Goal: Information Seeking & Learning: Learn about a topic

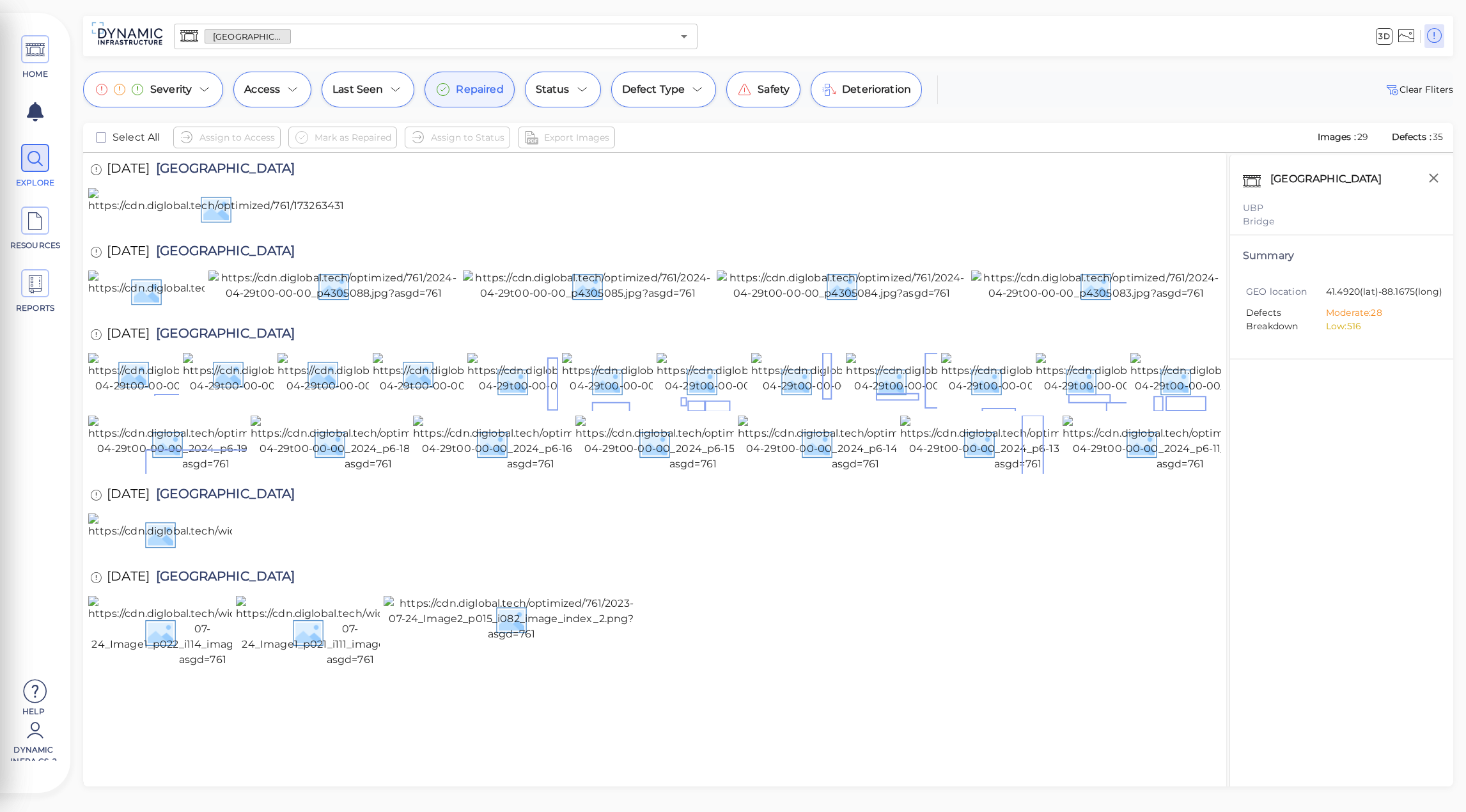
scroll to position [256, 0]
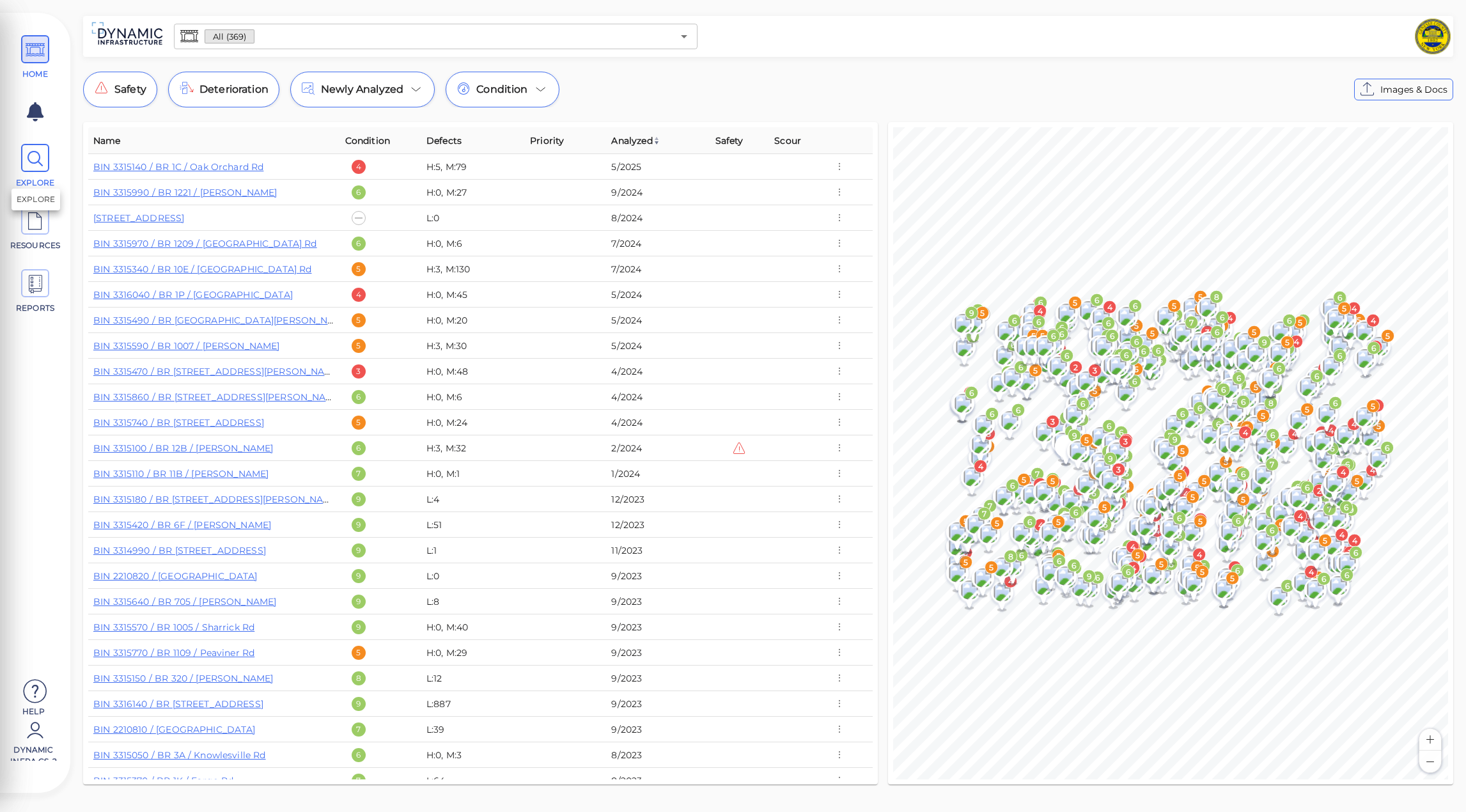
click at [32, 165] on icon at bounding box center [34, 159] width 19 height 29
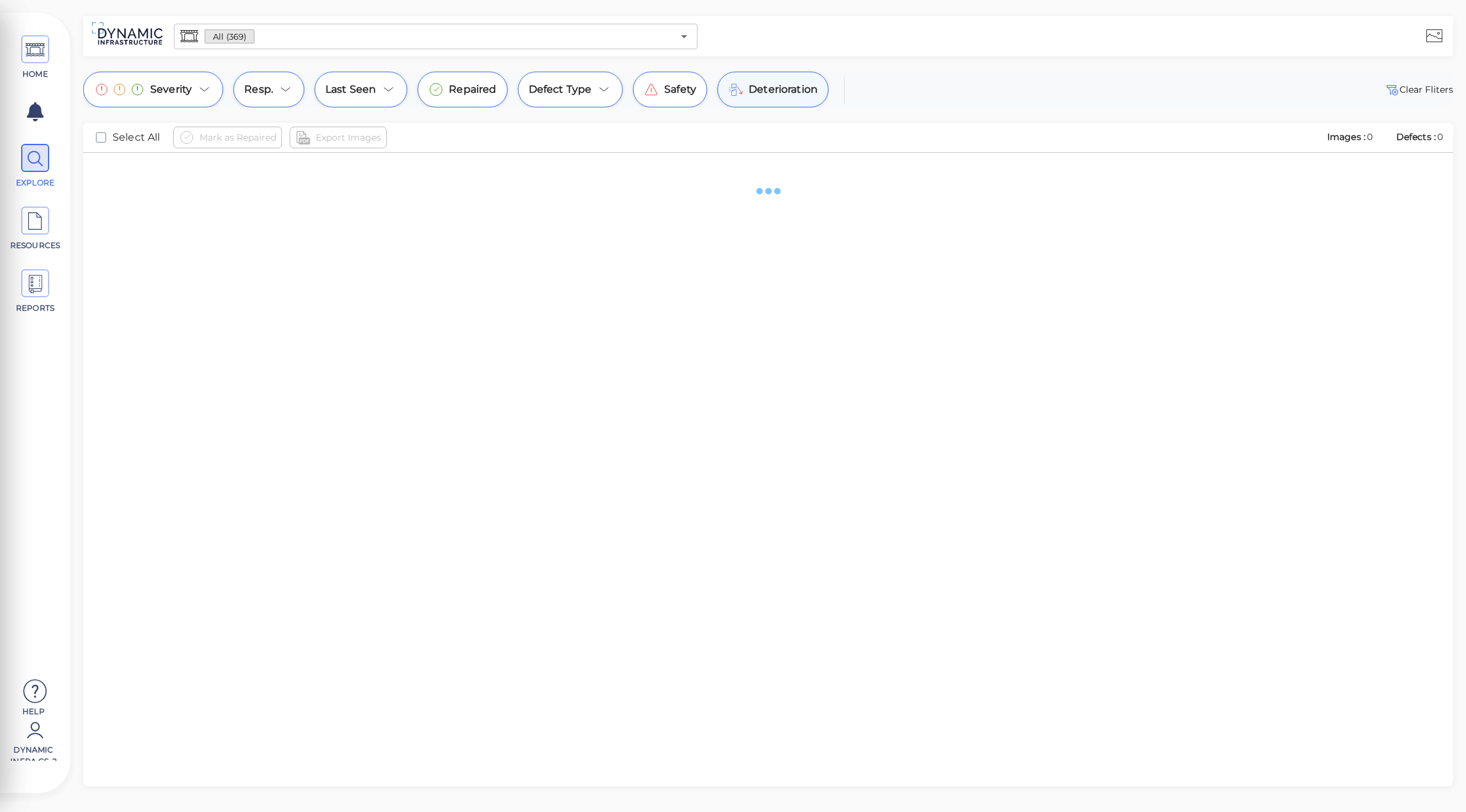
click at [787, 96] on span "Deterioration" at bounding box center [783, 90] width 69 height 15
click at [211, 86] on div "Severity" at bounding box center [153, 90] width 140 height 36
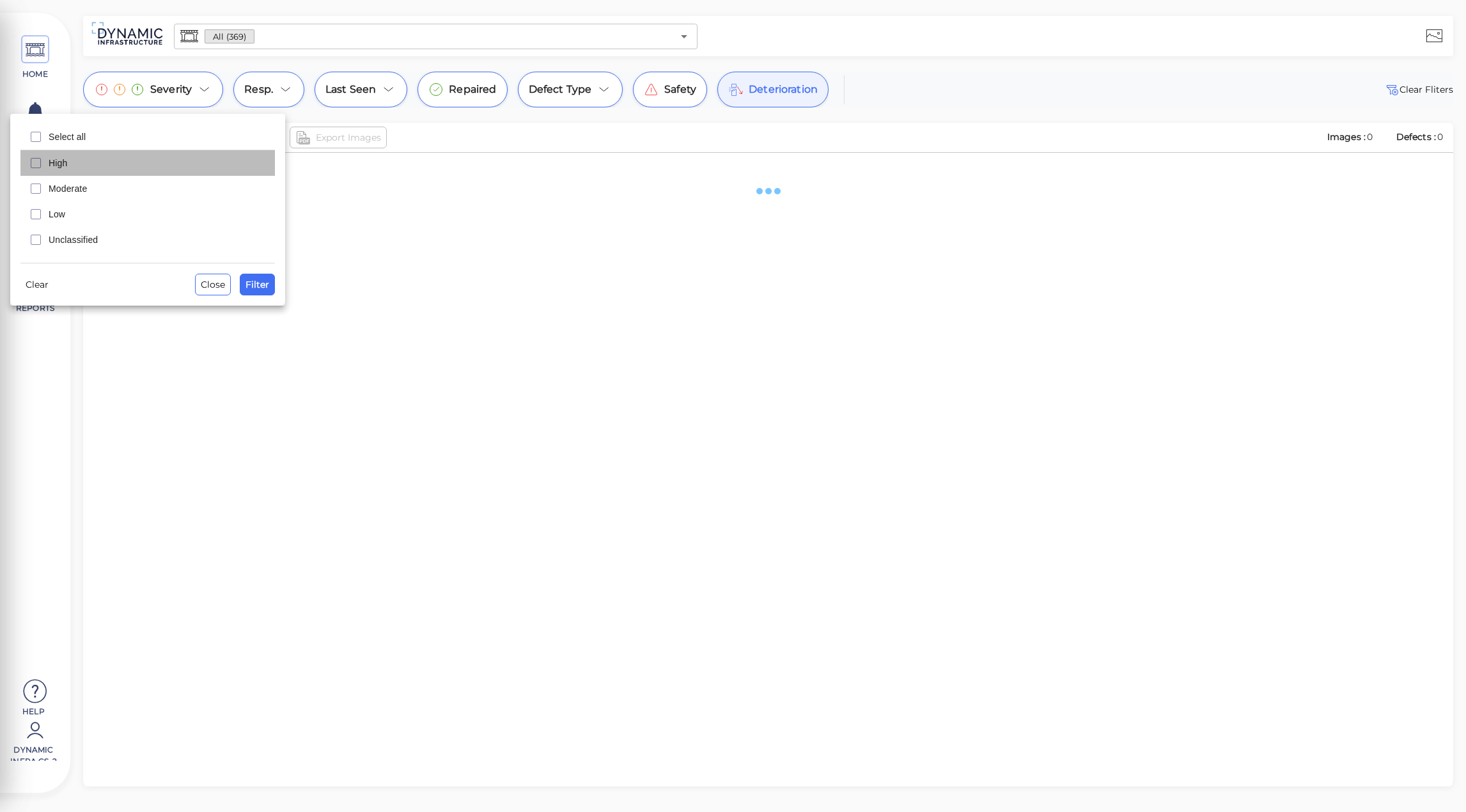
click at [179, 174] on div "High" at bounding box center [148, 162] width 254 height 25
click at [180, 185] on span "Moderate" at bounding box center [158, 188] width 219 height 13
click at [266, 285] on span "Filter" at bounding box center [257, 285] width 24 height 15
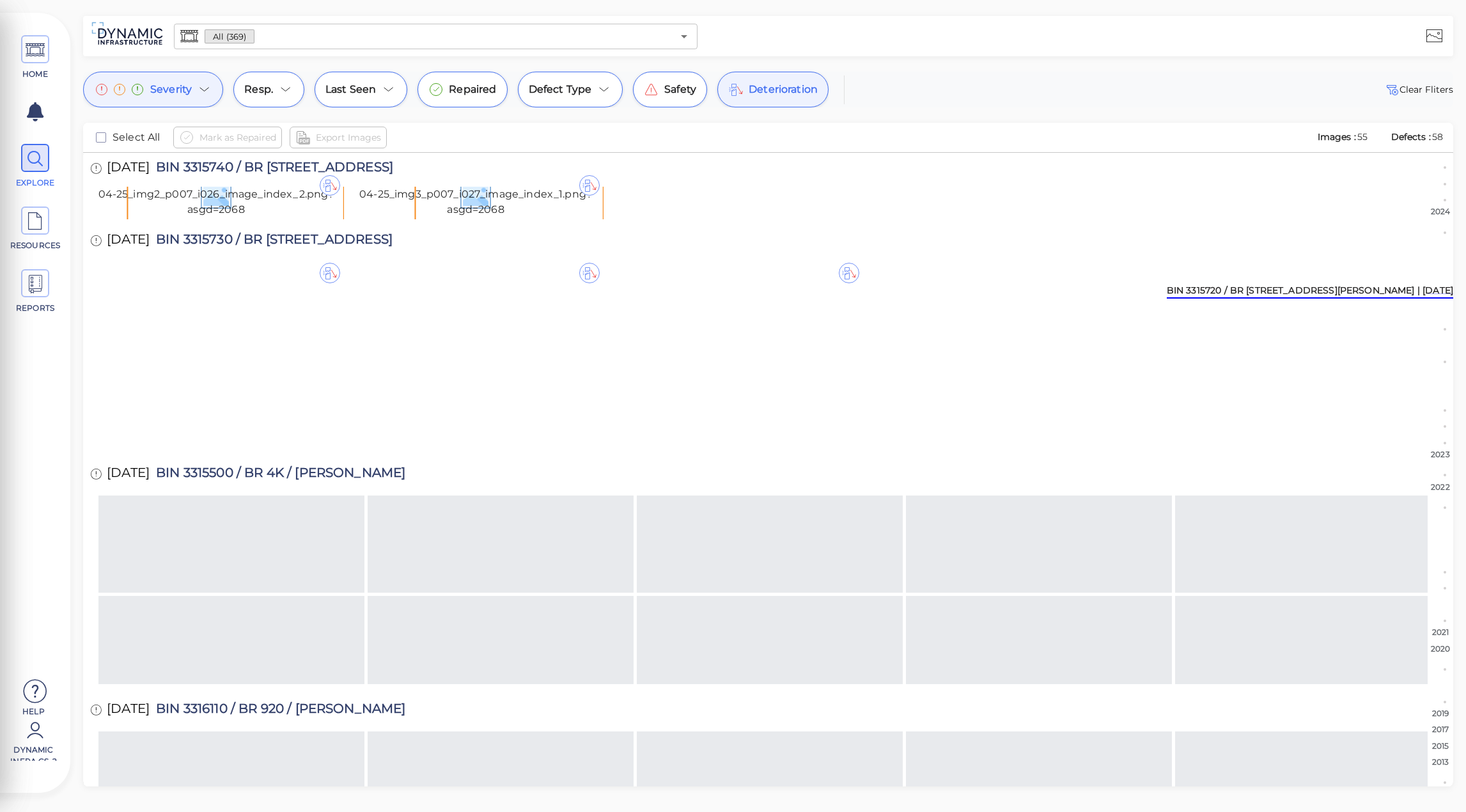
scroll to position [1910, 0]
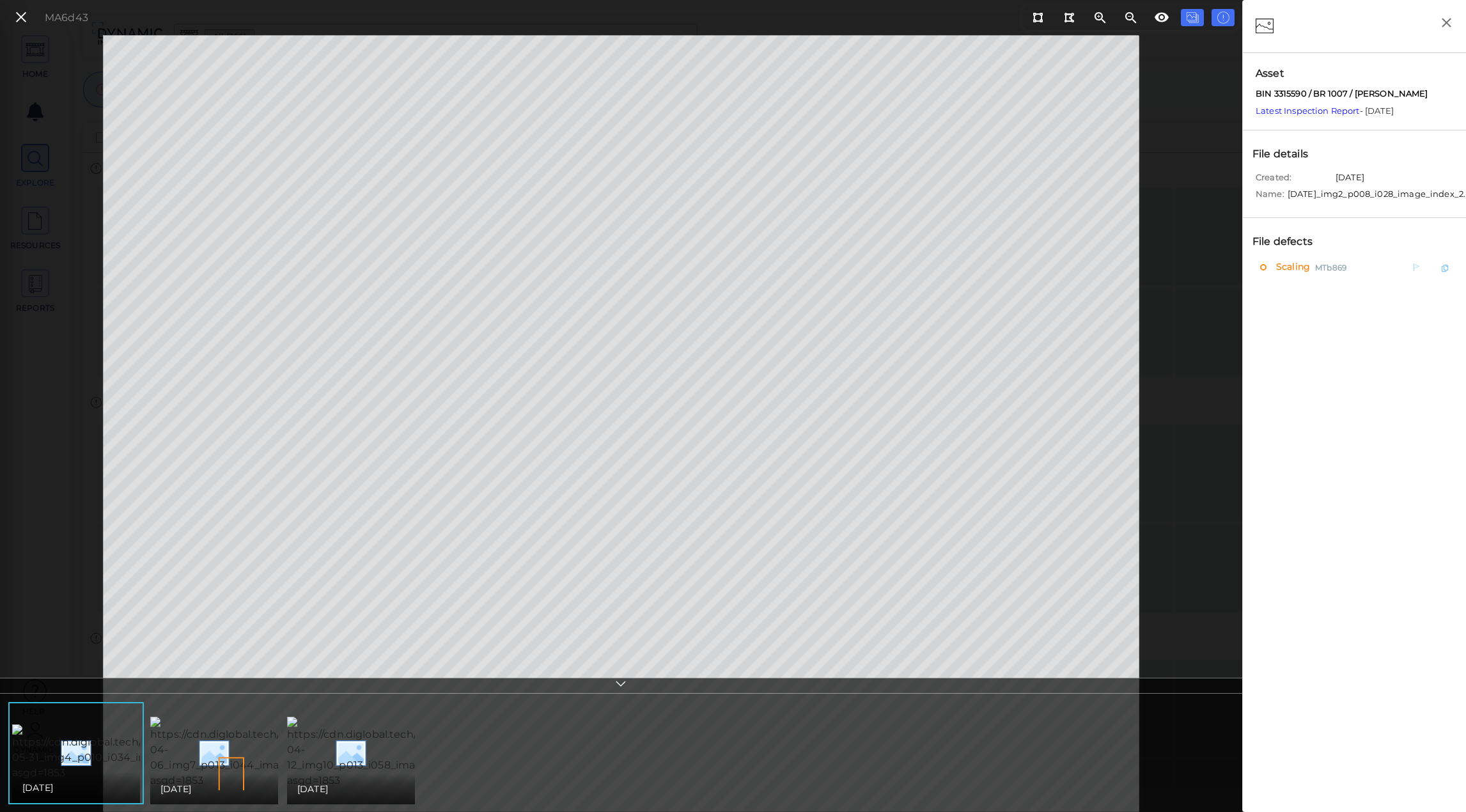
click at [1288, 276] on span "Scaling" at bounding box center [1291, 267] width 37 height 16
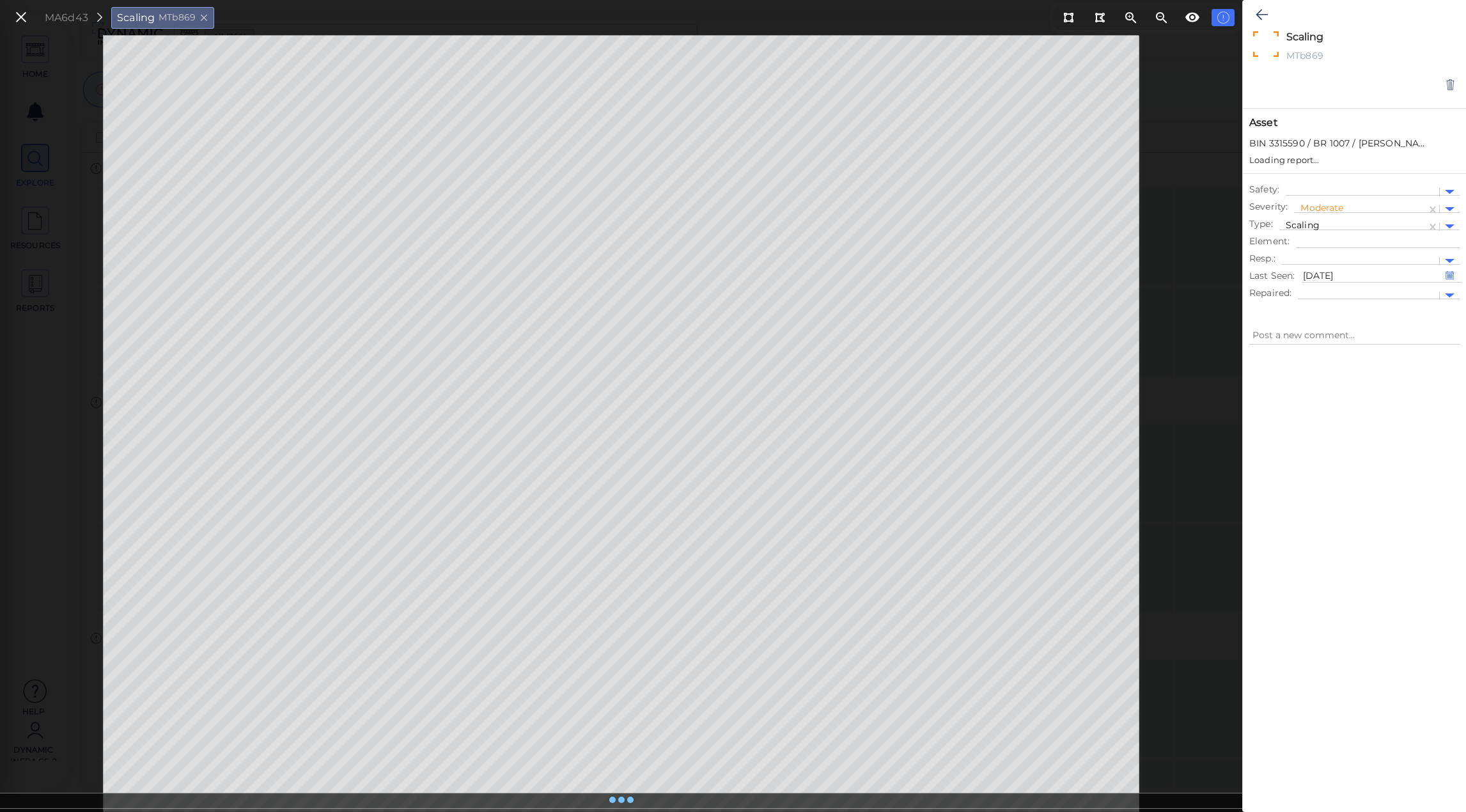
type textarea "x"
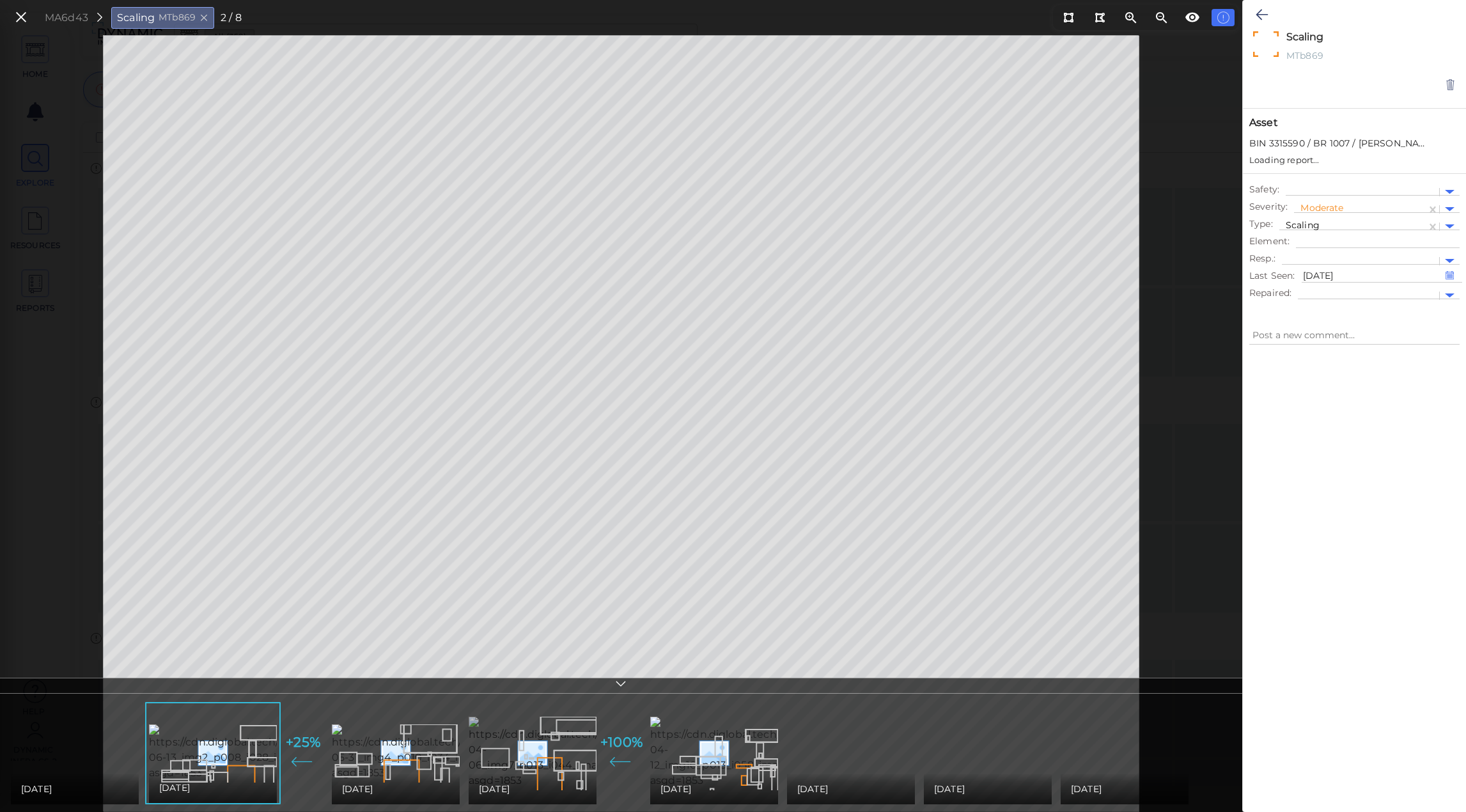
type textarea "x"
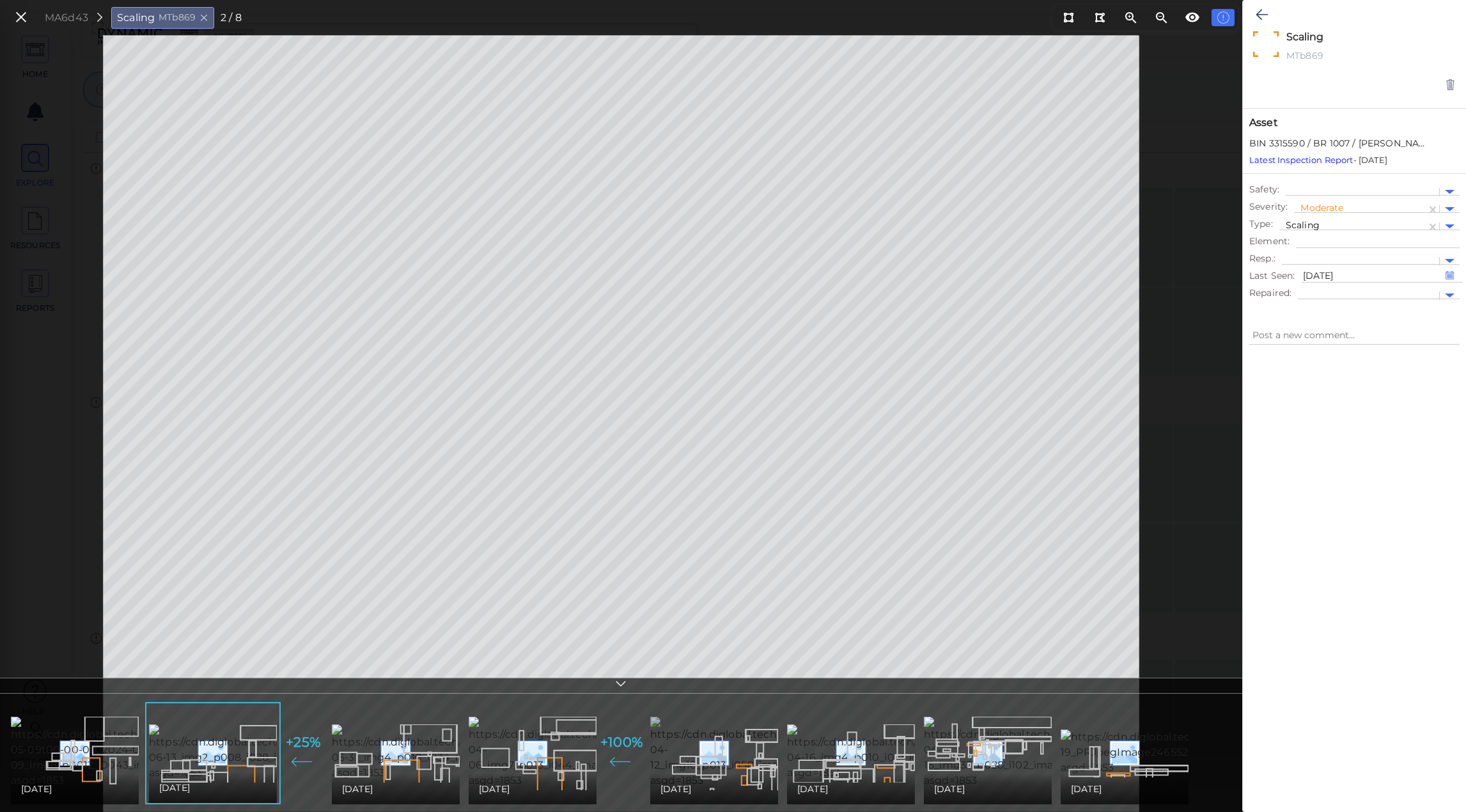
click at [704, 767] on img at bounding box center [766, 752] width 232 height 72
type textarea "x"
click at [508, 759] on img at bounding box center [583, 752] width 233 height 72
type textarea "x"
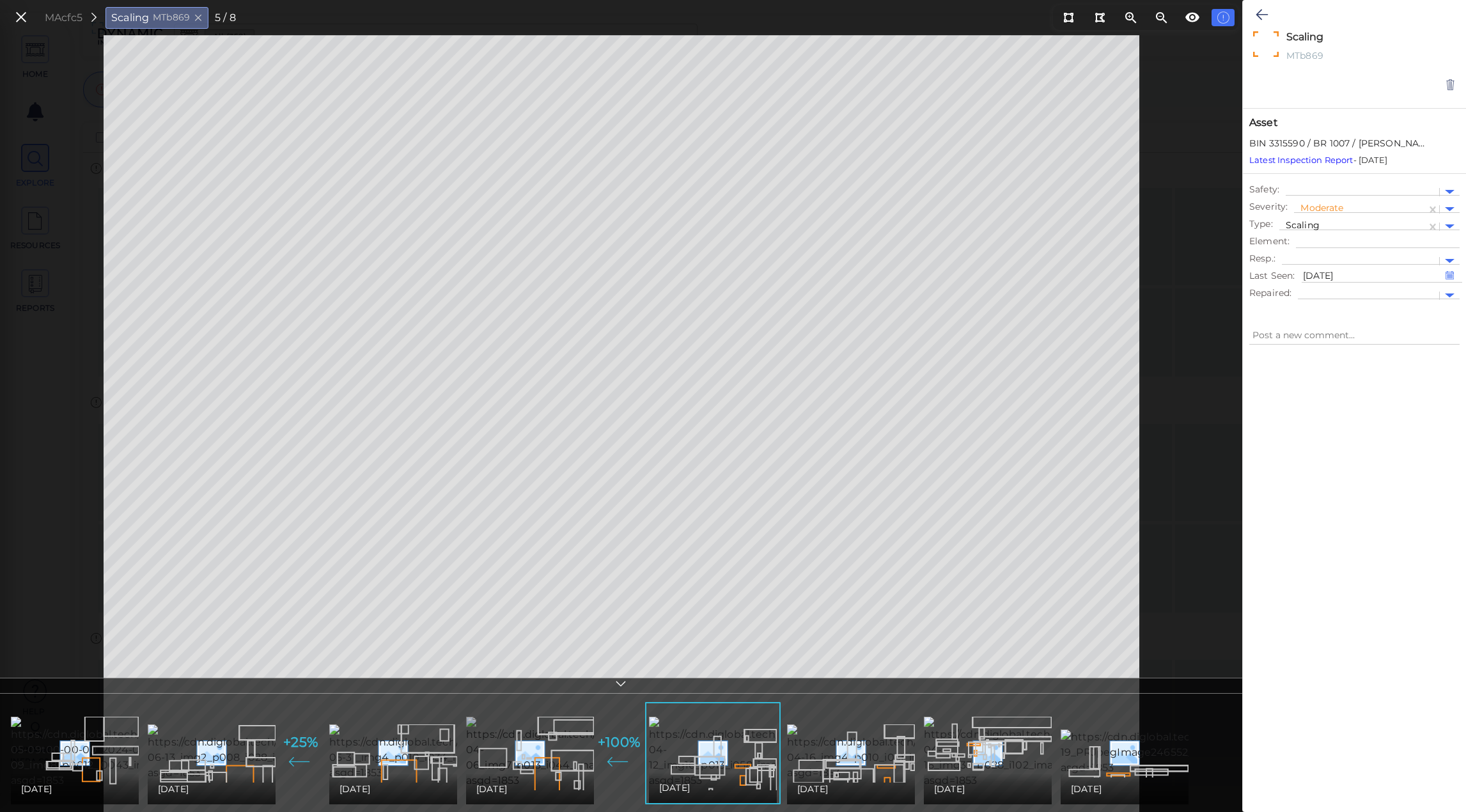
type textarea "x"
click at [181, 754] on img at bounding box center [265, 752] width 235 height 57
type textarea "x"
click at [748, 759] on img at bounding box center [766, 752] width 232 height 72
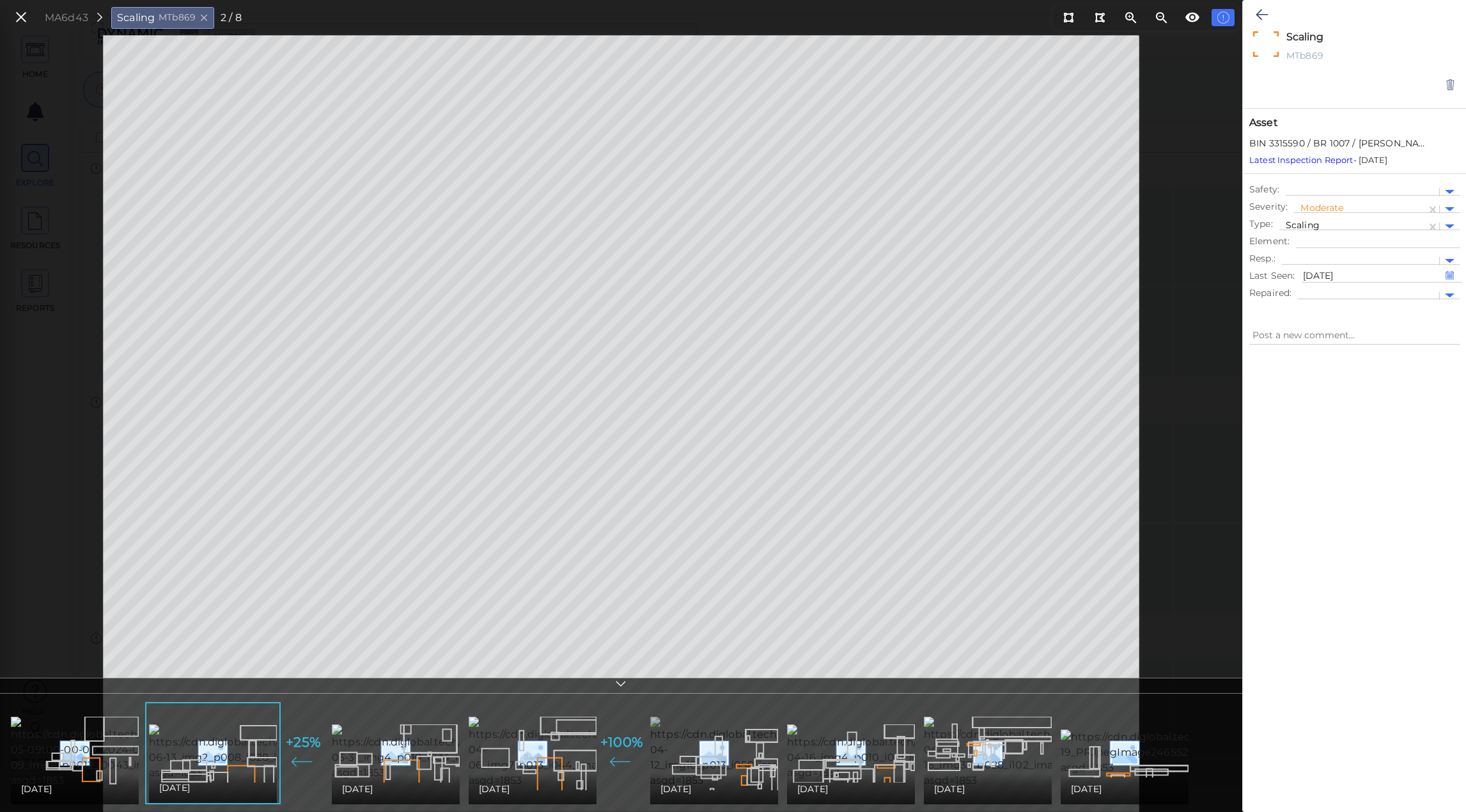
type textarea "x"
click at [519, 763] on img at bounding box center [583, 752] width 233 height 72
type textarea "x"
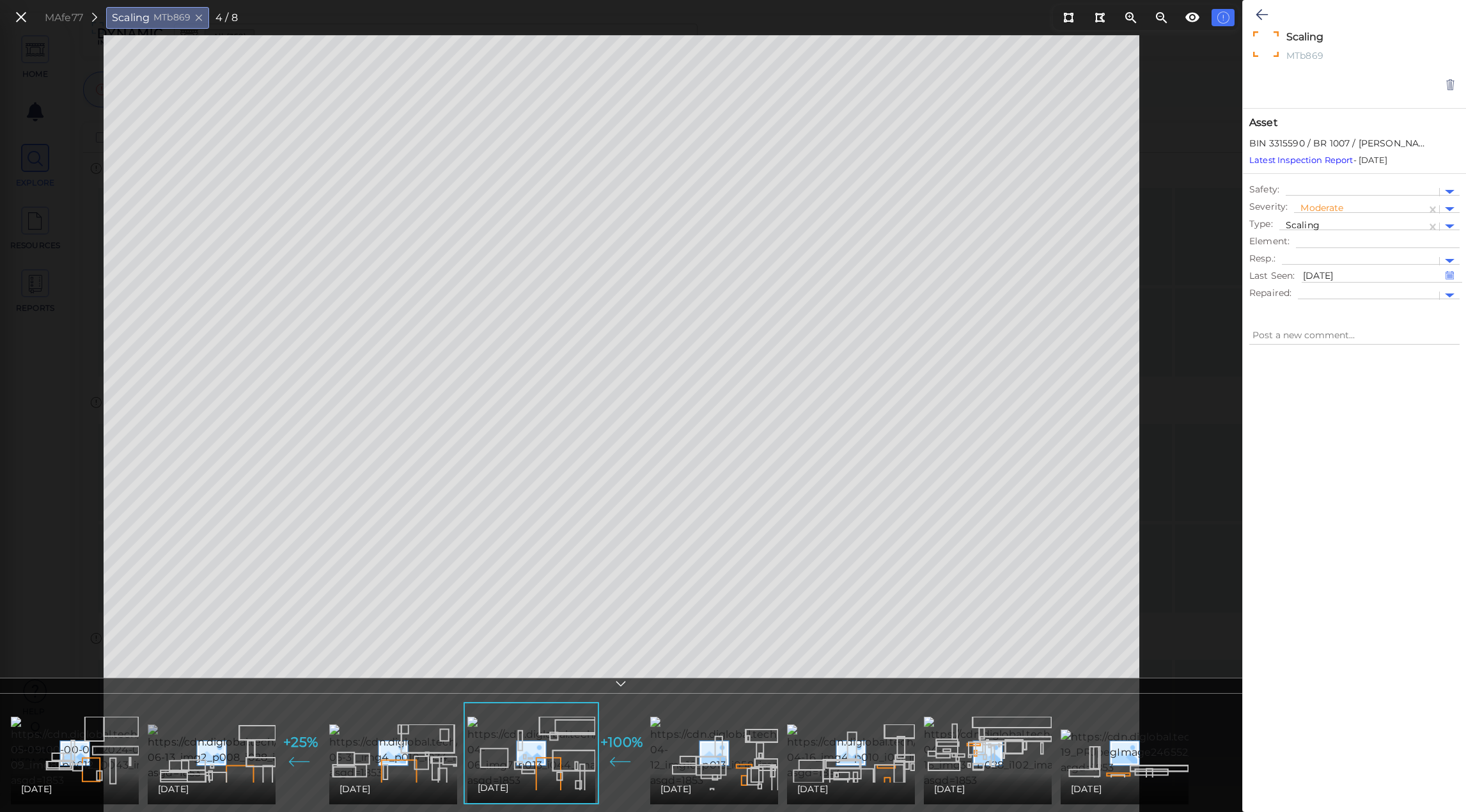
click at [220, 761] on img at bounding box center [265, 752] width 235 height 57
type textarea "x"
click at [557, 748] on img at bounding box center [585, 752] width 233 height 72
type textarea "x"
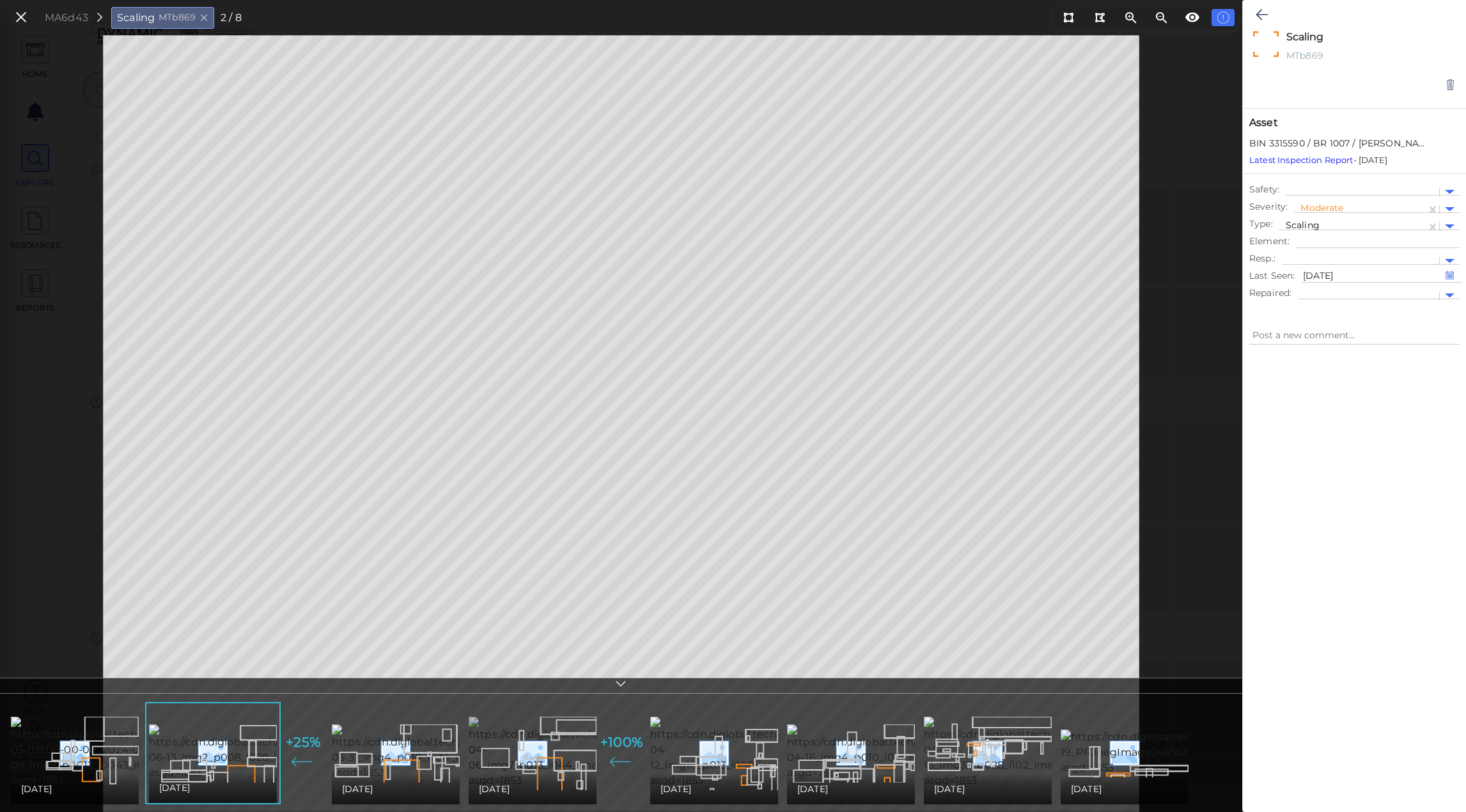
type textarea "x"
click at [16, 18] on icon at bounding box center [21, 18] width 14 height 18
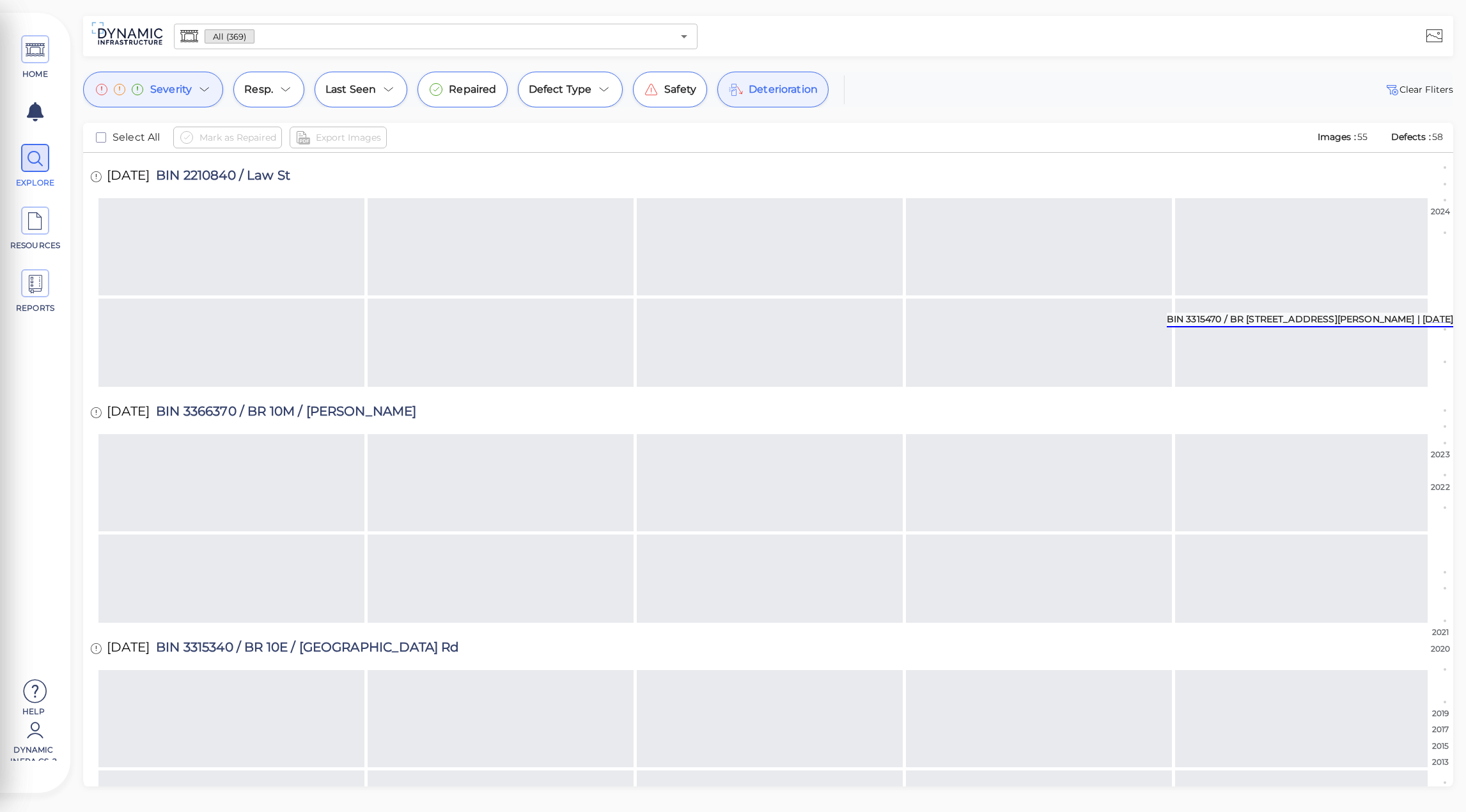
scroll to position [2557, 0]
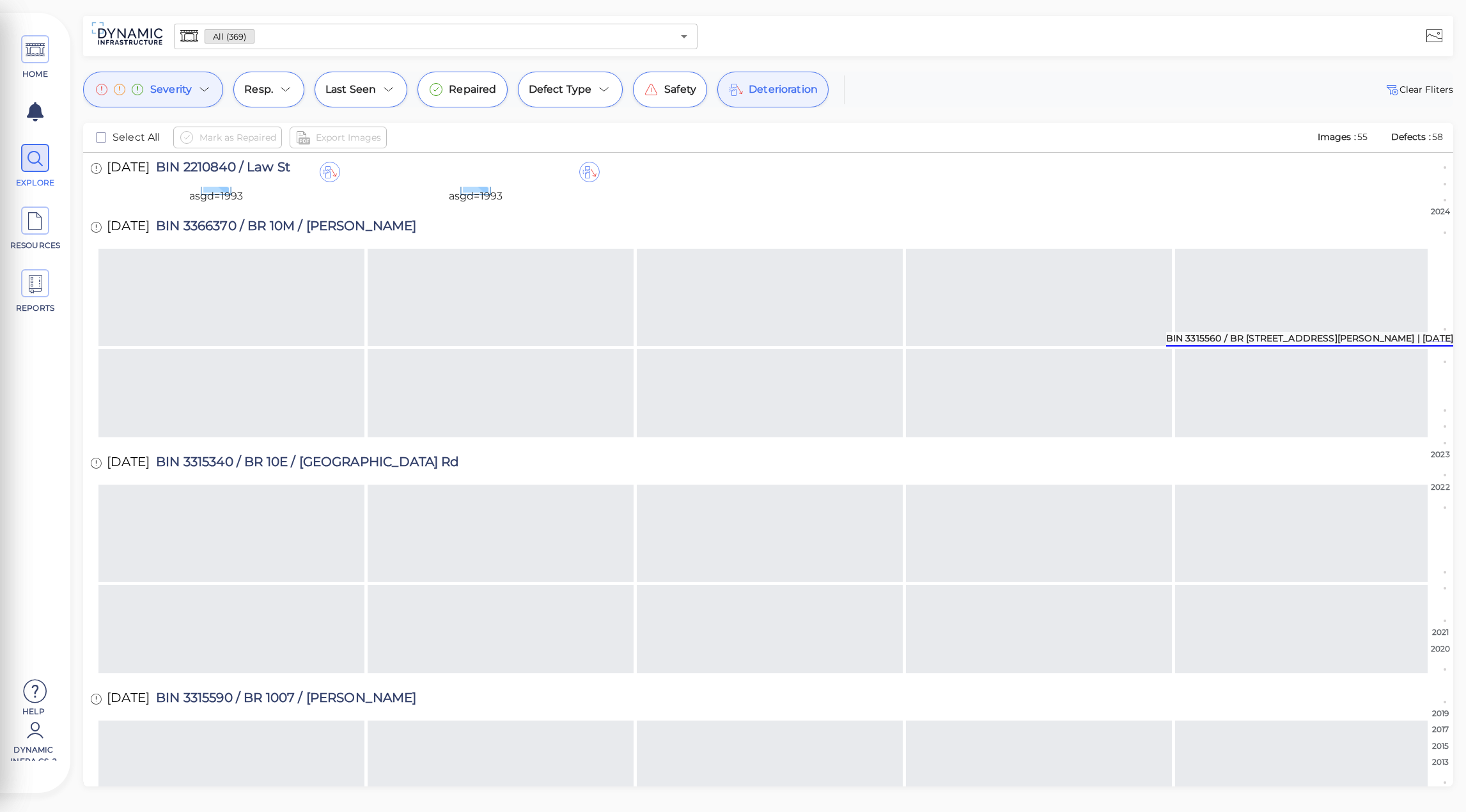
drag, startPoint x: 236, startPoint y: 282, endPoint x: 239, endPoint y: 302, distance: 20.2
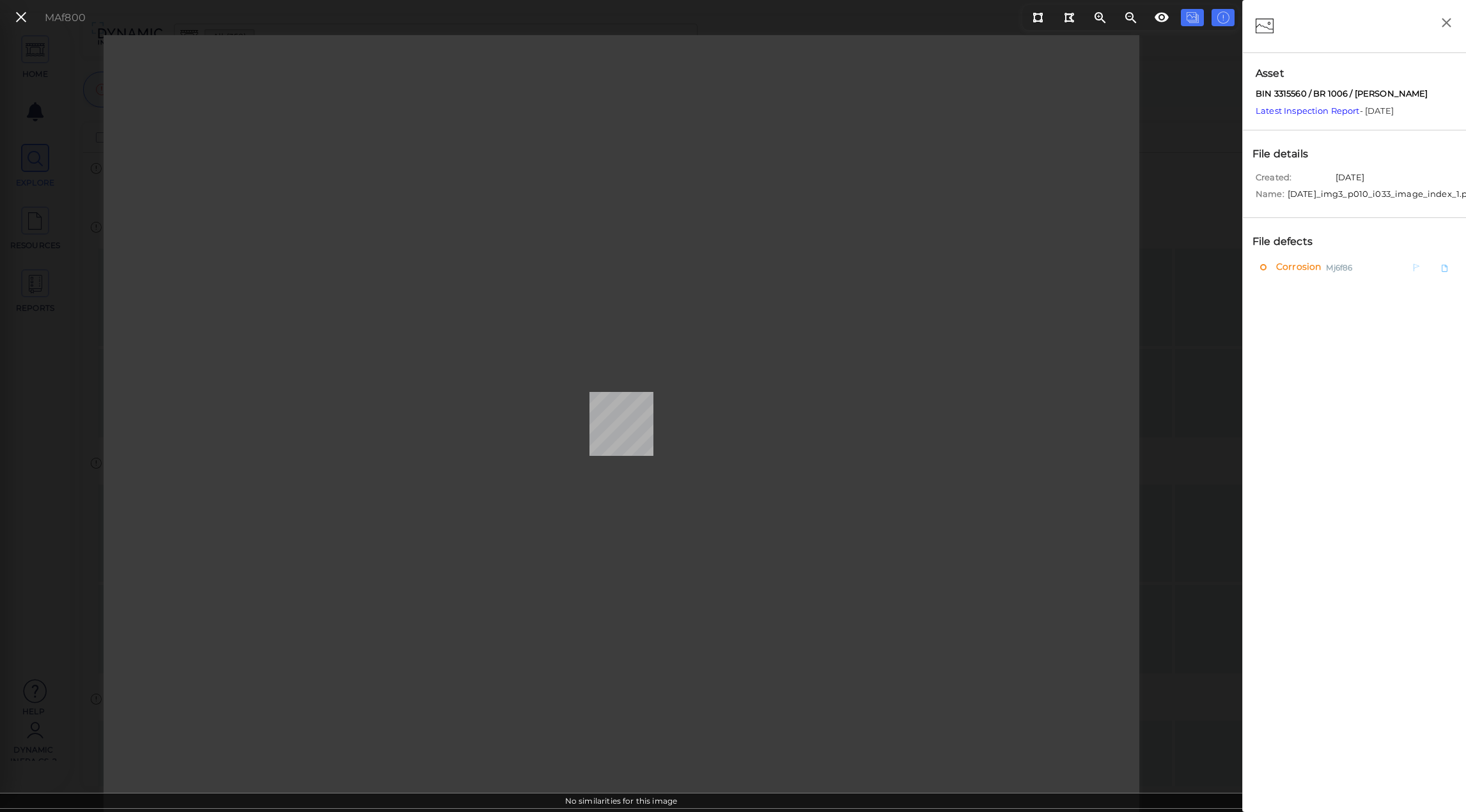
click at [1314, 273] on span "Corrosion" at bounding box center [1297, 267] width 48 height 16
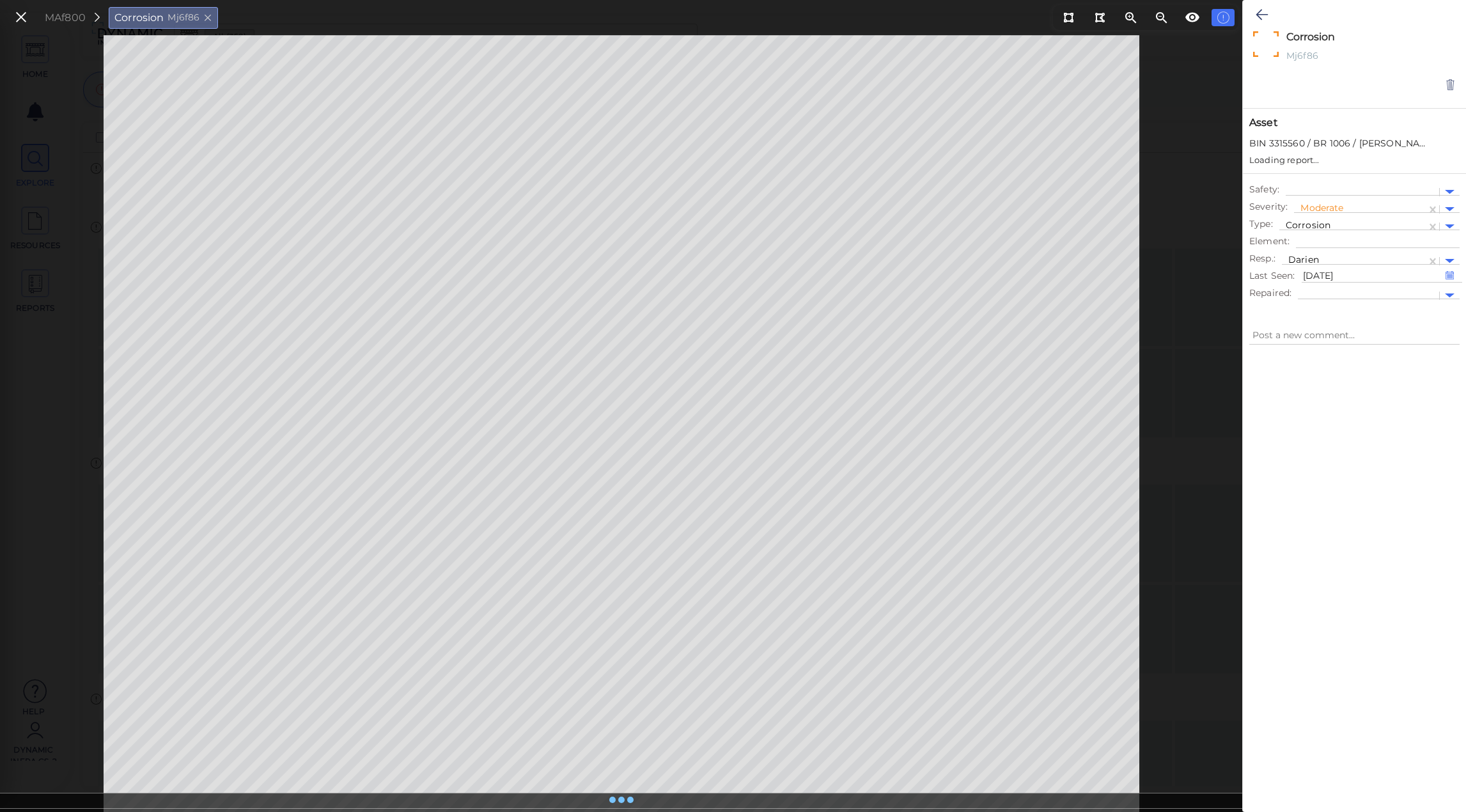
type textarea "x"
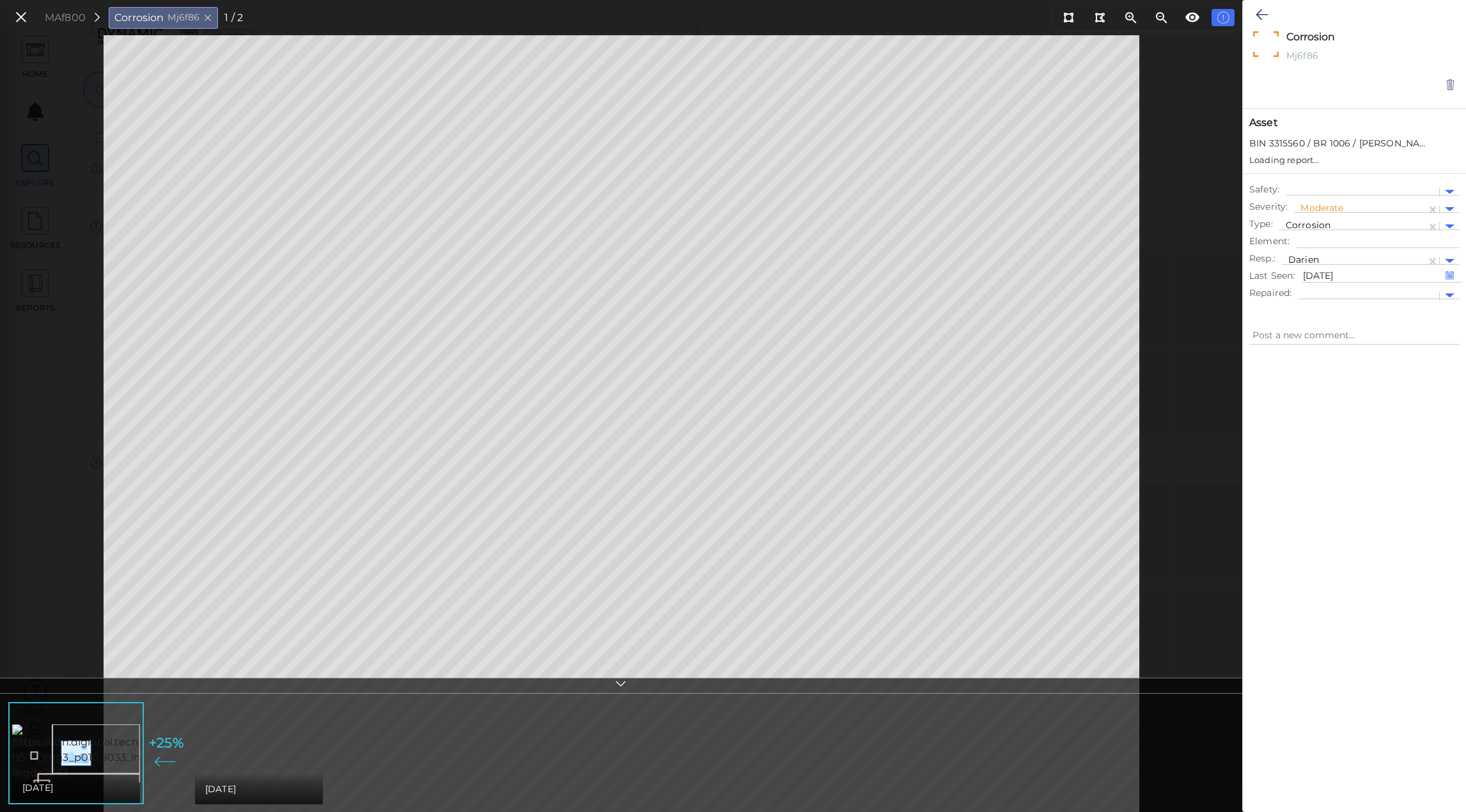
type textarea "x"
click at [260, 762] on img at bounding box center [313, 752] width 237 height 72
type textarea "x"
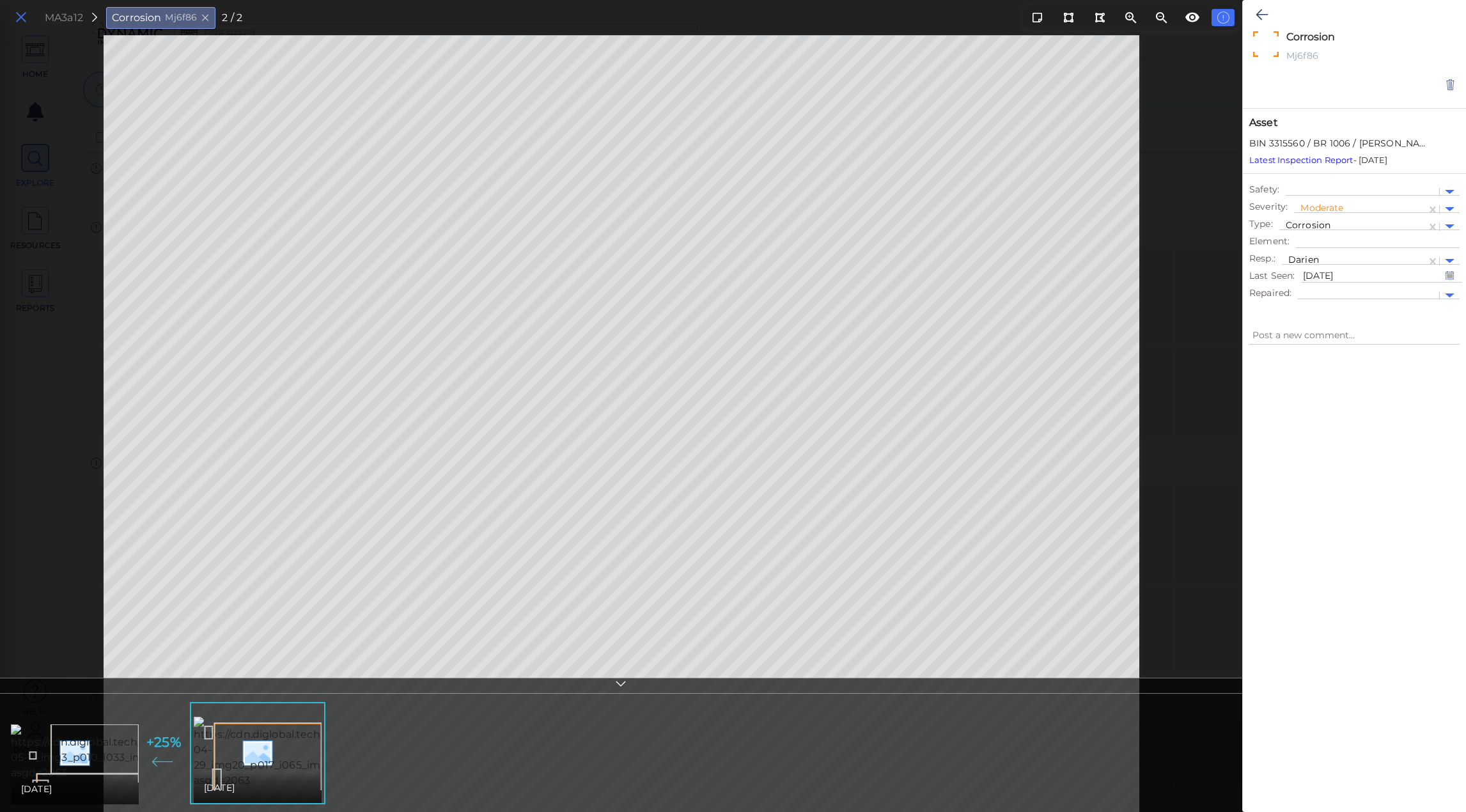
click at [19, 10] on icon at bounding box center [21, 18] width 14 height 18
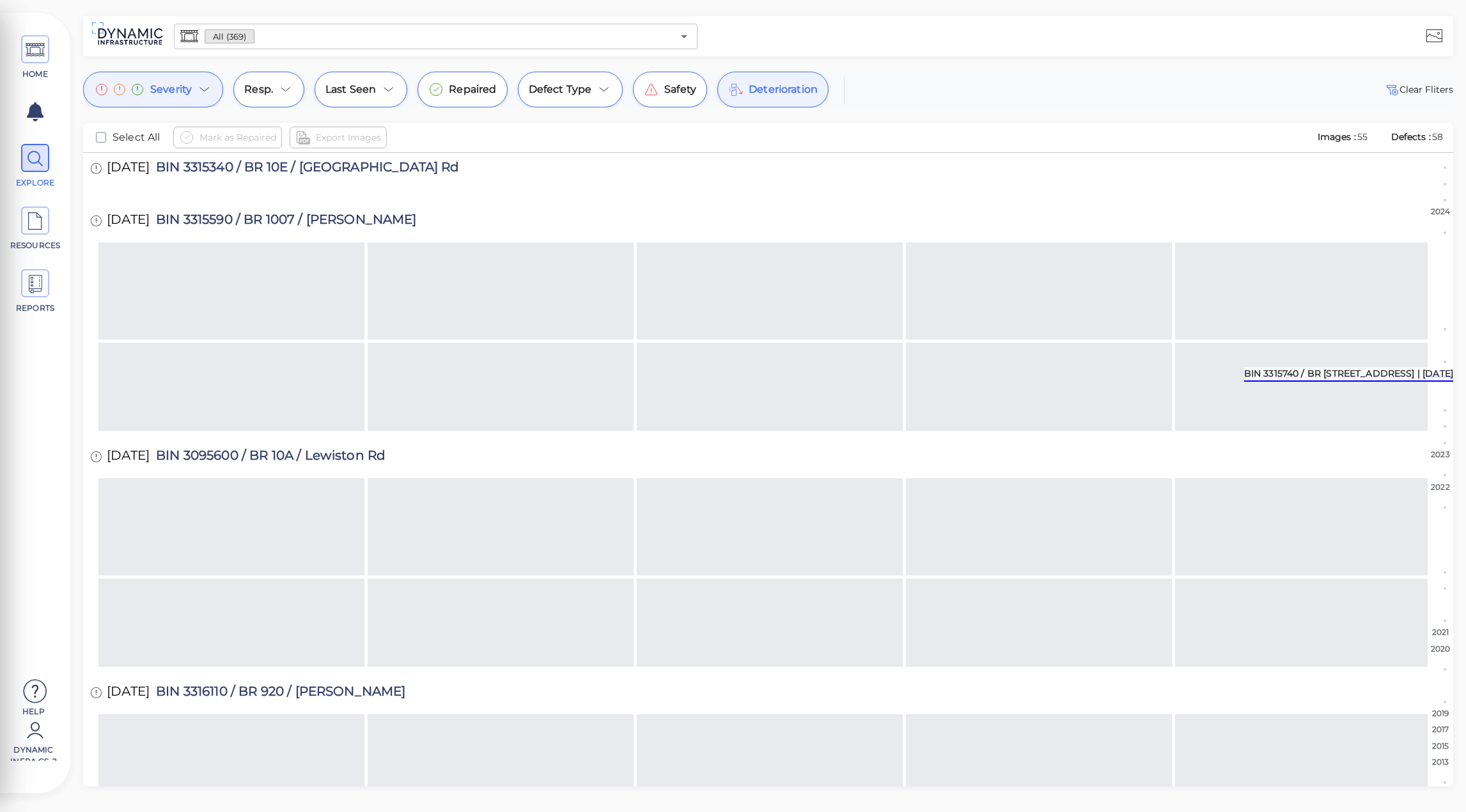
scroll to position [3201, 0]
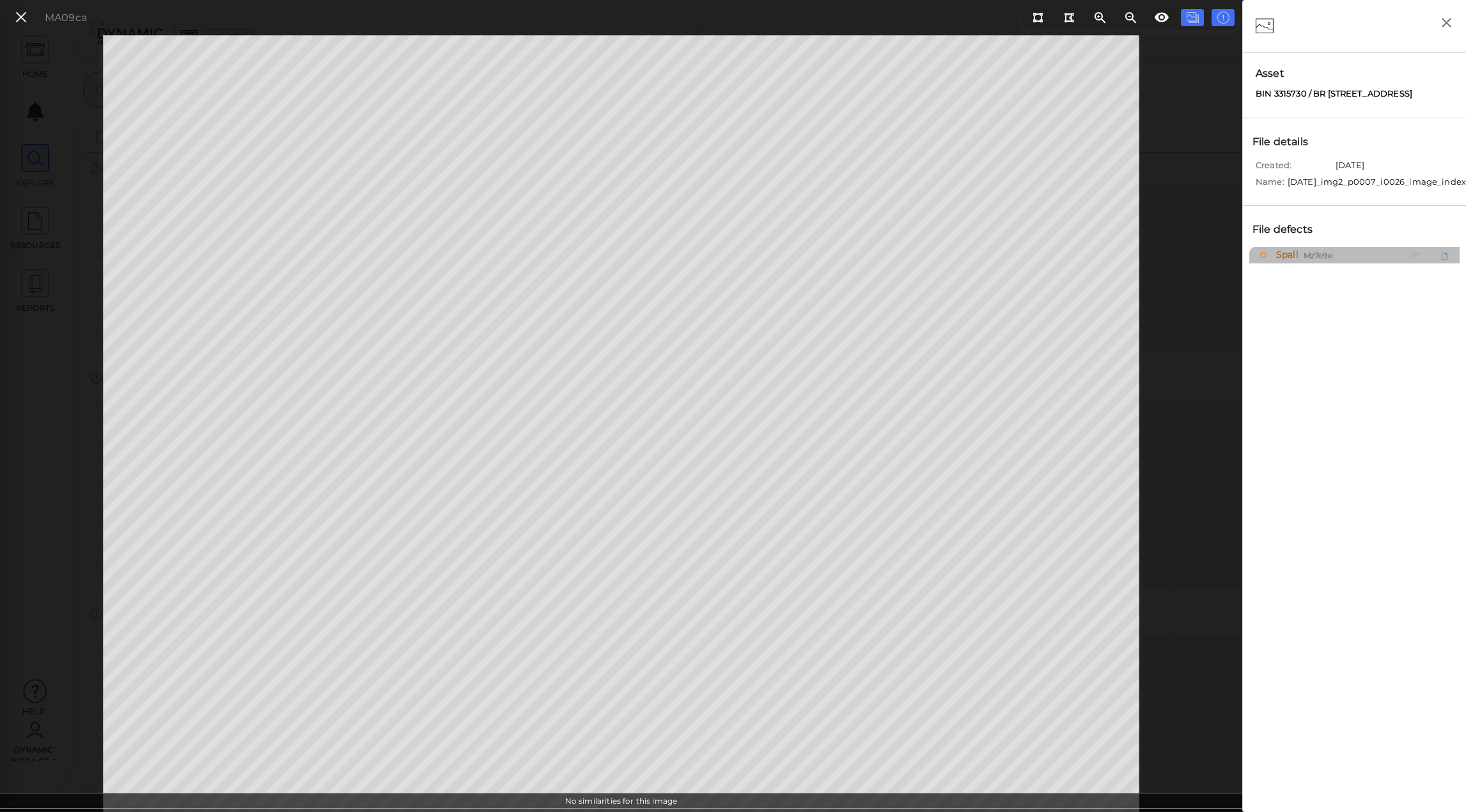
click at [1291, 262] on span "Spall" at bounding box center [1285, 254] width 25 height 16
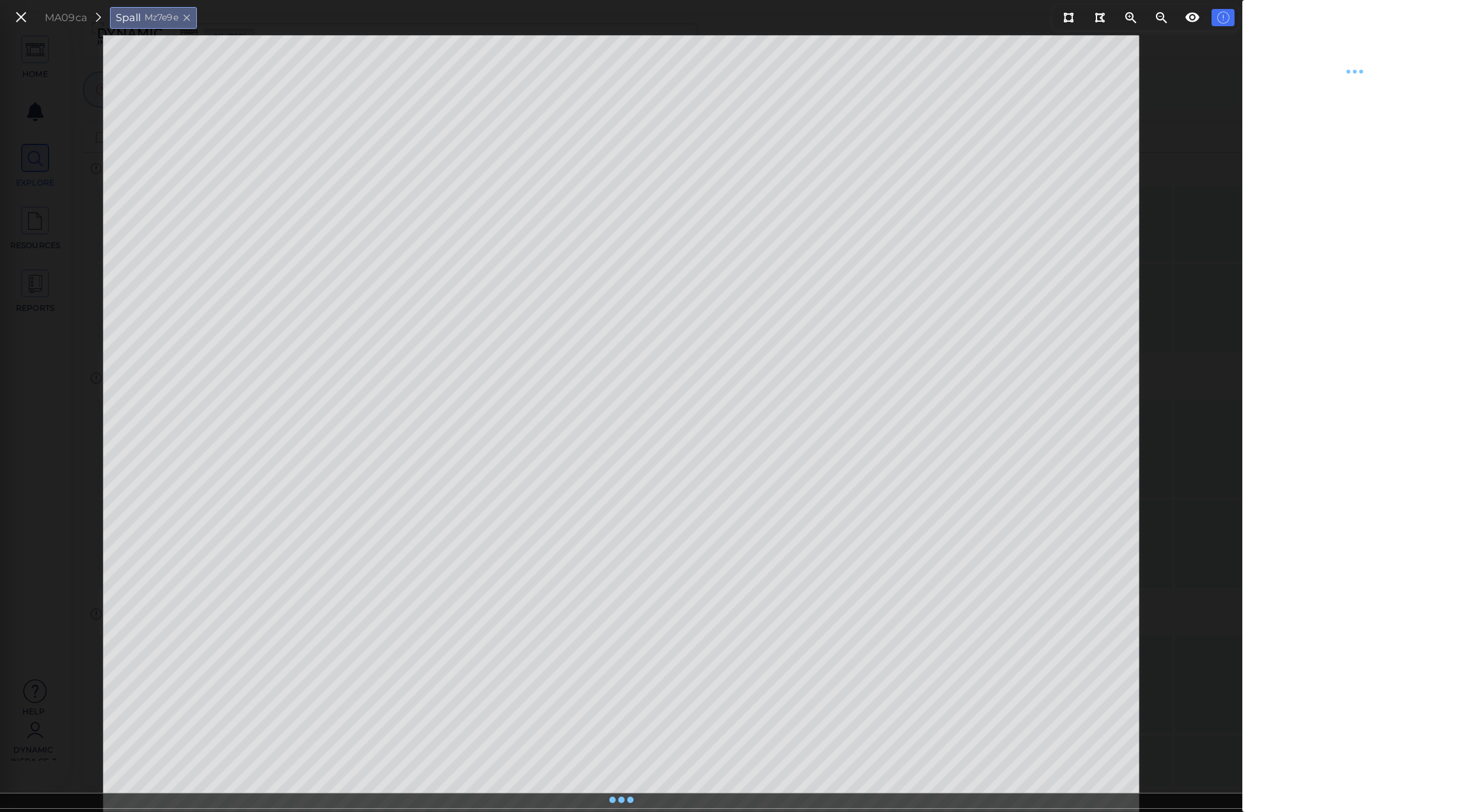
type textarea "x"
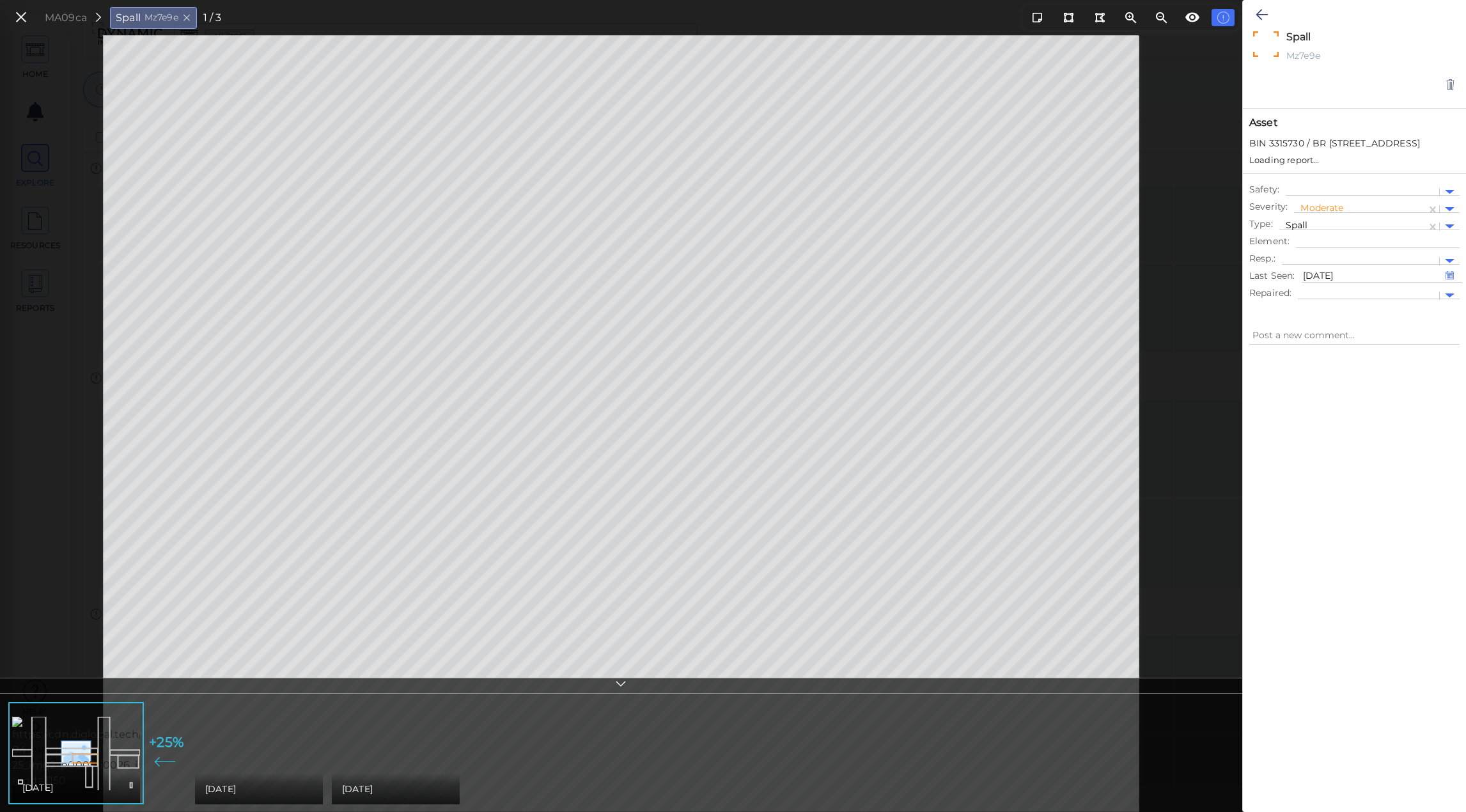
type textarea "x"
click at [250, 735] on img at bounding box center [312, 752] width 235 height 72
type textarea "x"
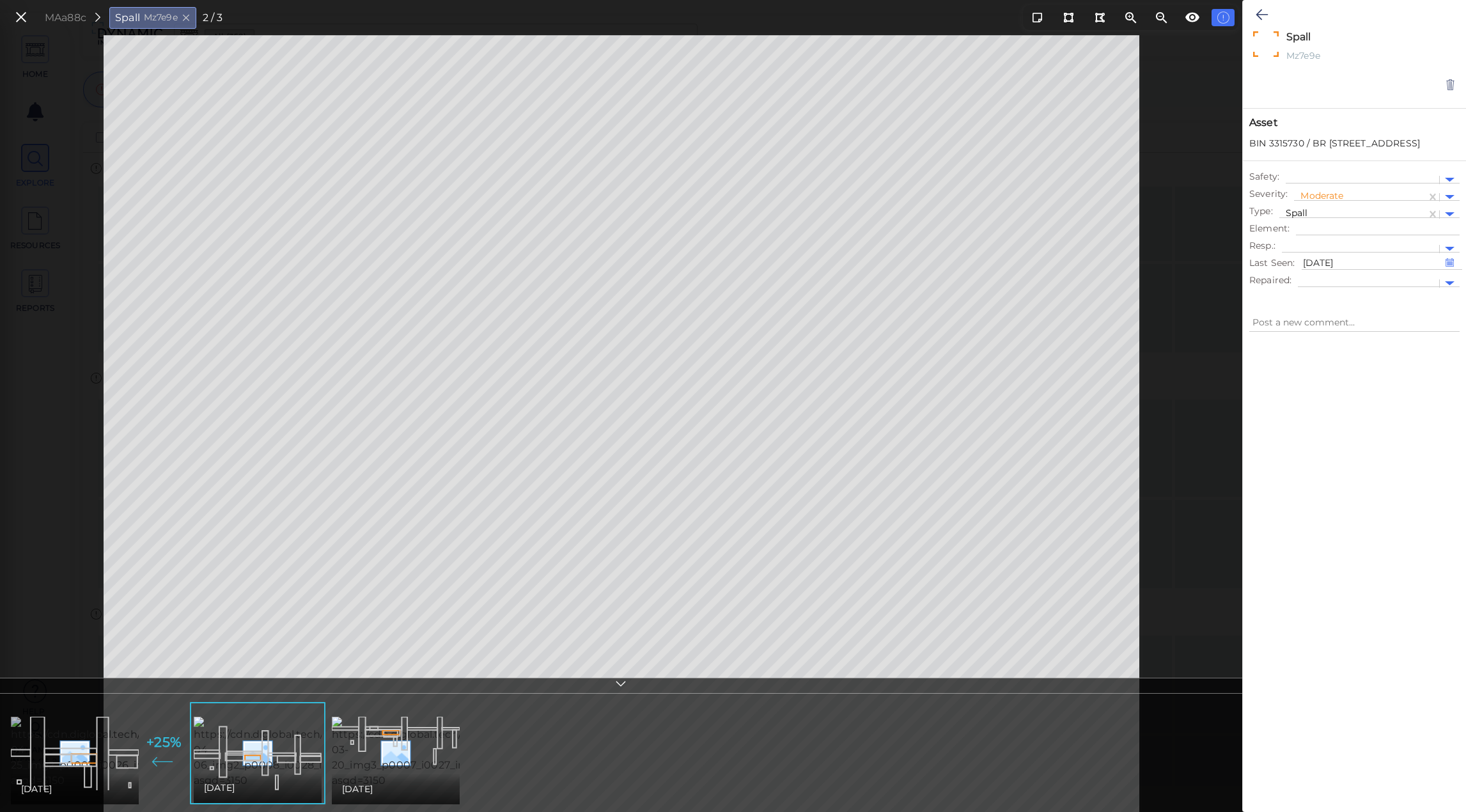
click at [103, 766] on img at bounding box center [128, 752] width 235 height 72
type textarea "x"
click at [303, 748] on img at bounding box center [312, 752] width 235 height 72
type textarea "x"
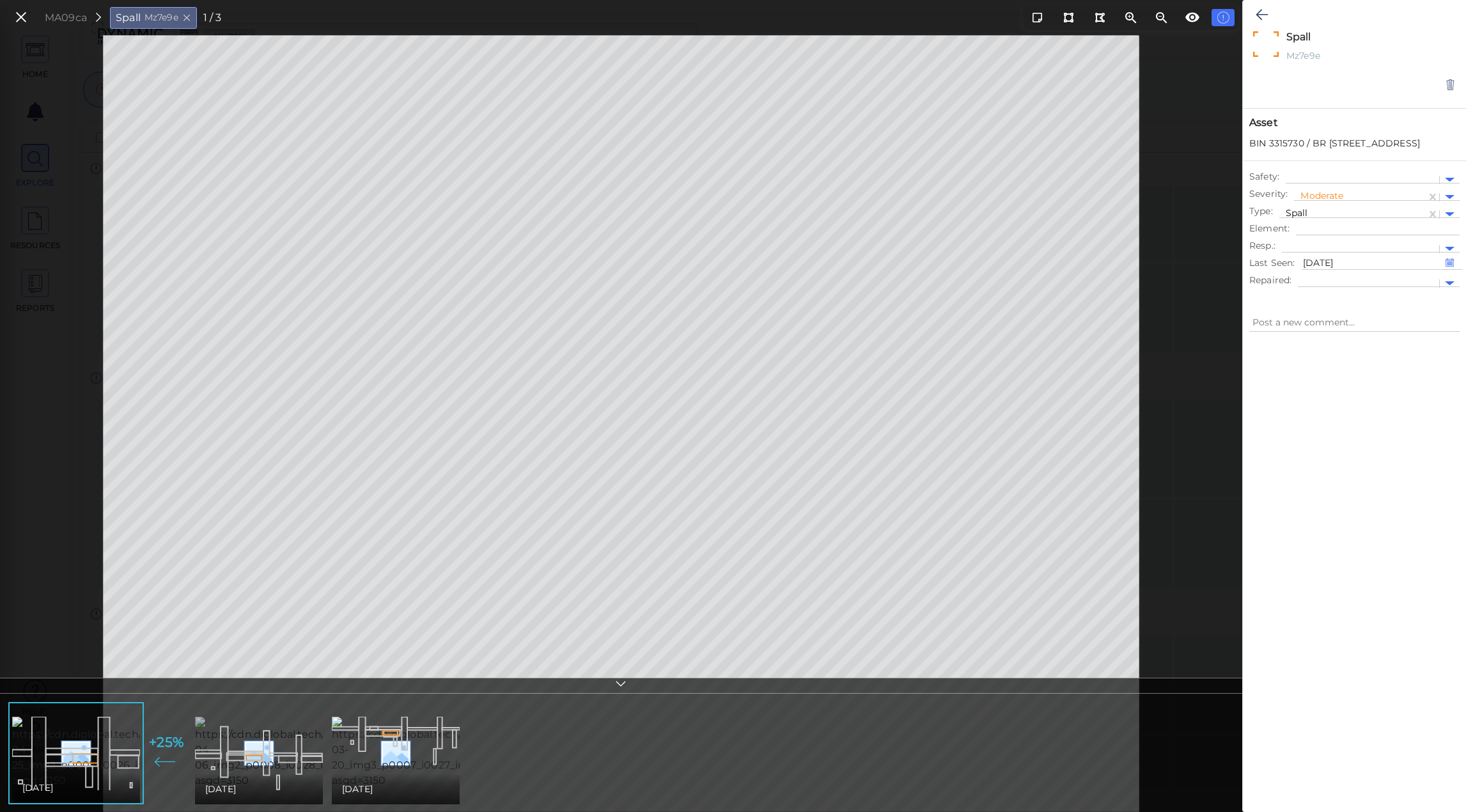
type textarea "x"
click at [107, 752] on img at bounding box center [128, 752] width 235 height 72
type textarea "x"
click at [25, 10] on icon at bounding box center [21, 18] width 14 height 18
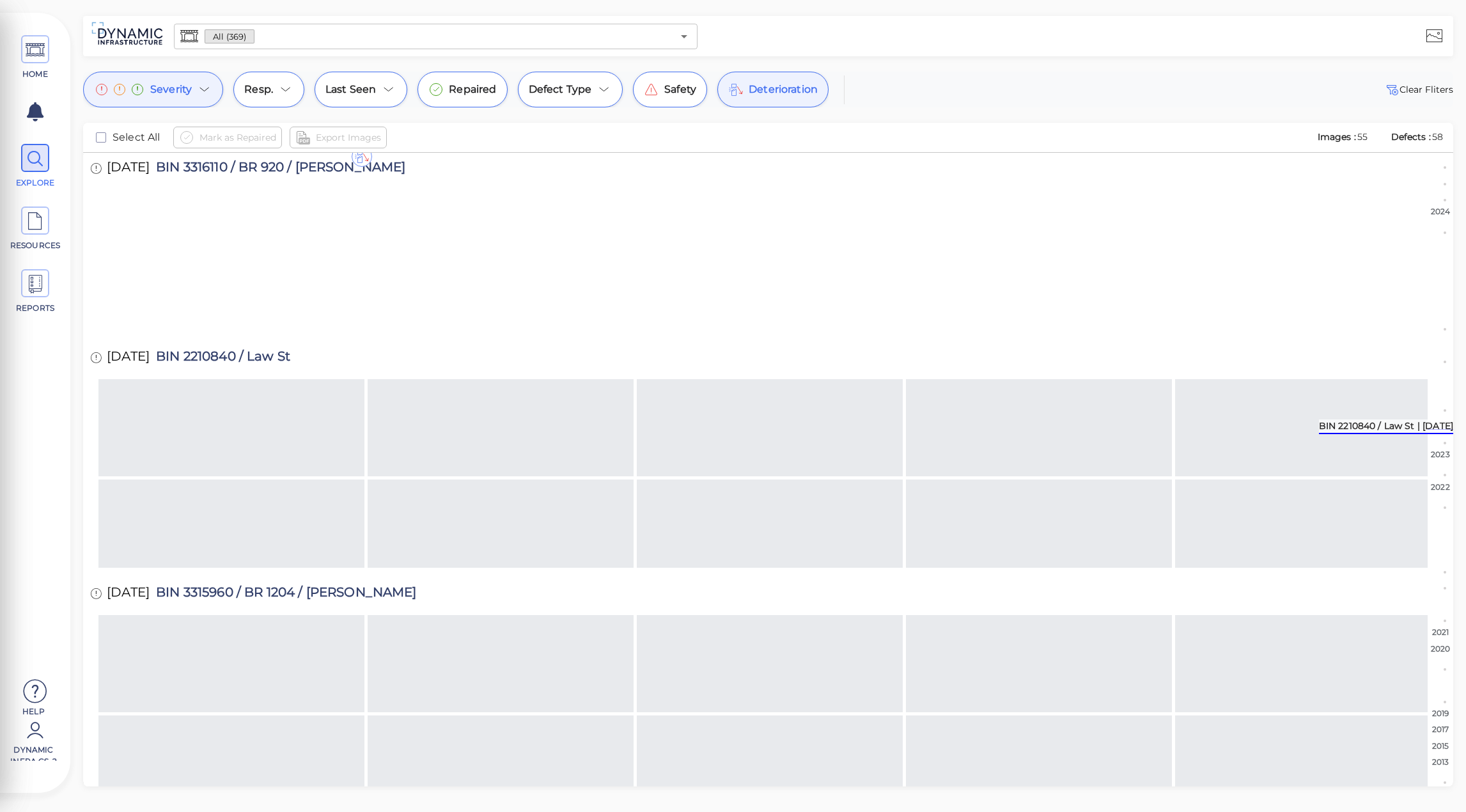
scroll to position [3764, 0]
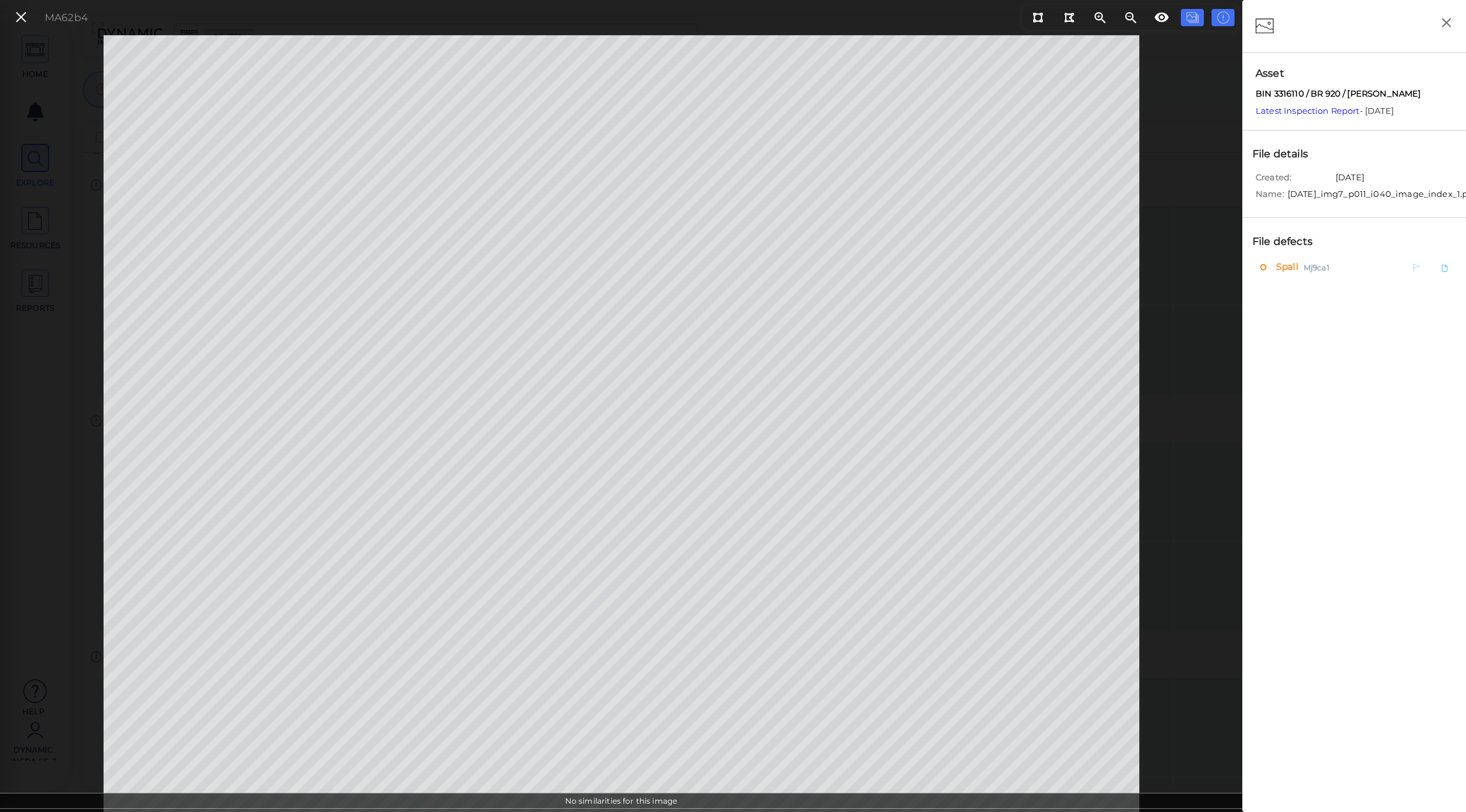
click at [1276, 275] on span "Spall" at bounding box center [1285, 267] width 25 height 16
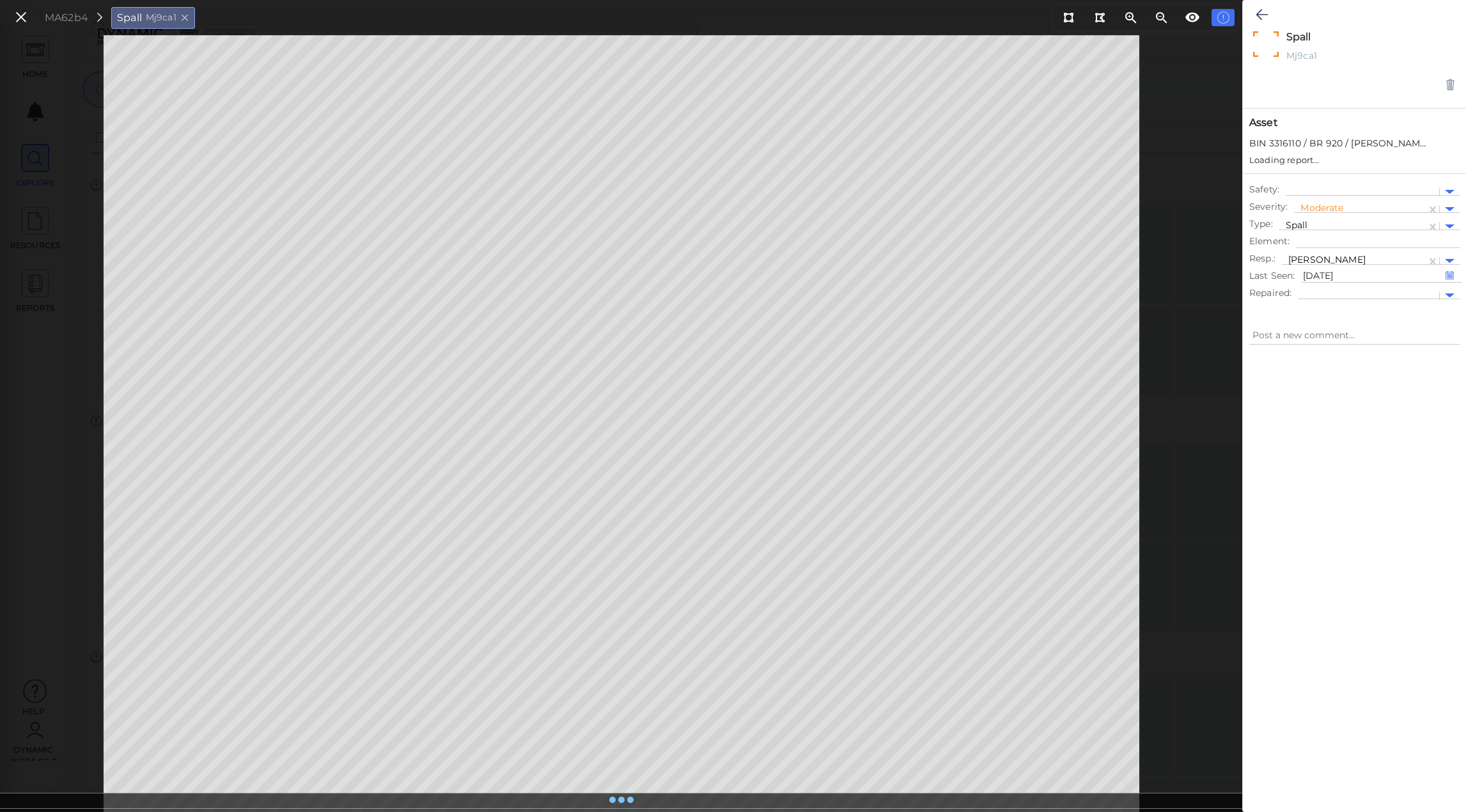
type textarea "x"
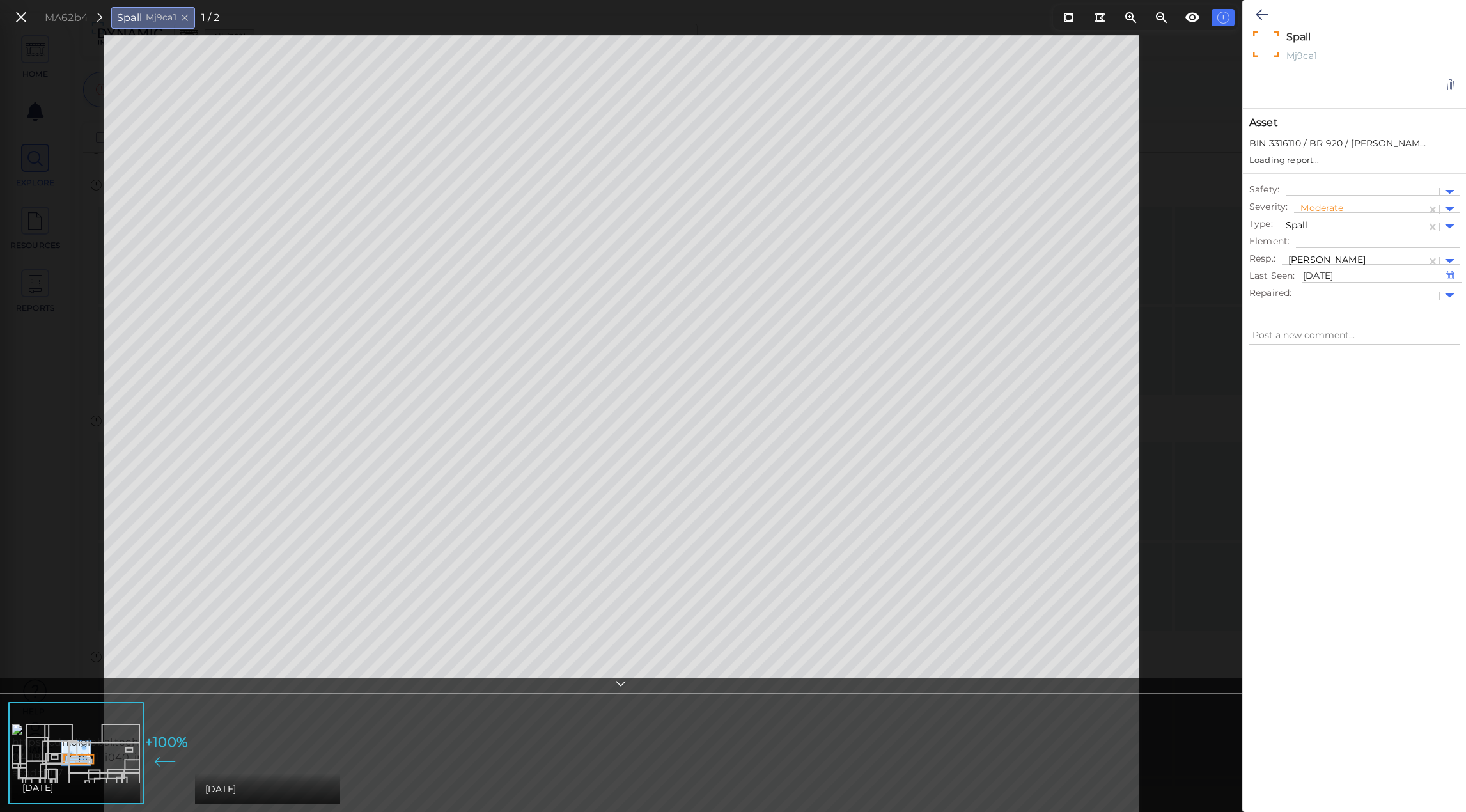
type textarea "x"
click at [258, 735] on img at bounding box center [345, 752] width 300 height 46
type textarea "x"
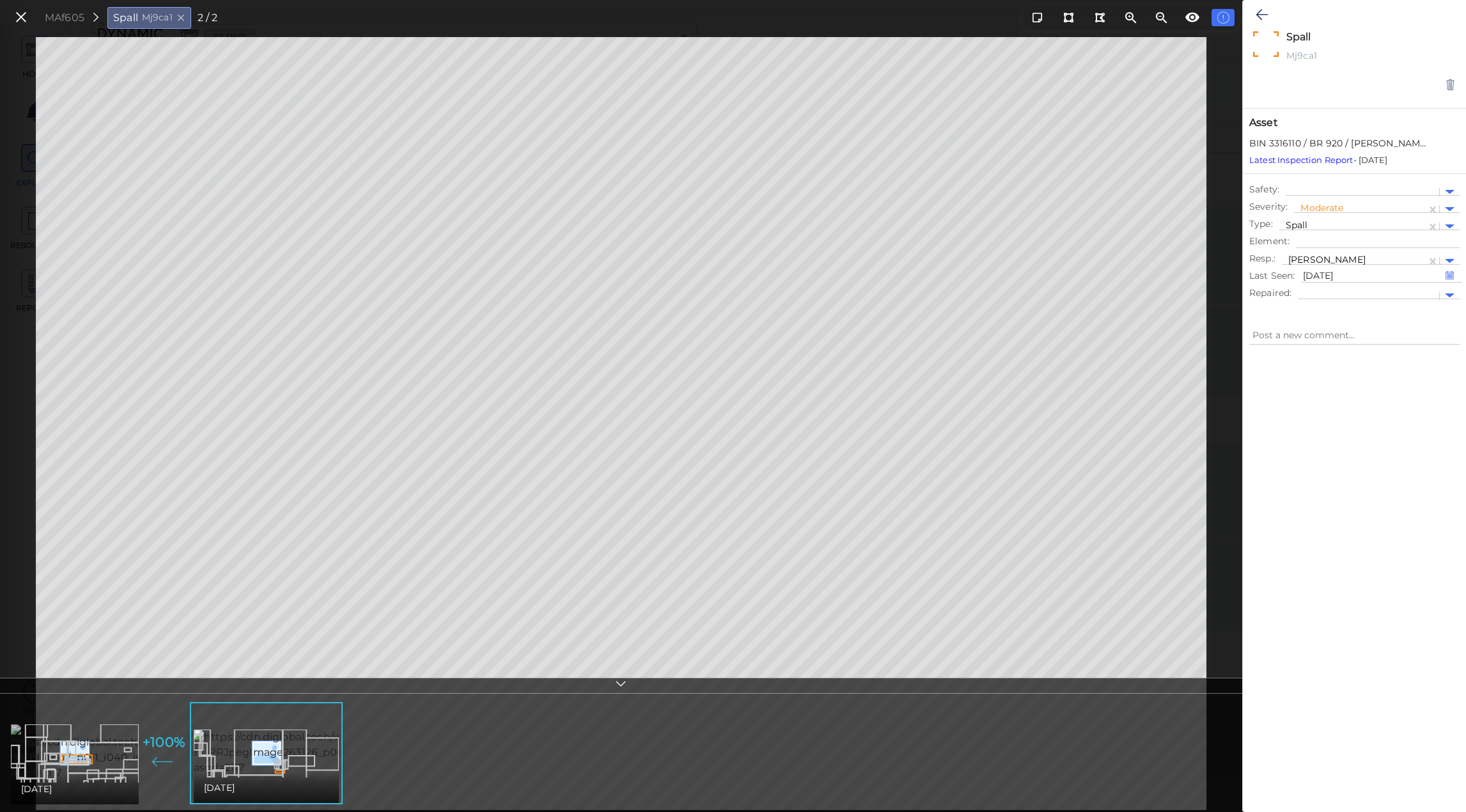
click at [99, 756] on img at bounding box center [126, 752] width 231 height 57
type textarea "x"
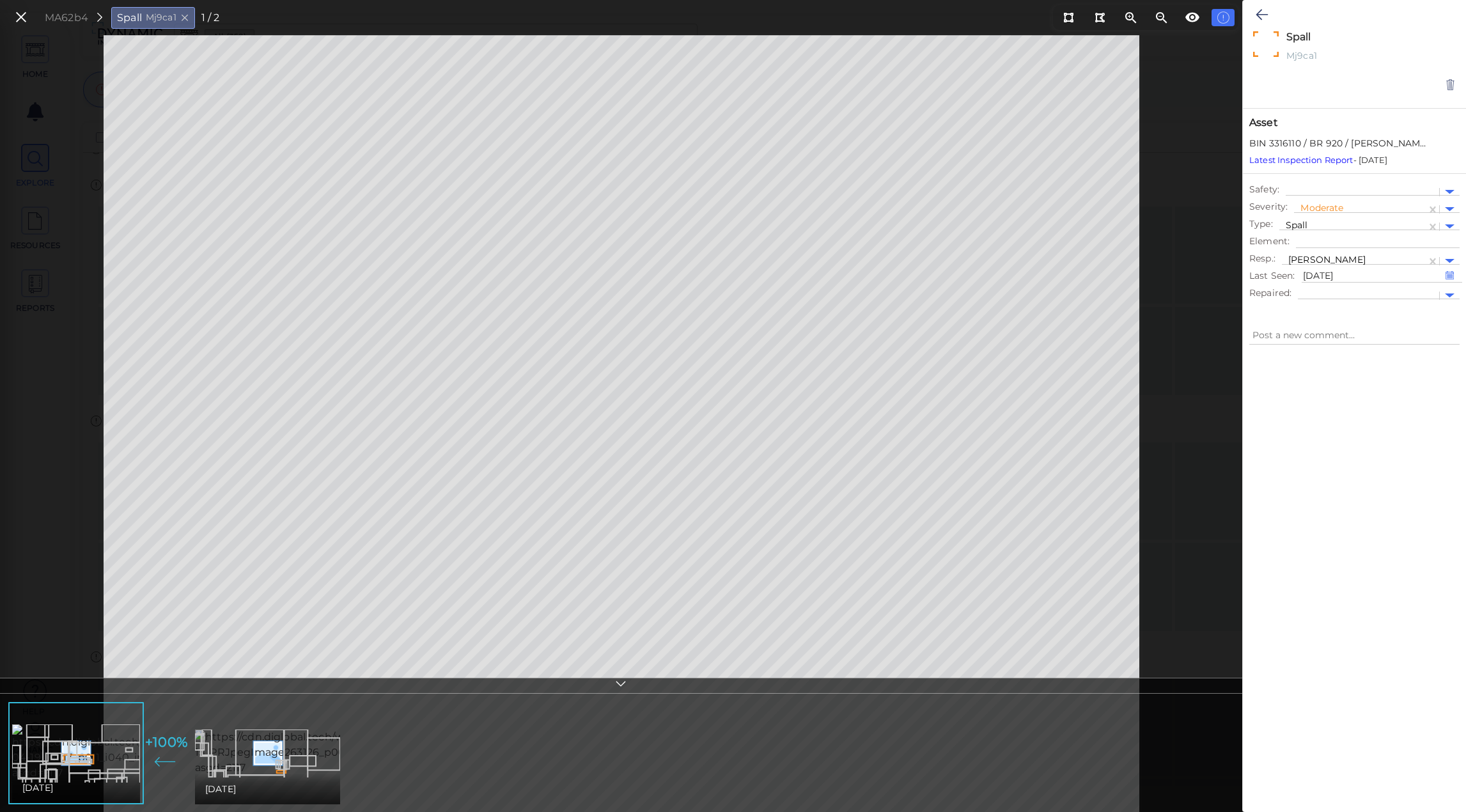
click at [273, 745] on img at bounding box center [345, 752] width 300 height 46
type textarea "x"
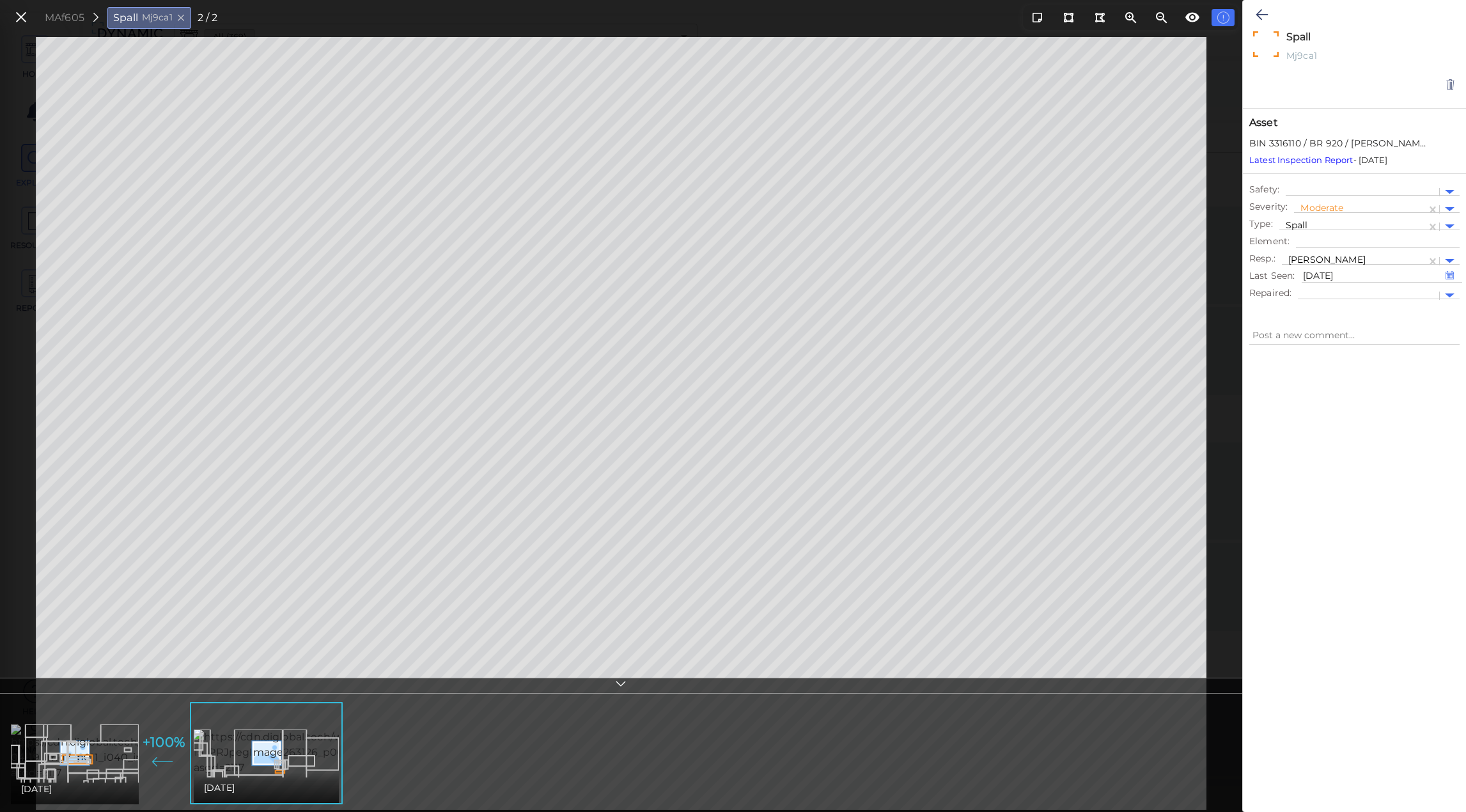
click at [123, 747] on img at bounding box center [126, 752] width 231 height 57
type textarea "x"
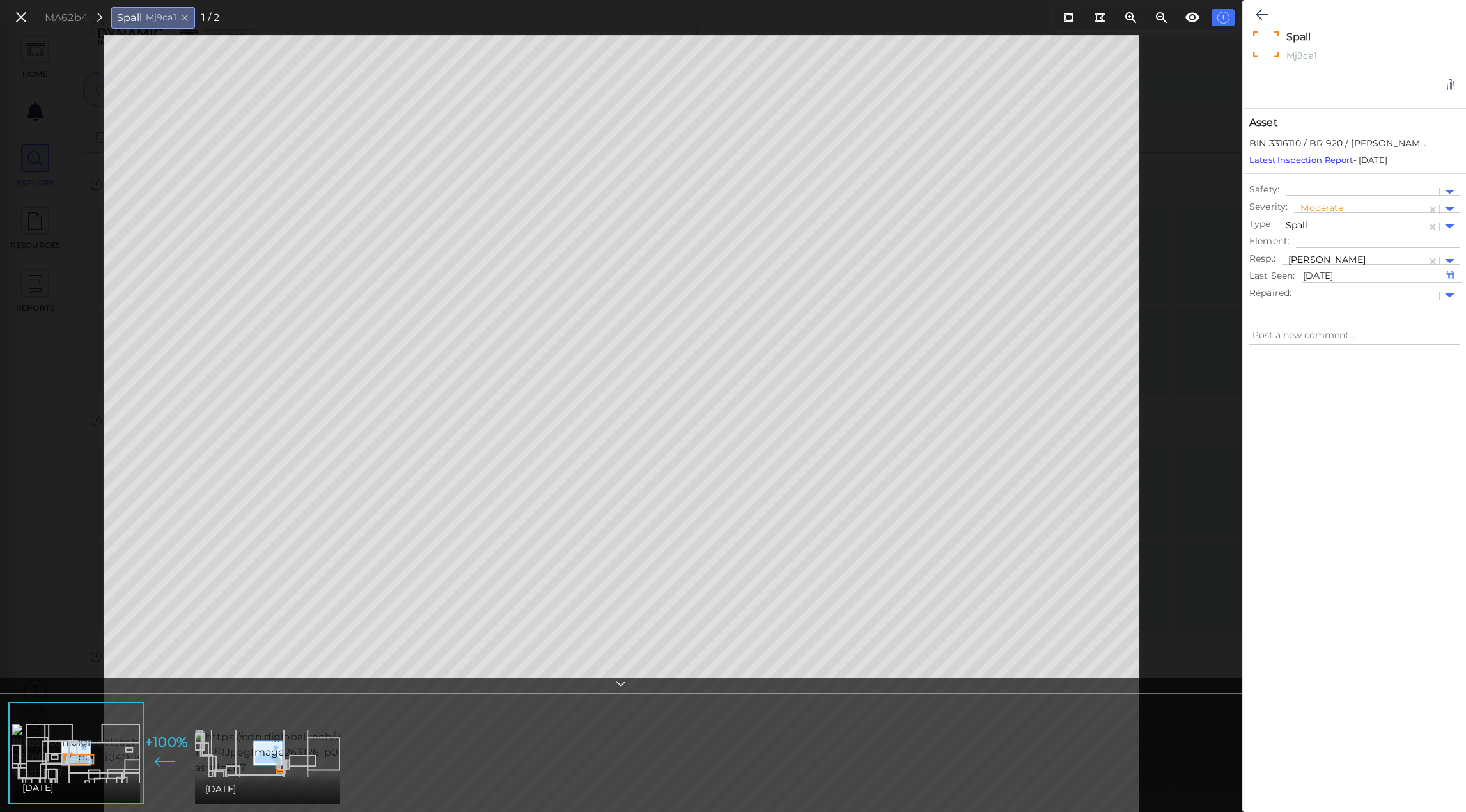
click at [221, 732] on img at bounding box center [345, 752] width 300 height 46
type textarea "x"
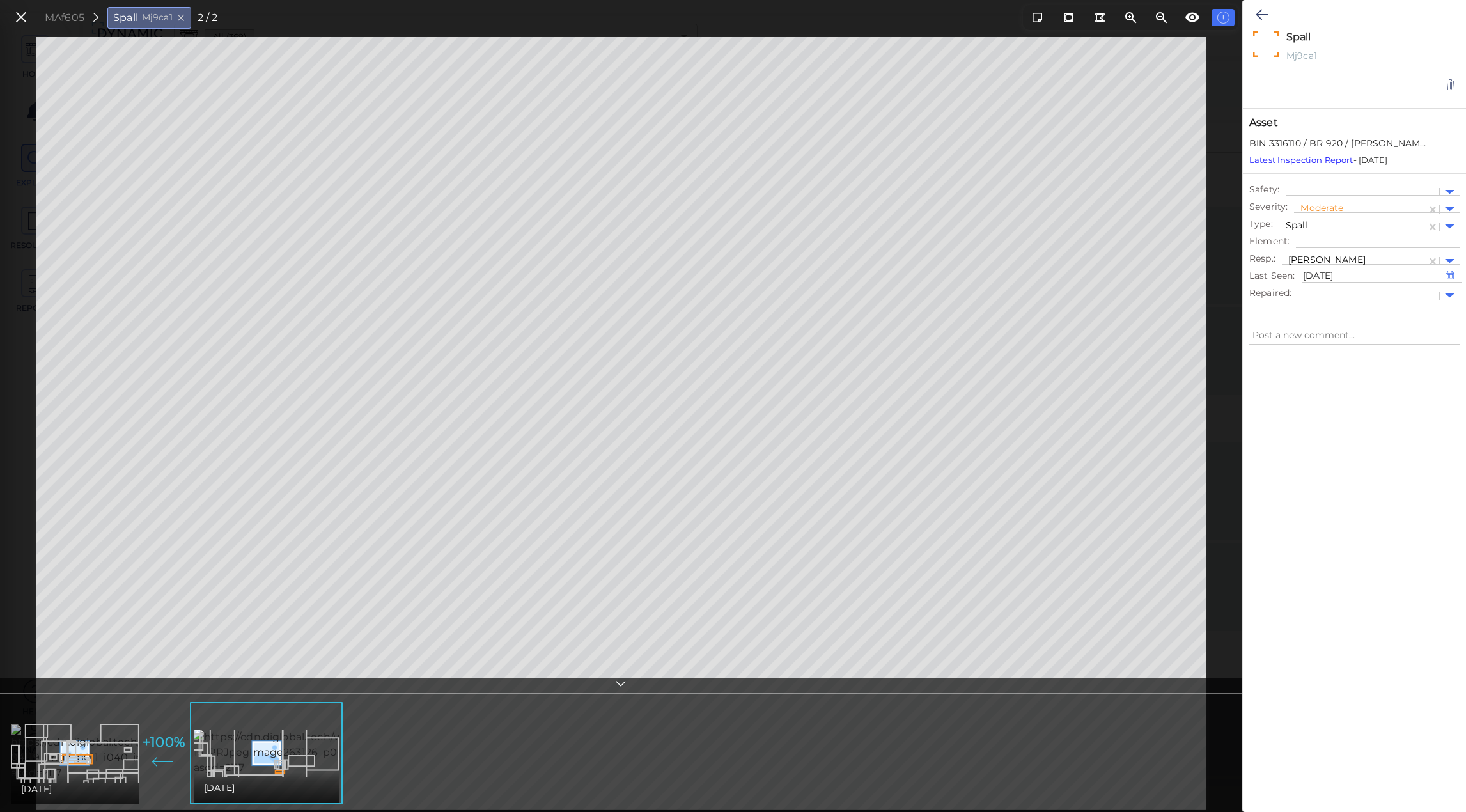
click at [89, 755] on img at bounding box center [126, 752] width 231 height 57
type textarea "x"
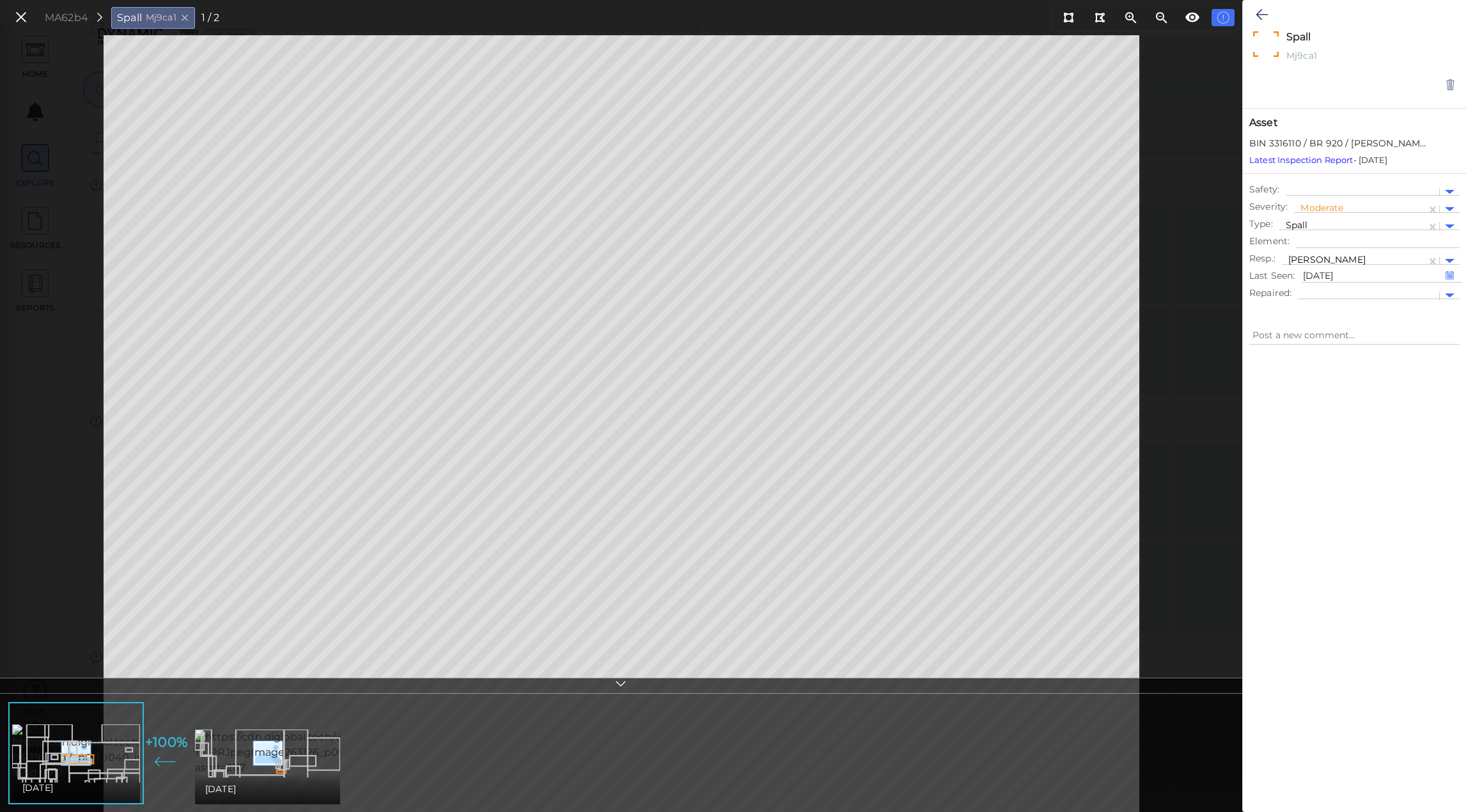
click at [194, 767] on li "05/15/2009" at bounding box center [267, 753] width 150 height 103
type textarea "x"
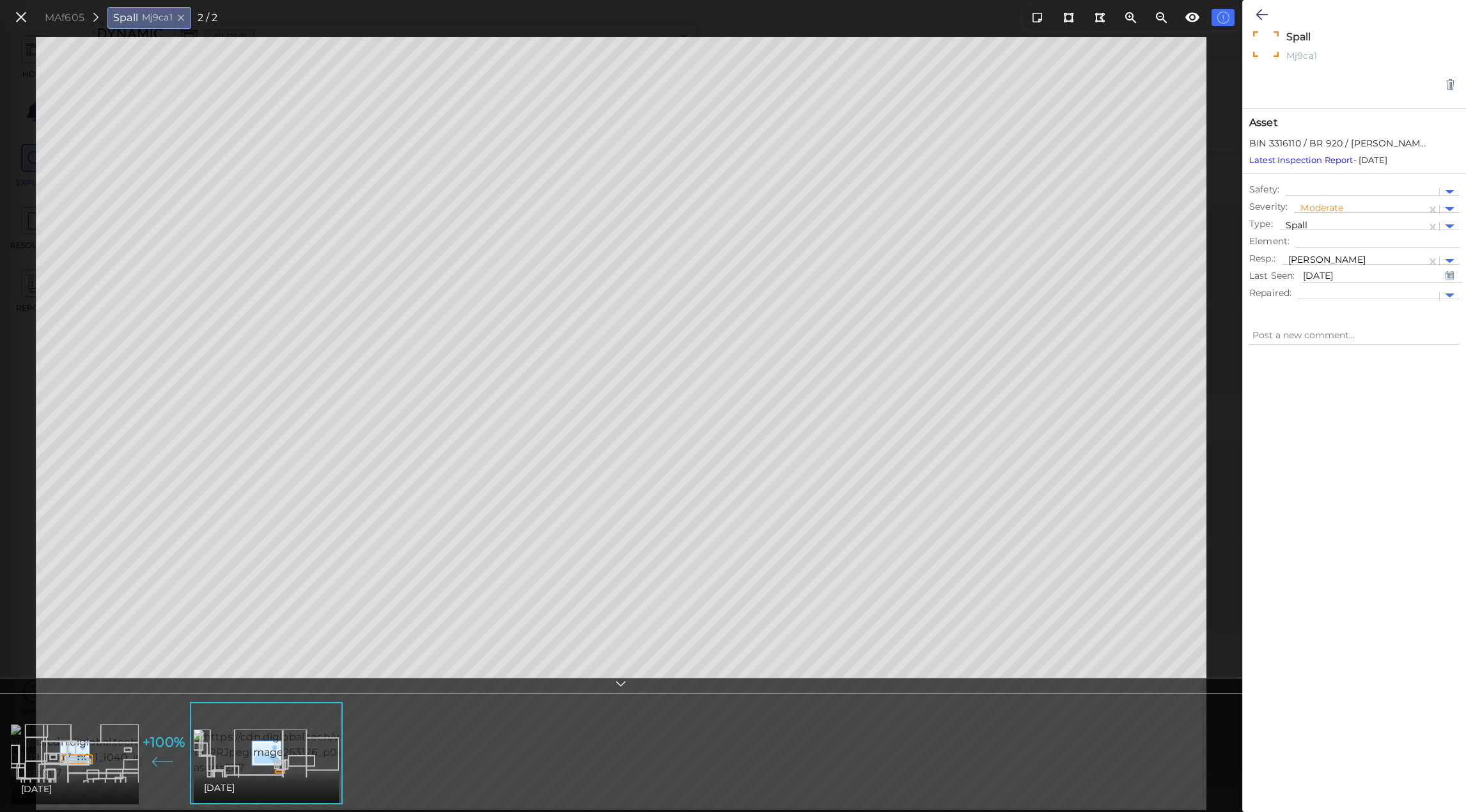
click at [93, 755] on img at bounding box center [126, 752] width 231 height 57
type textarea "x"
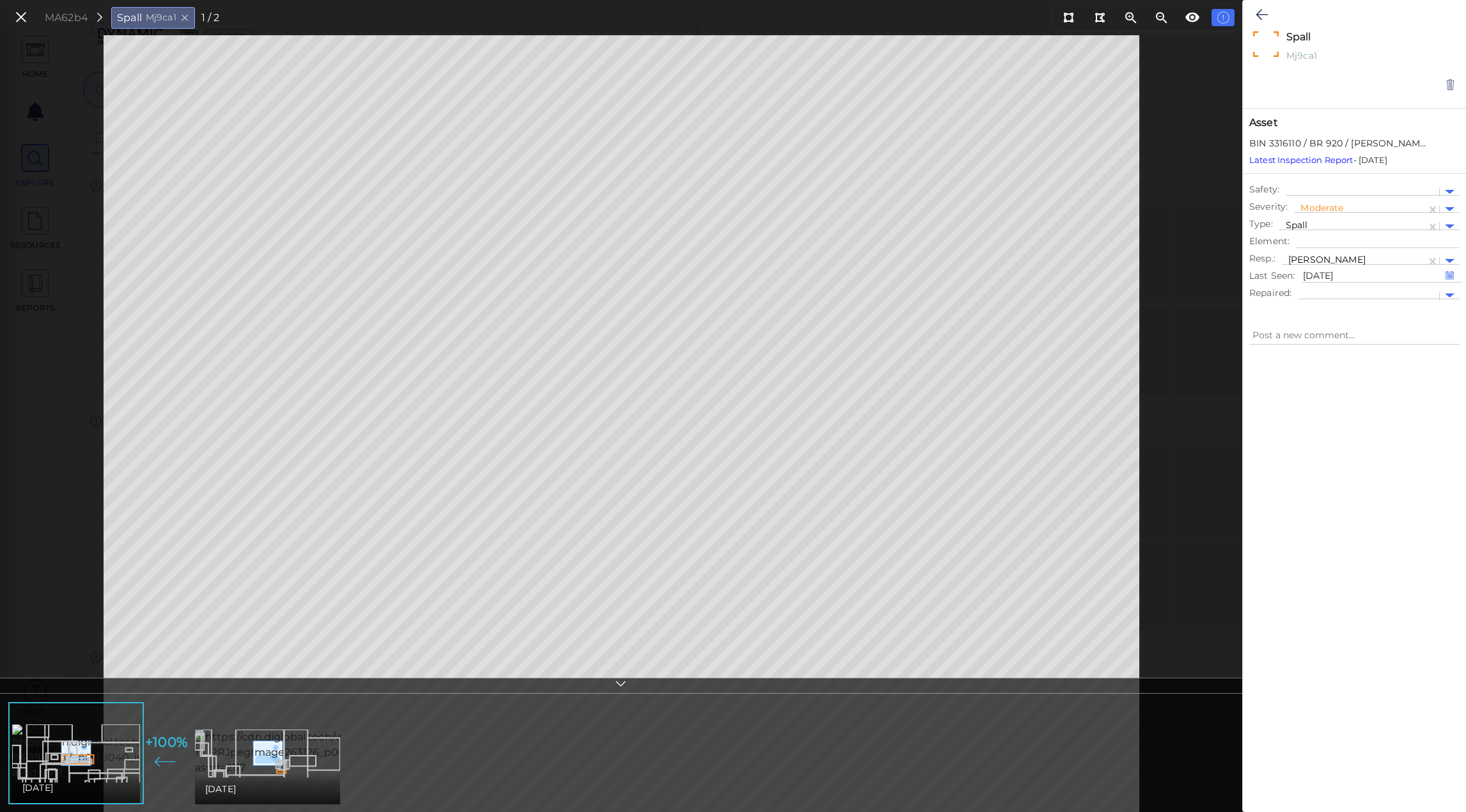
click at [266, 760] on img at bounding box center [345, 752] width 300 height 46
type textarea "x"
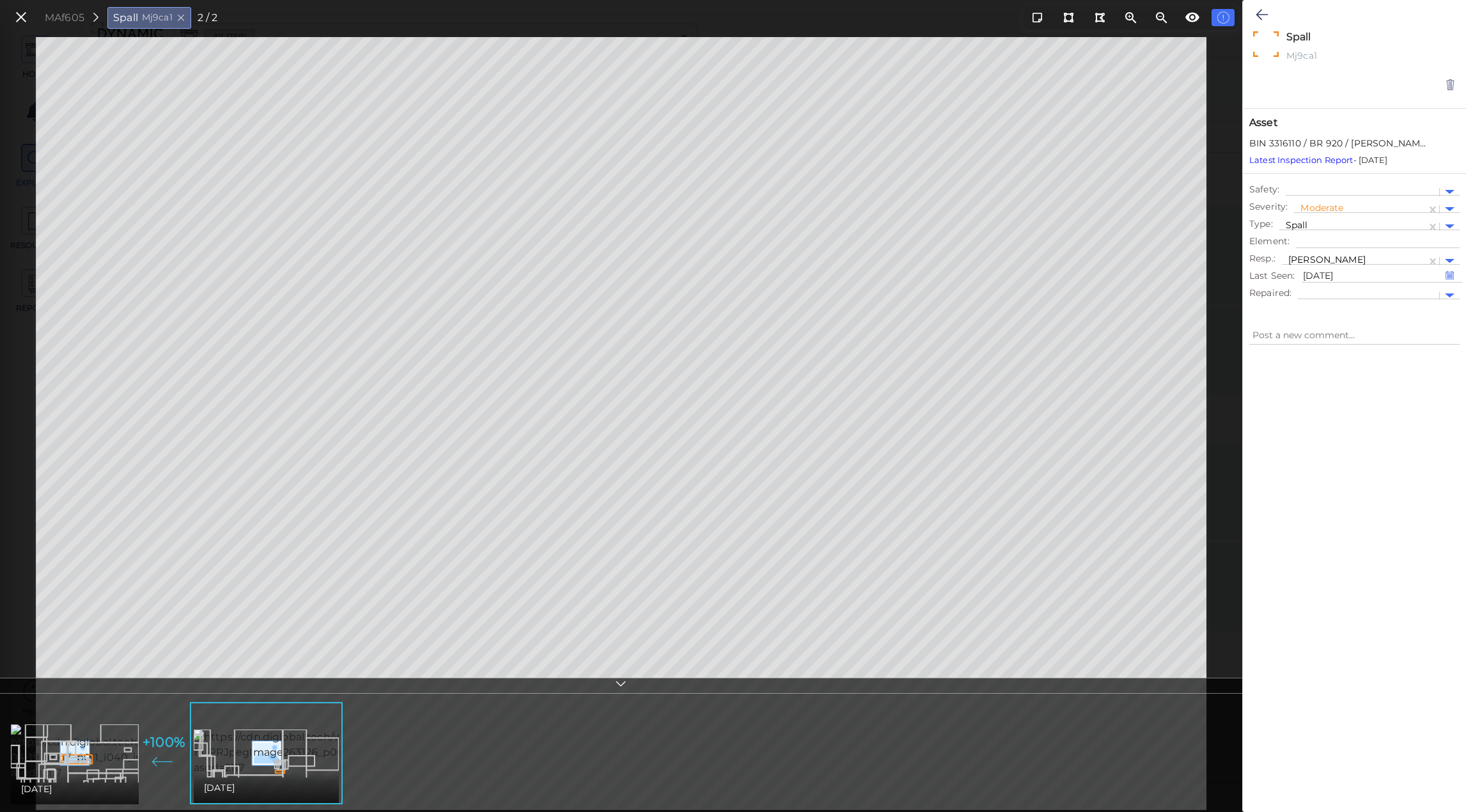
click at [617, 690] on icon at bounding box center [621, 685] width 13 height 15
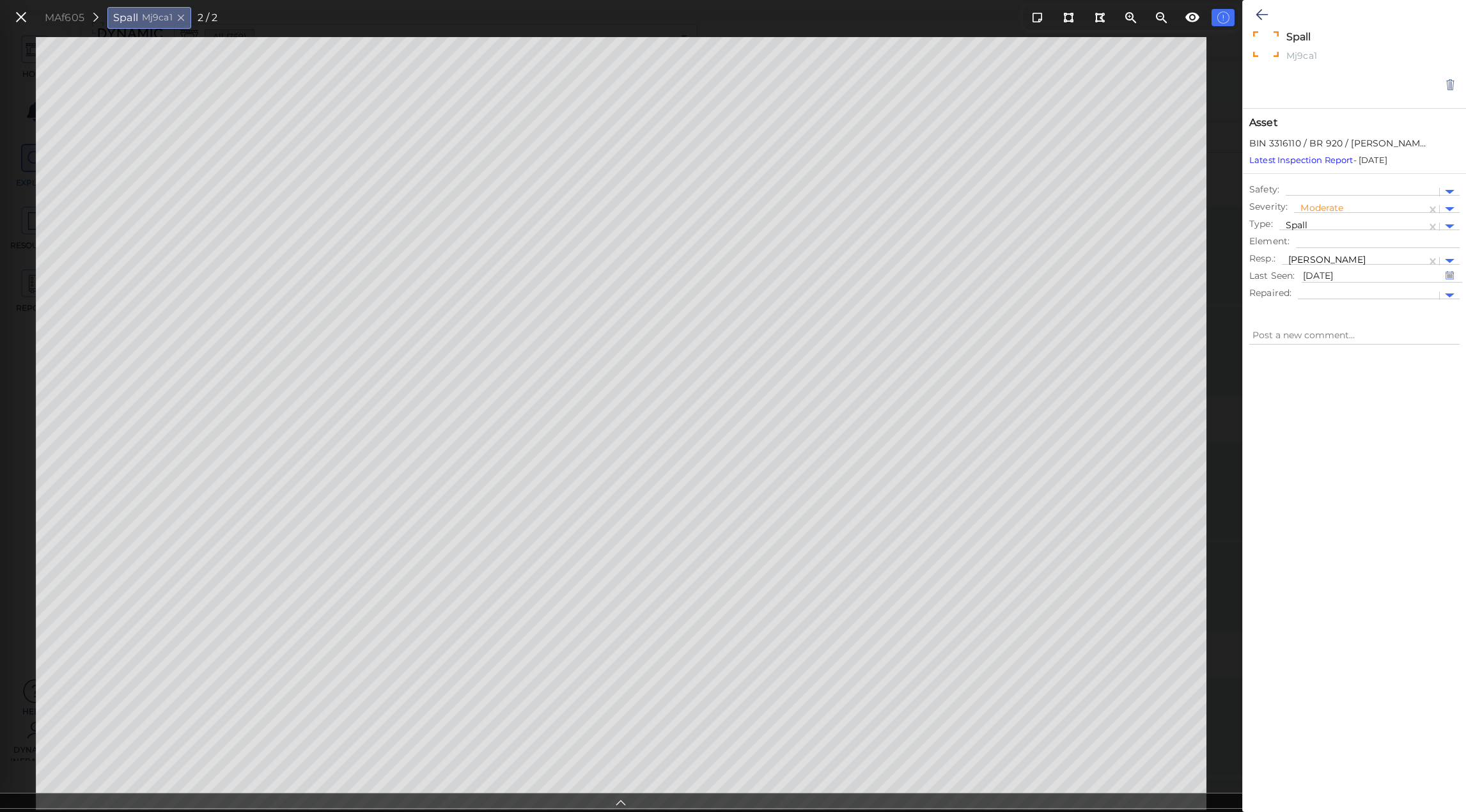
click at [619, 804] on icon at bounding box center [621, 801] width 13 height 15
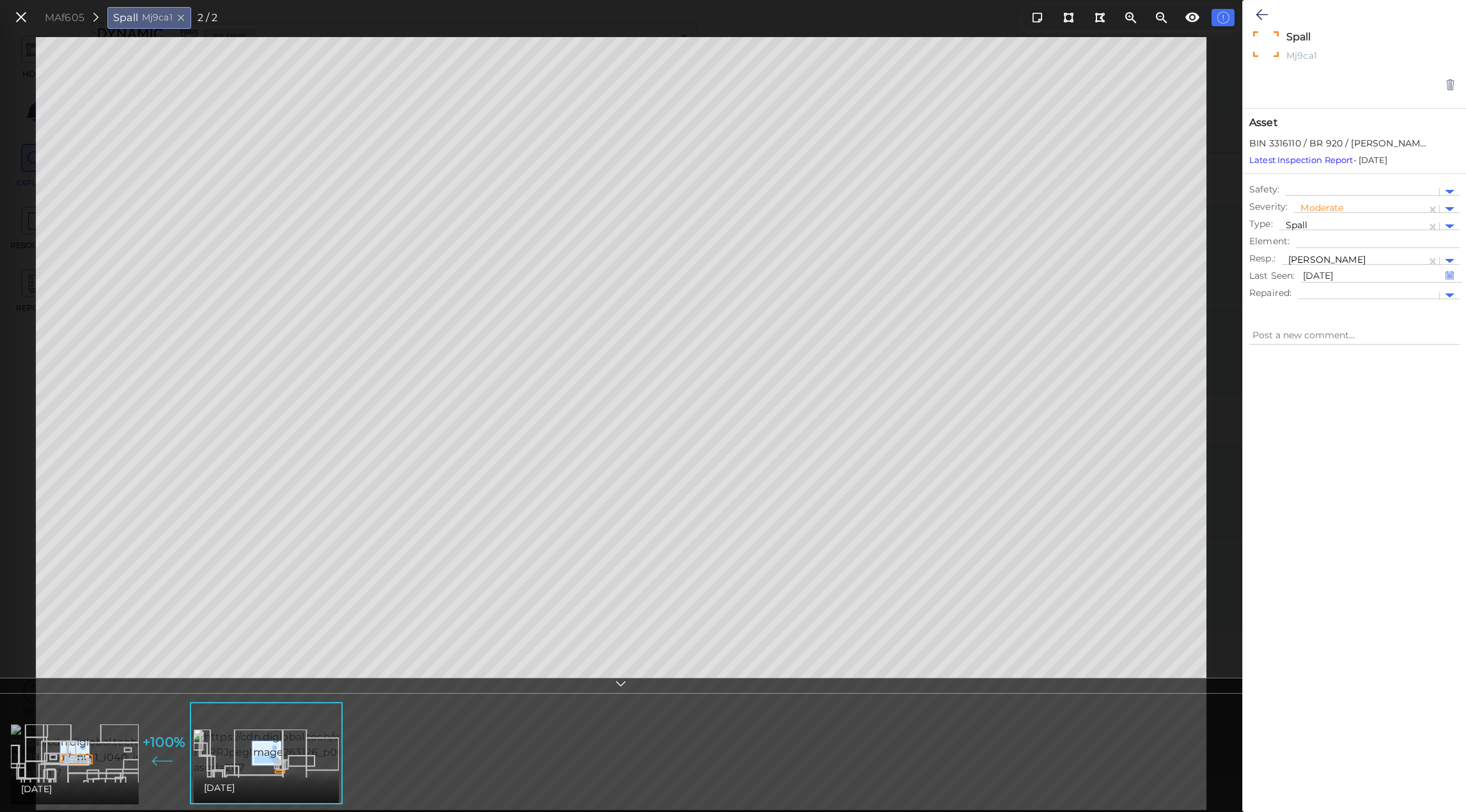
click at [109, 767] on img at bounding box center [126, 752] width 231 height 57
type textarea "x"
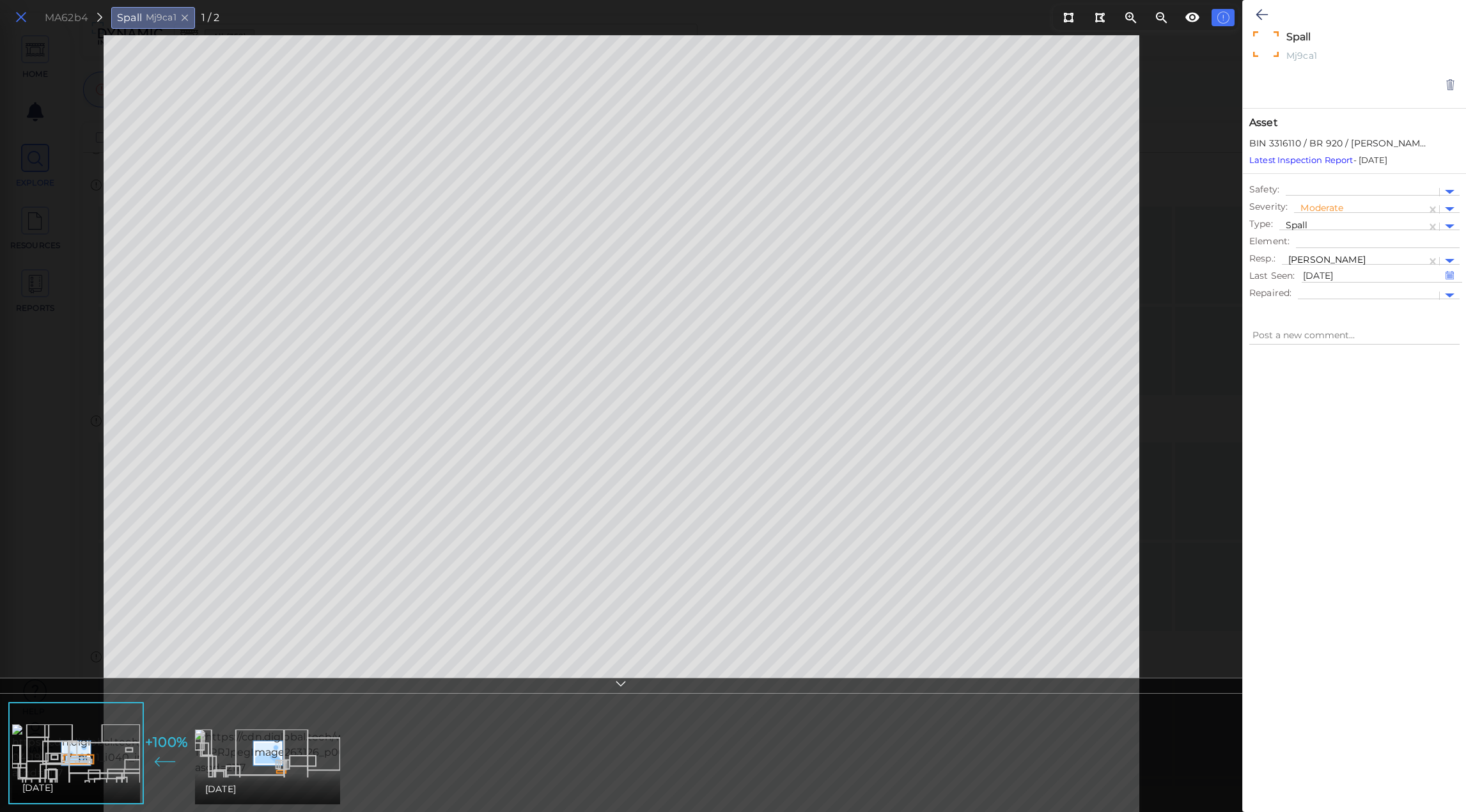
click at [28, 21] on icon at bounding box center [21, 18] width 14 height 18
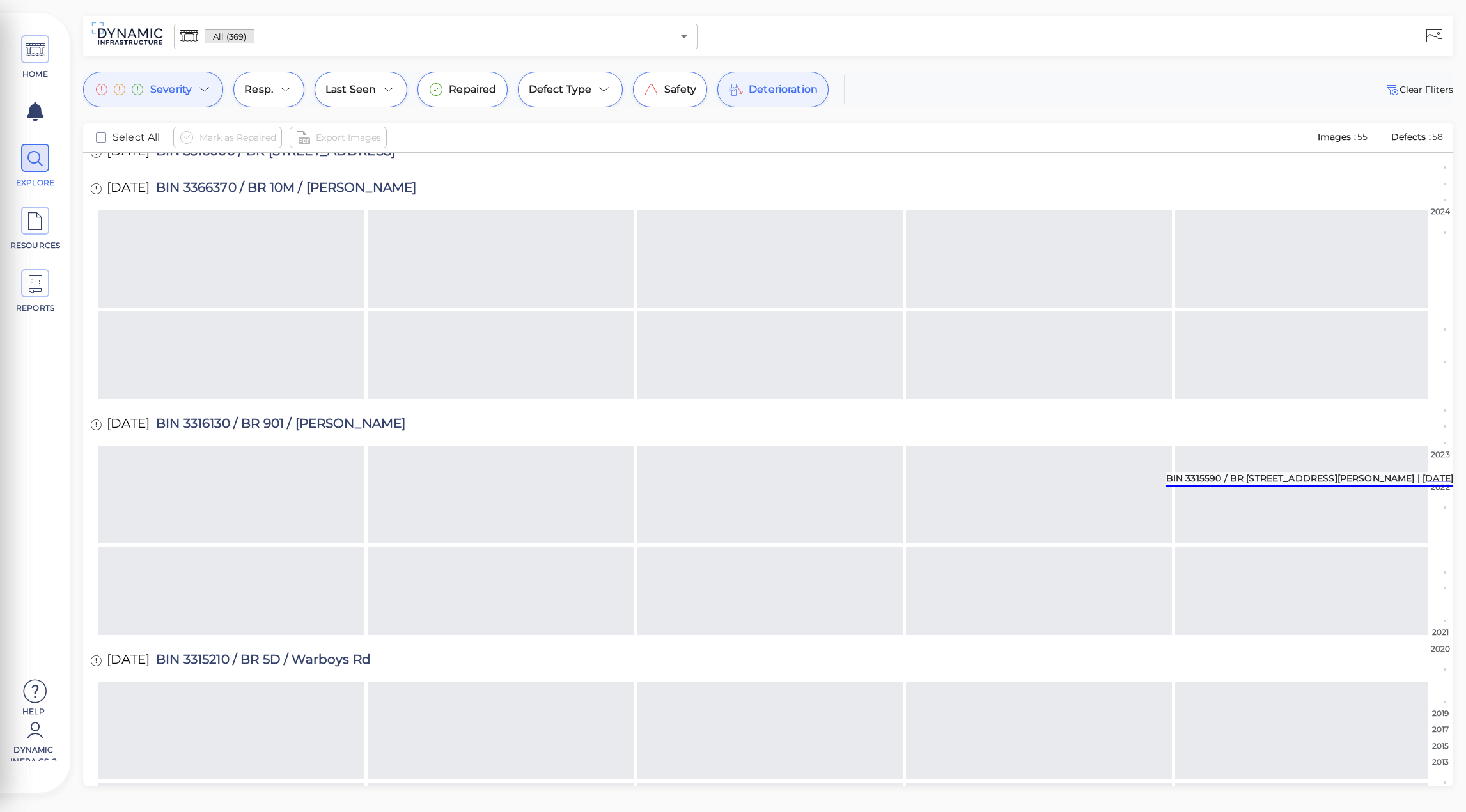
scroll to position [4453, 0]
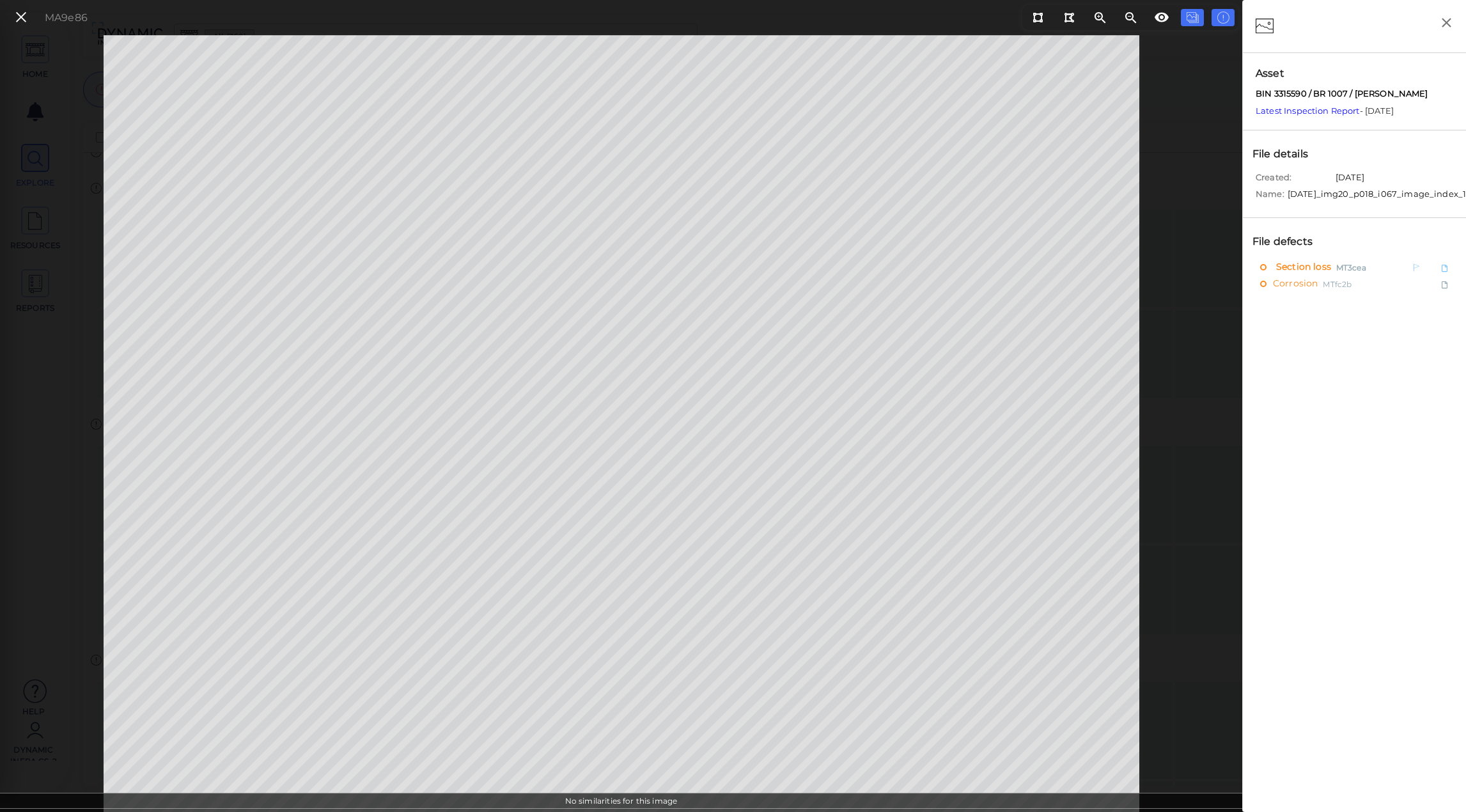
click at [1295, 269] on span "Section loss" at bounding box center [1302, 267] width 58 height 16
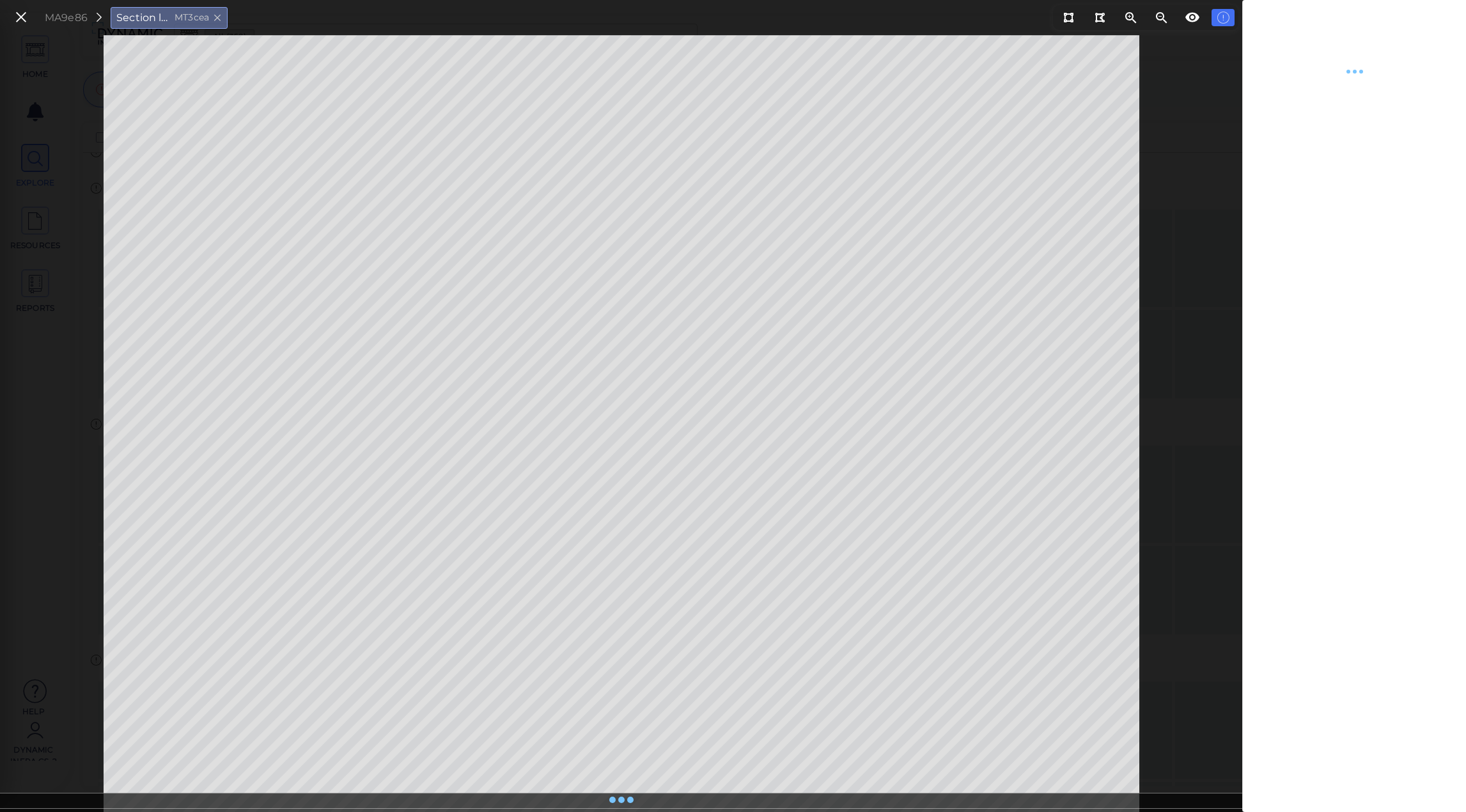
type textarea "x"
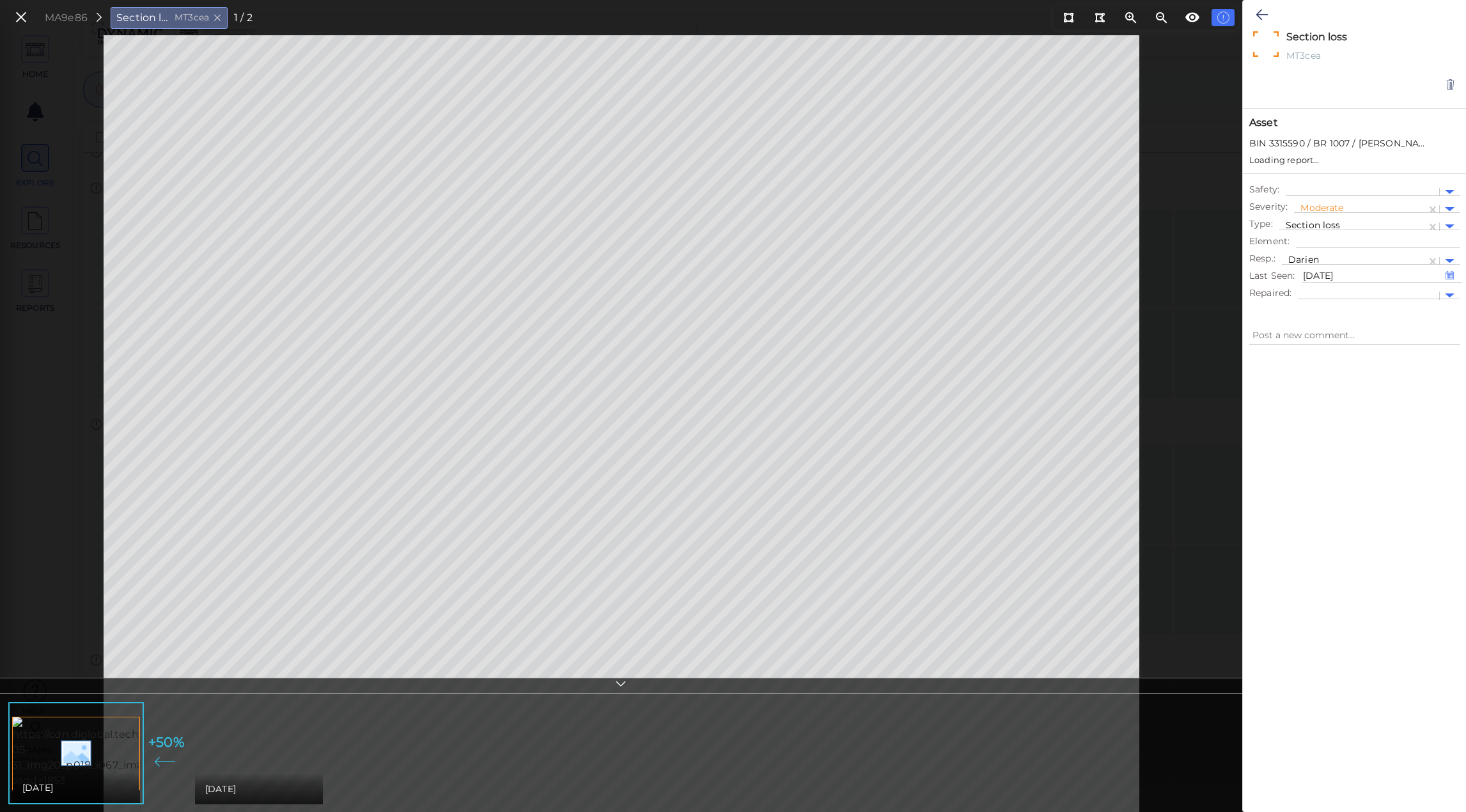
type textarea "x"
click at [268, 745] on img at bounding box center [312, 752] width 233 height 72
type textarea "x"
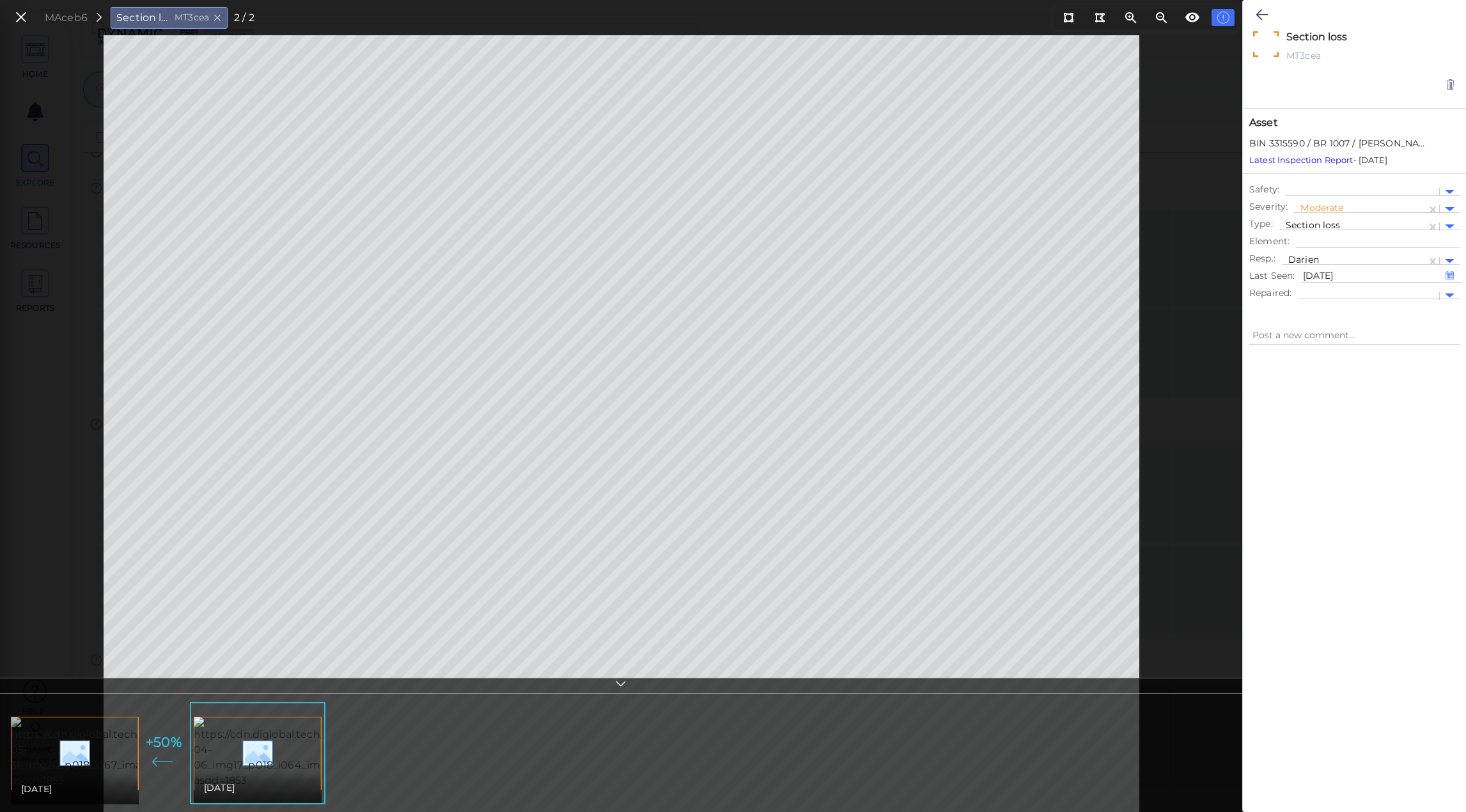
click at [60, 748] on img at bounding box center [128, 752] width 235 height 72
type textarea "x"
click at [26, 28] on div "MA9e86 Section loss MT3cea 1 / 2" at bounding box center [131, 18] width 255 height 28
click at [24, 21] on icon at bounding box center [21, 18] width 14 height 18
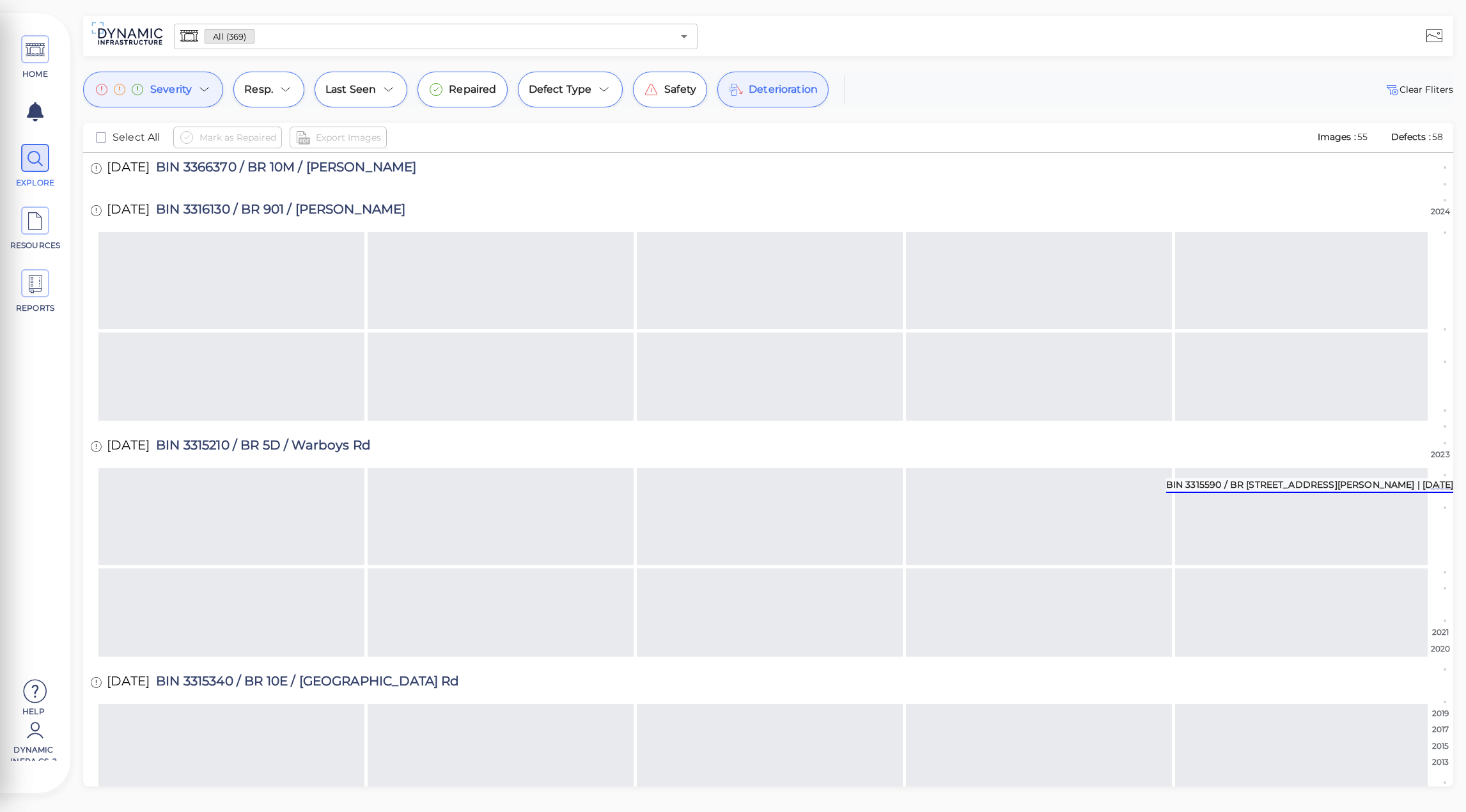
scroll to position [4668, 0]
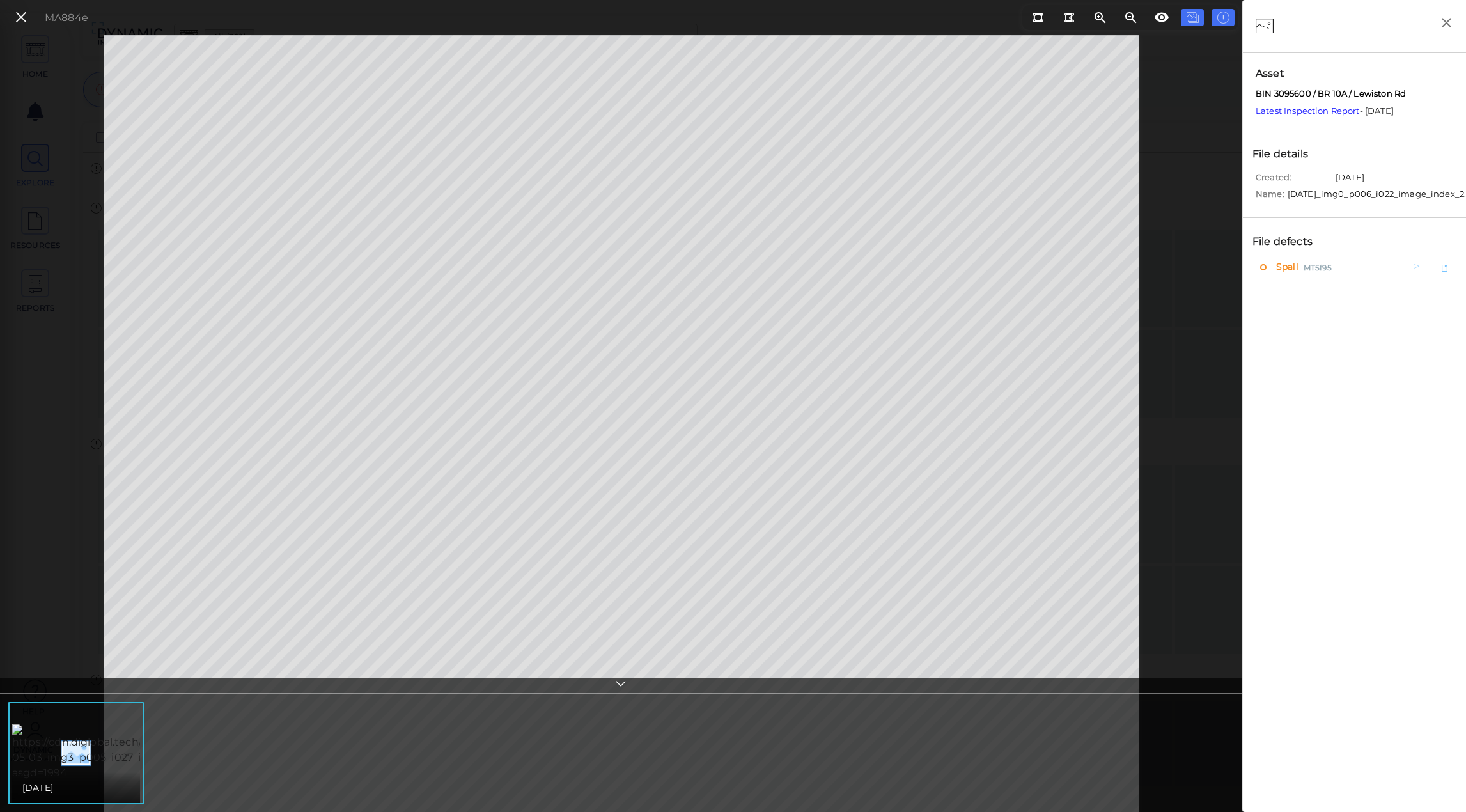
click at [1280, 272] on span "Spall" at bounding box center [1285, 267] width 25 height 16
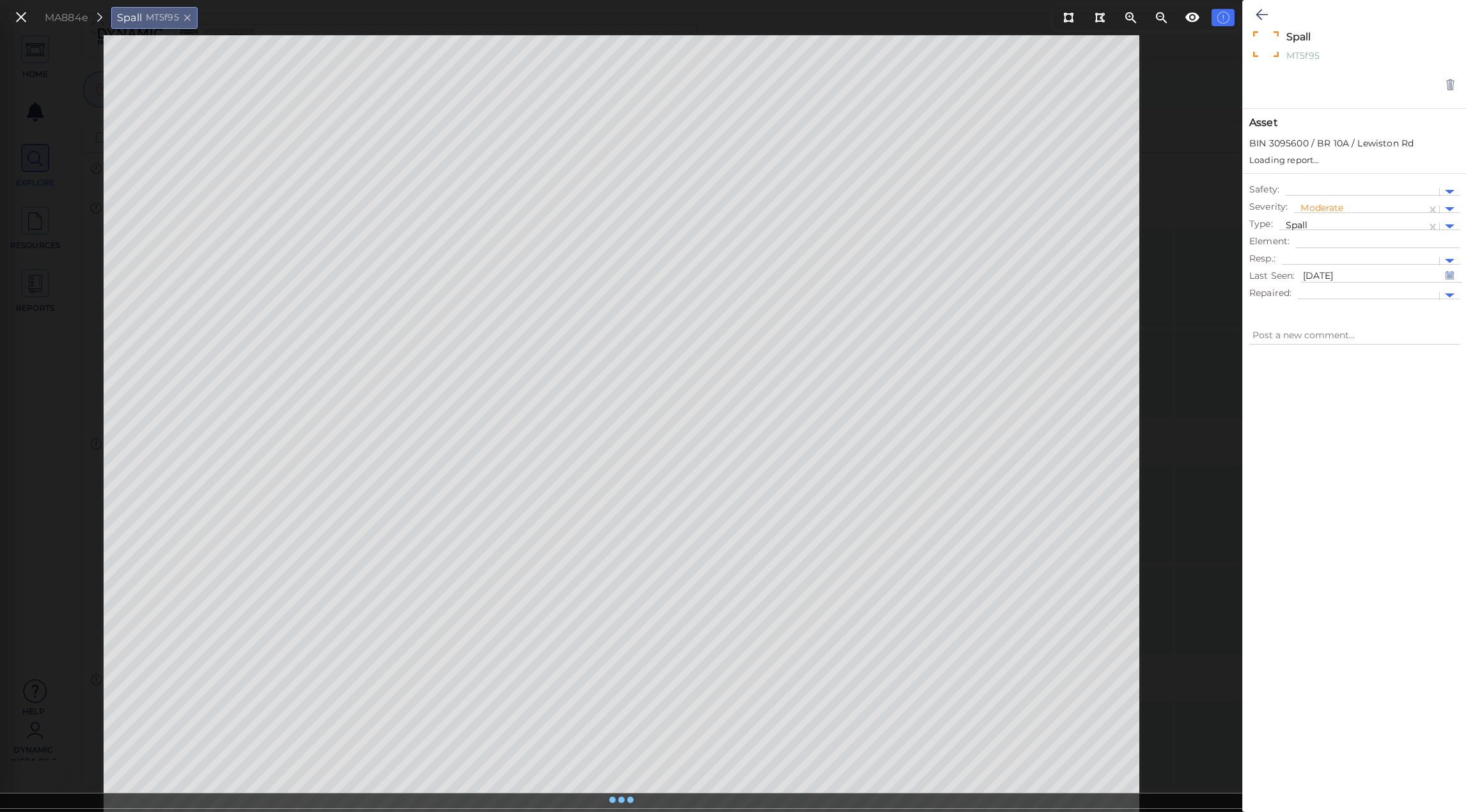
type textarea "x"
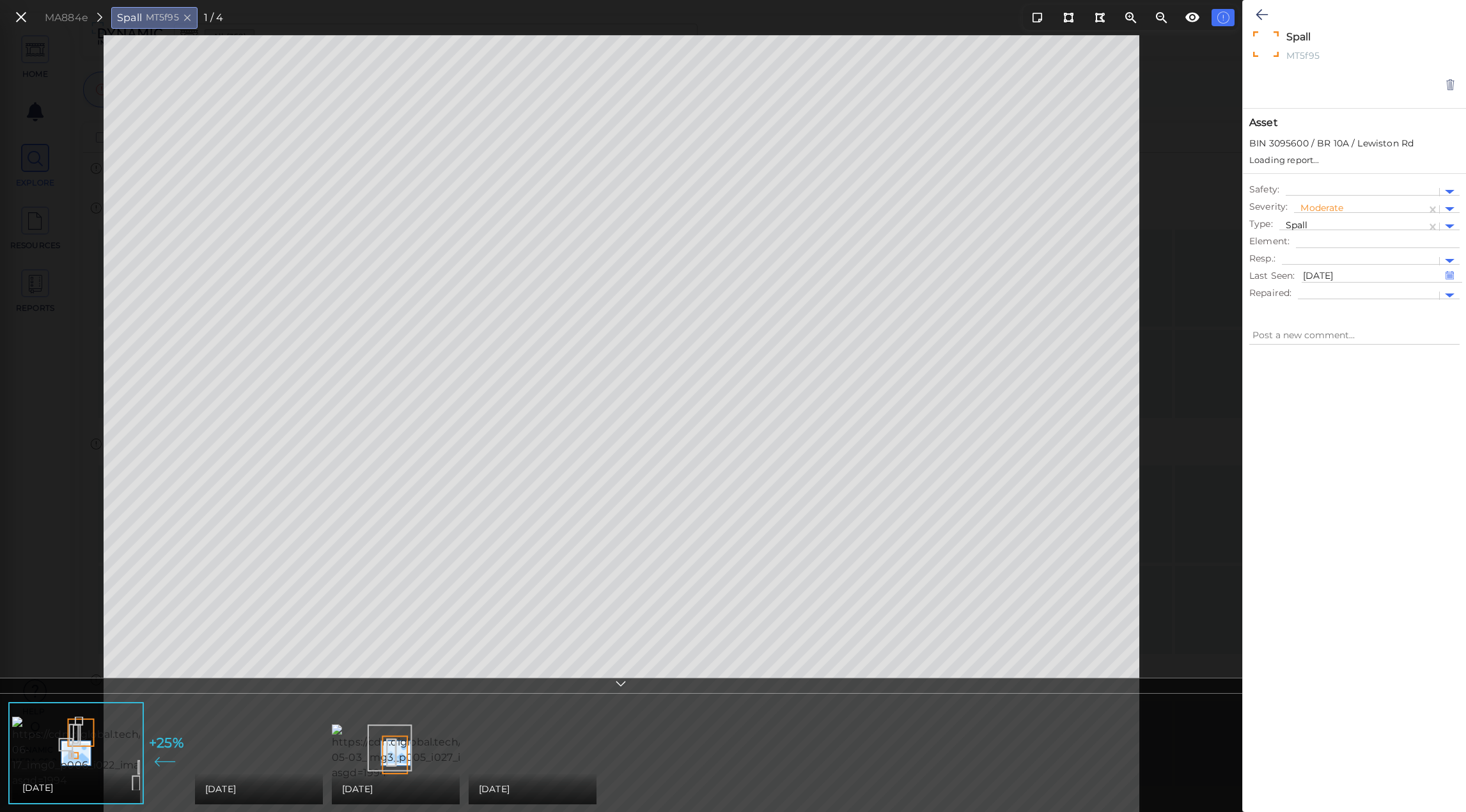
type textarea "x"
click at [300, 752] on img at bounding box center [312, 752] width 235 height 57
type textarea "x"
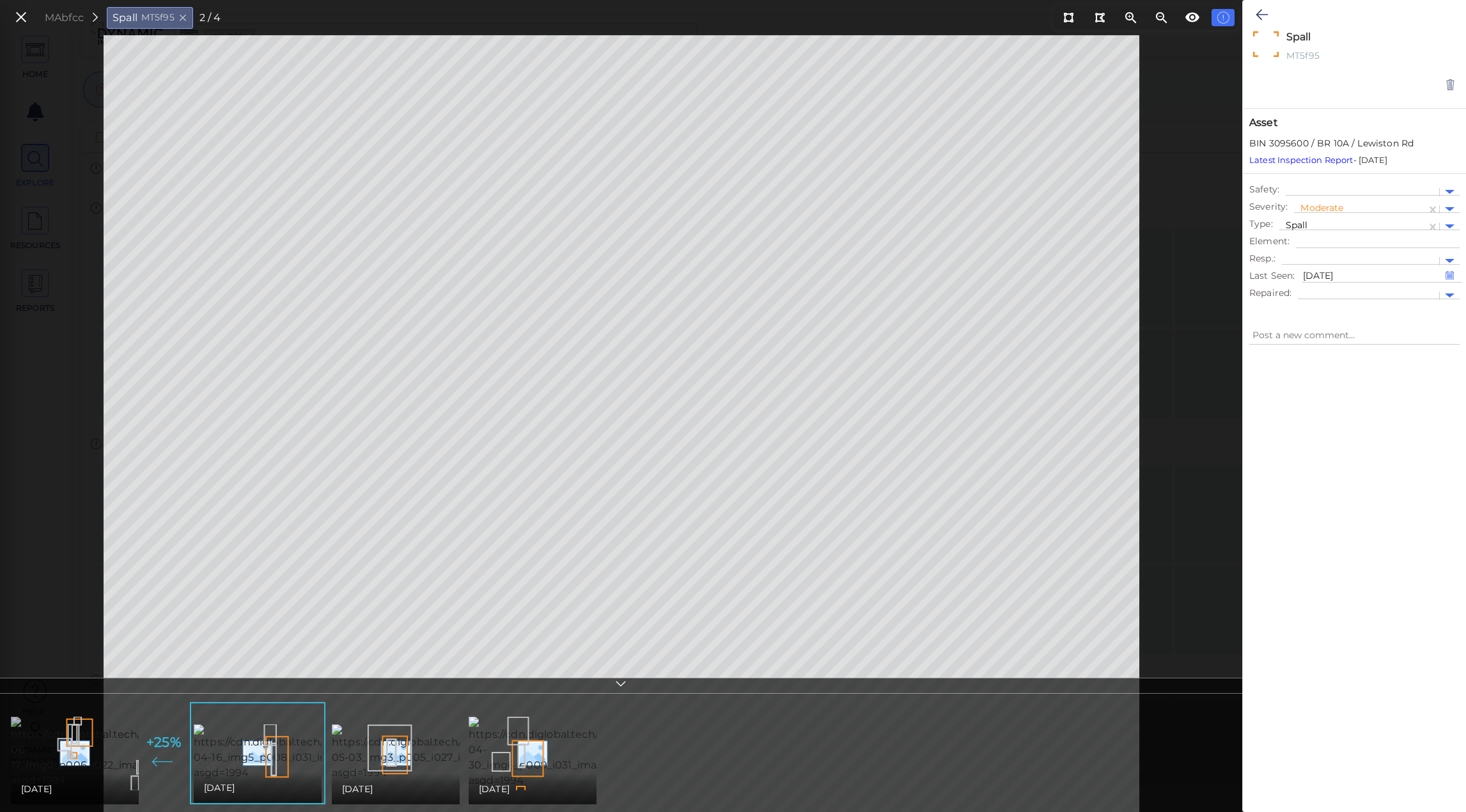
click at [109, 745] on img at bounding box center [128, 752] width 235 height 72
type textarea "x"
click at [236, 742] on img at bounding box center [312, 752] width 235 height 57
type textarea "x"
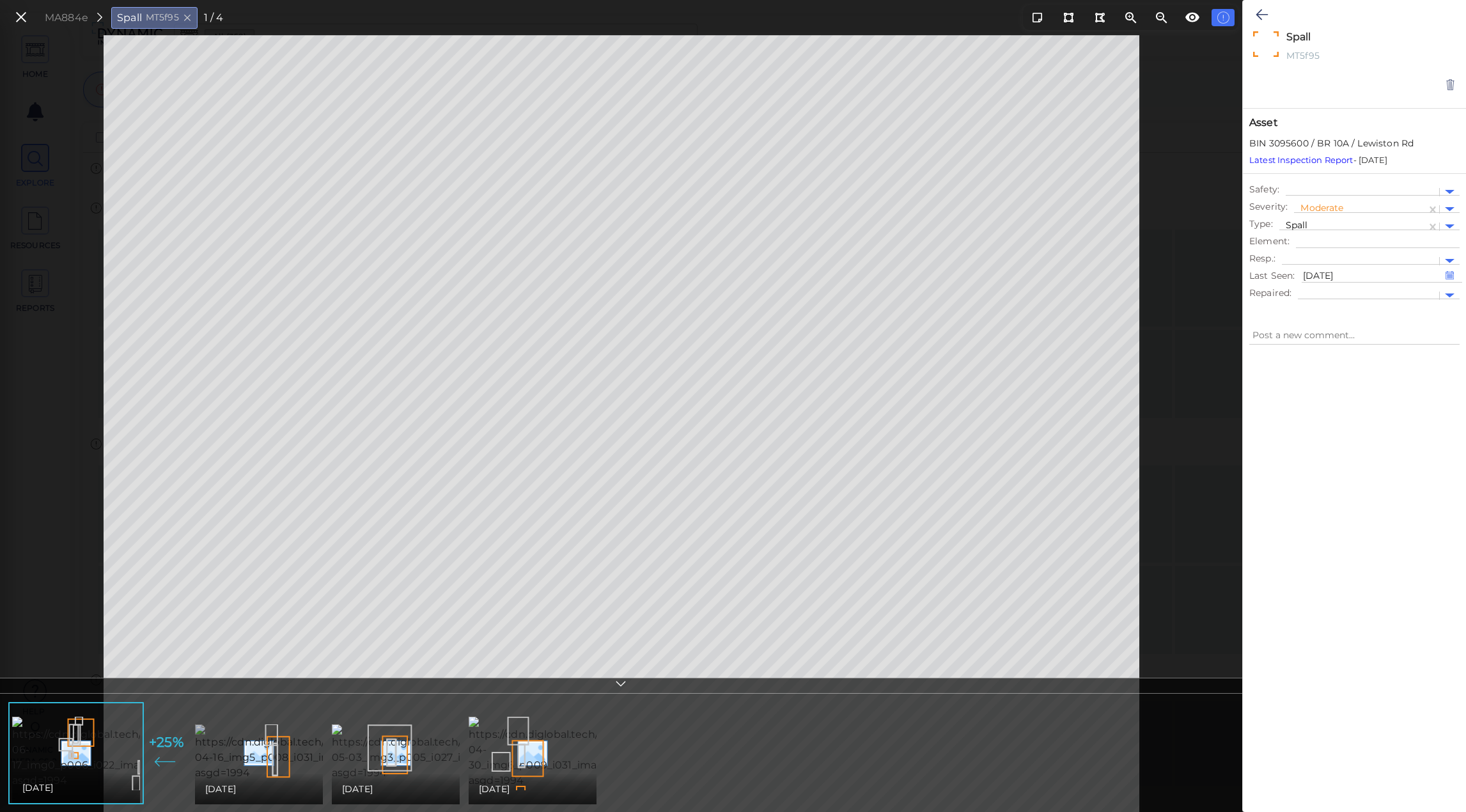
type textarea "x"
click at [96, 763] on img at bounding box center [128, 752] width 235 height 72
type textarea "x"
click at [238, 758] on img at bounding box center [312, 752] width 235 height 57
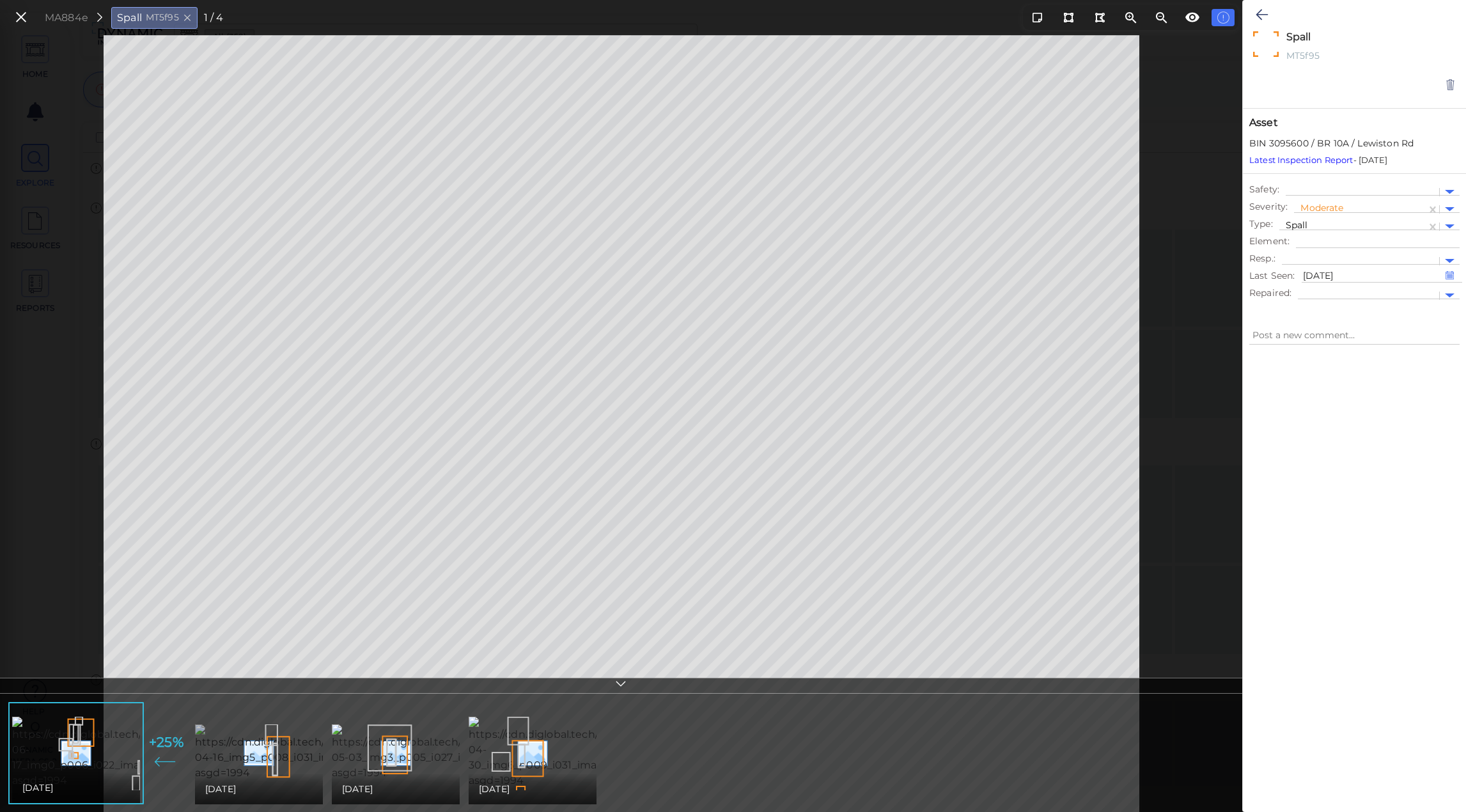
type textarea "x"
click at [111, 768] on img at bounding box center [128, 752] width 235 height 72
type textarea "x"
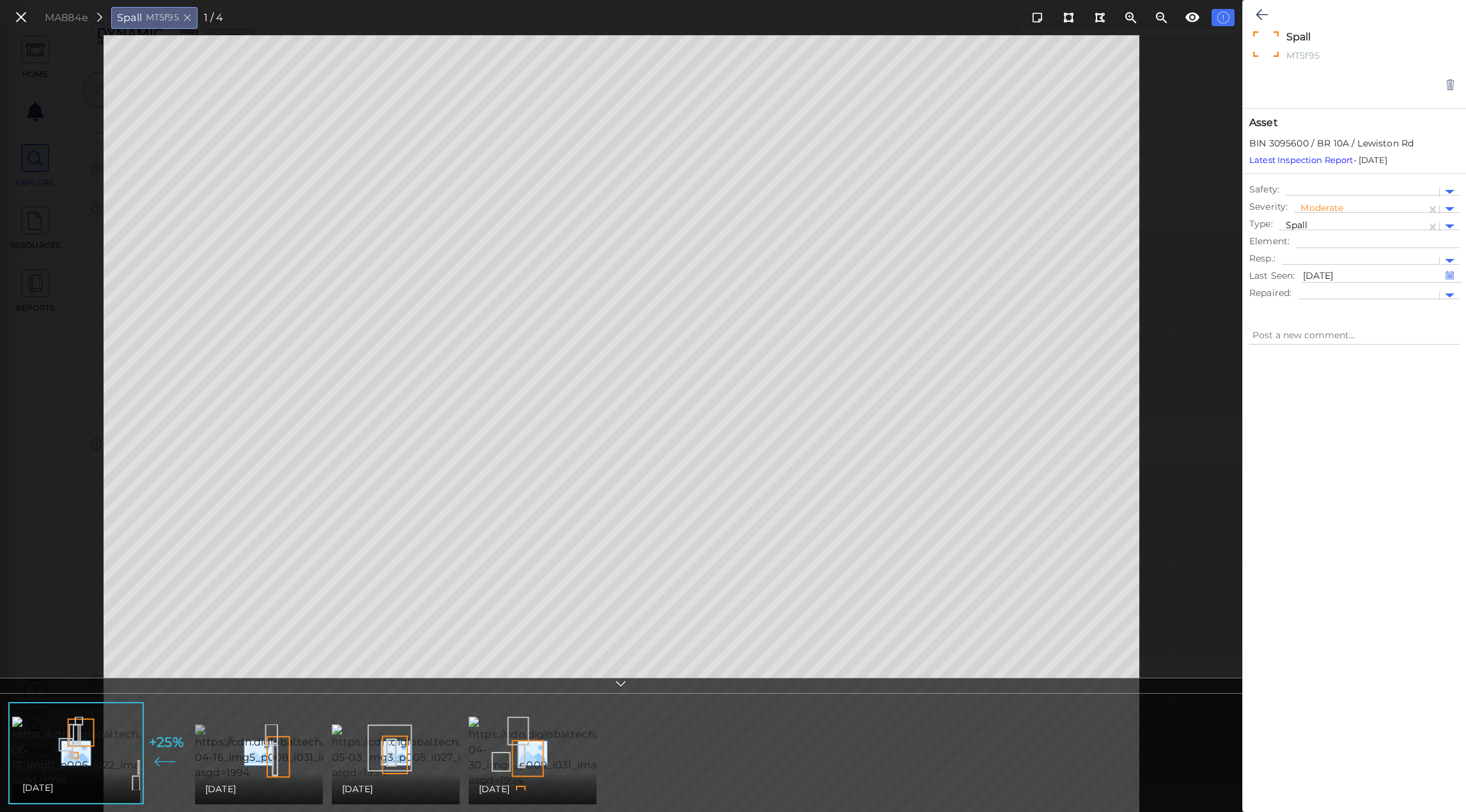
click at [237, 767] on img at bounding box center [312, 752] width 235 height 57
type textarea "x"
click at [92, 774] on div "06/17/2021" at bounding box center [74, 789] width 128 height 31
type textarea "x"
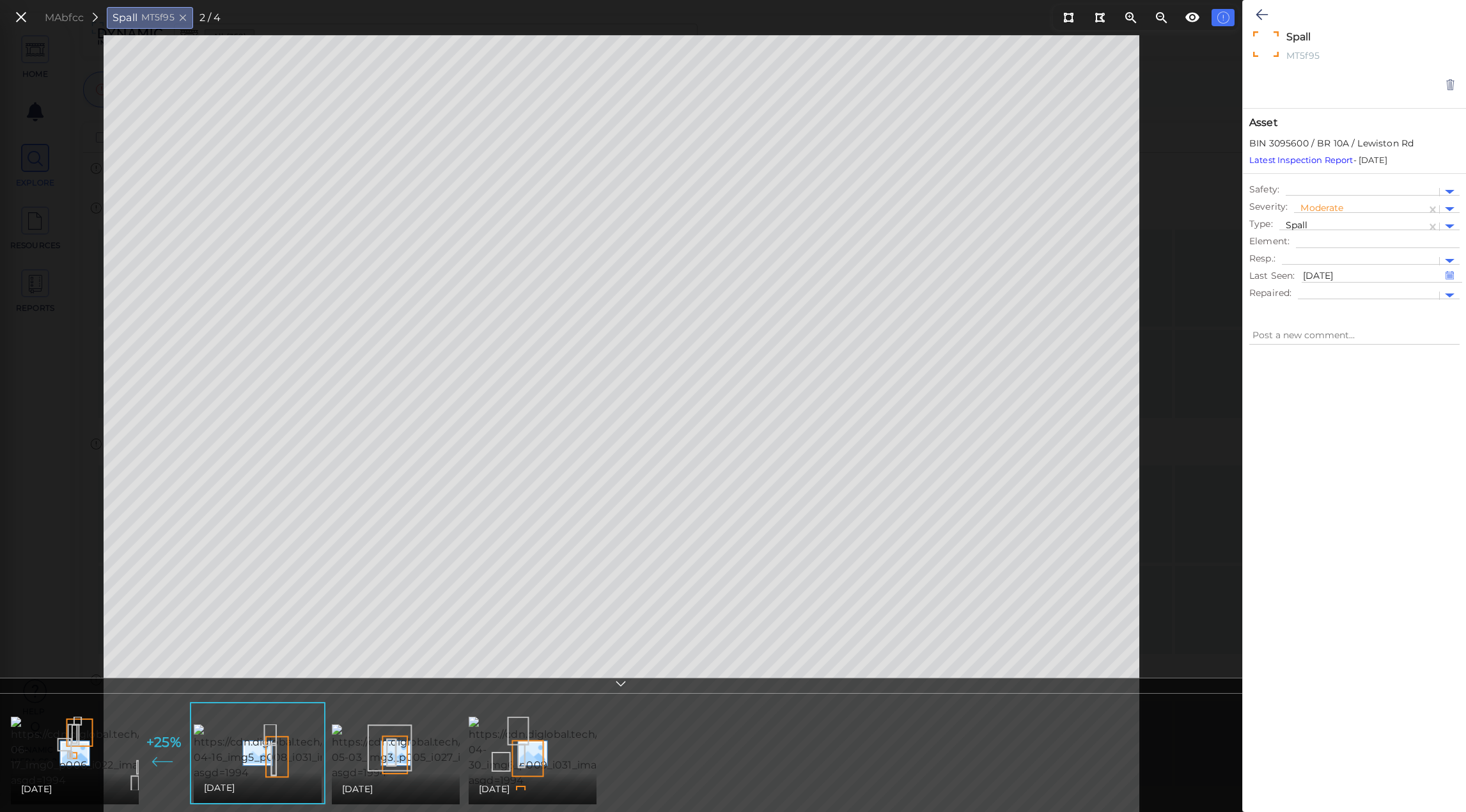
type textarea "x"
click at [27, 17] on icon at bounding box center [21, 18] width 14 height 18
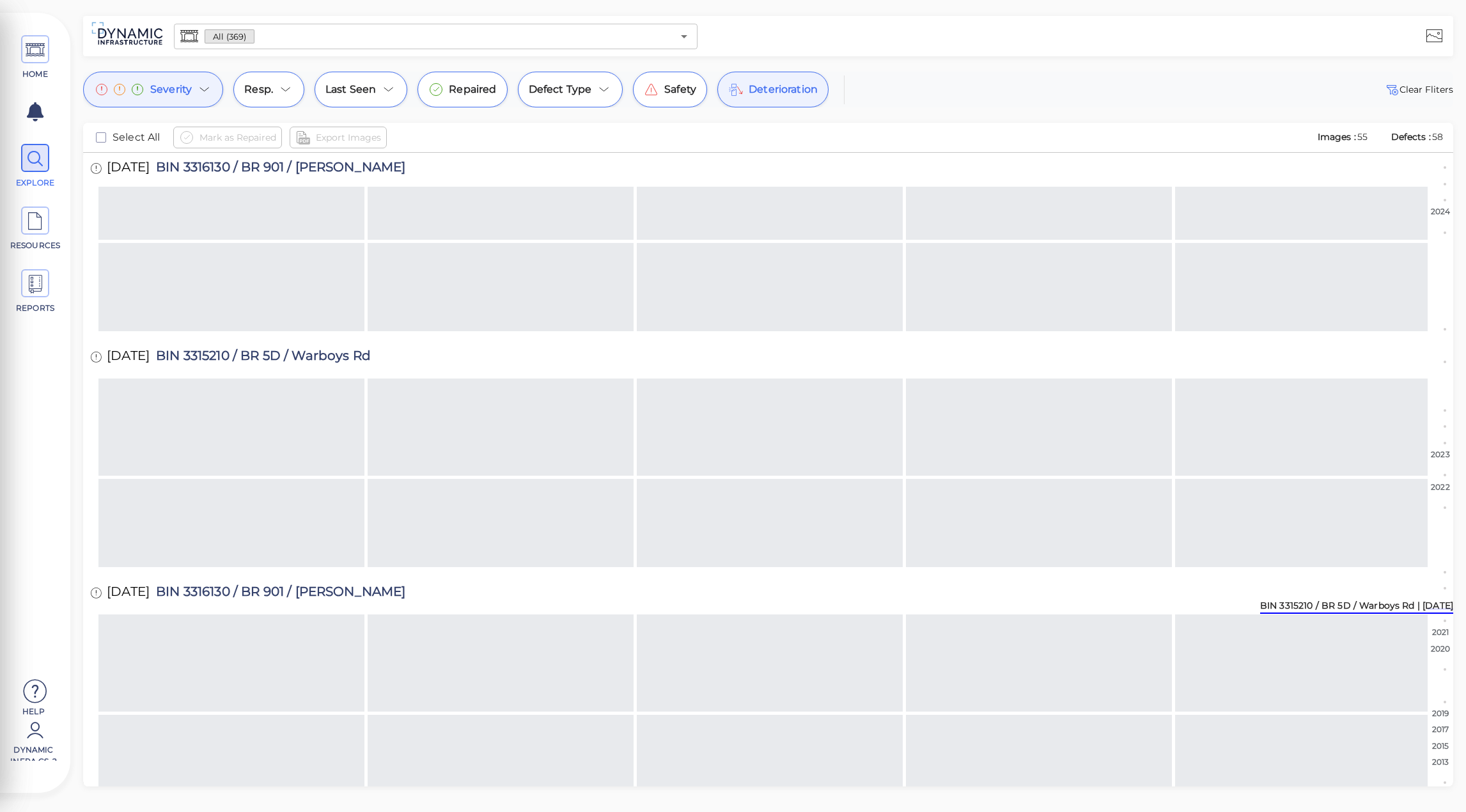
scroll to position [6434, 0]
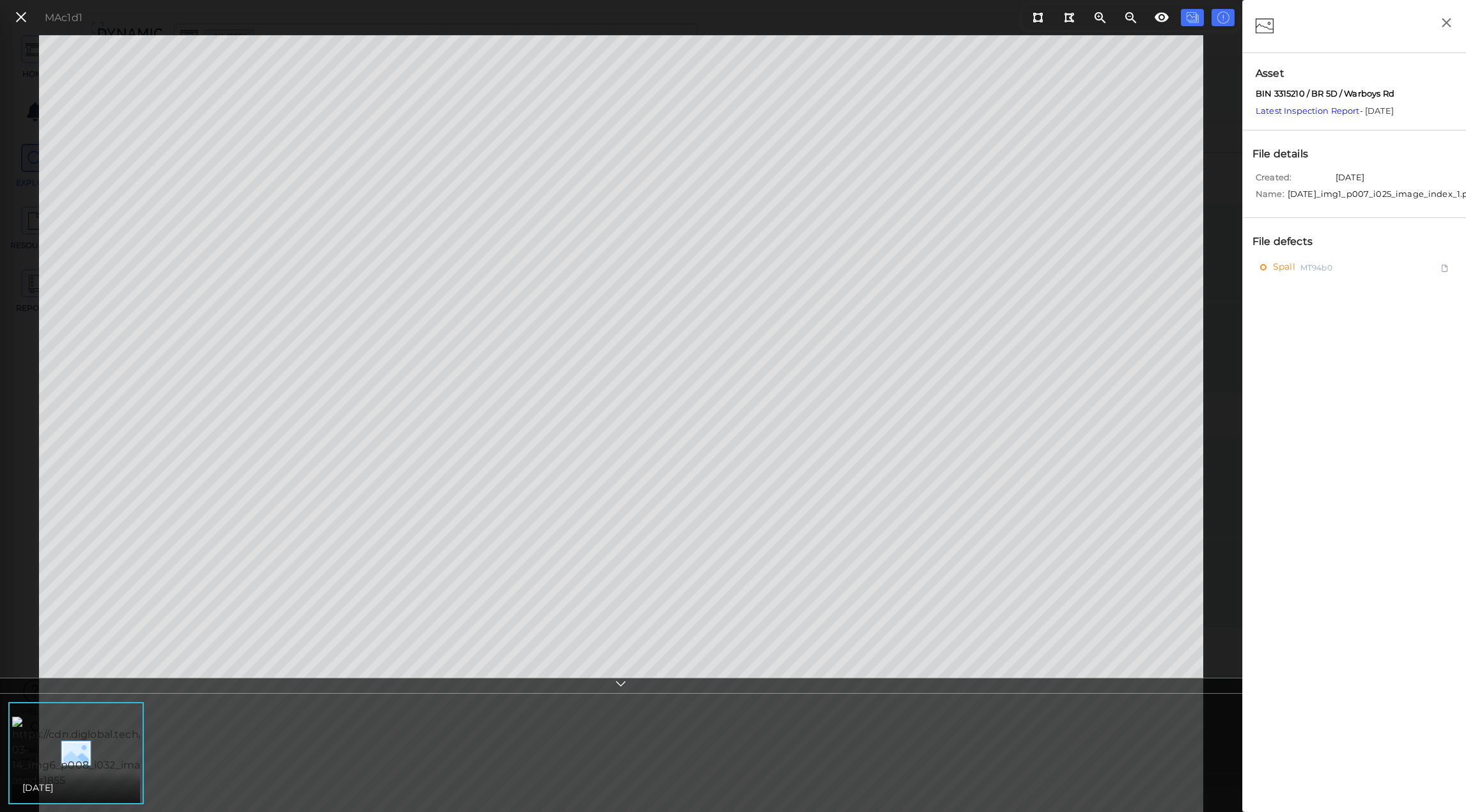
click at [1268, 285] on div "Spall MT94b0" at bounding box center [1354, 598] width 211 height 680
click at [1278, 274] on span "Spall" at bounding box center [1285, 267] width 25 height 16
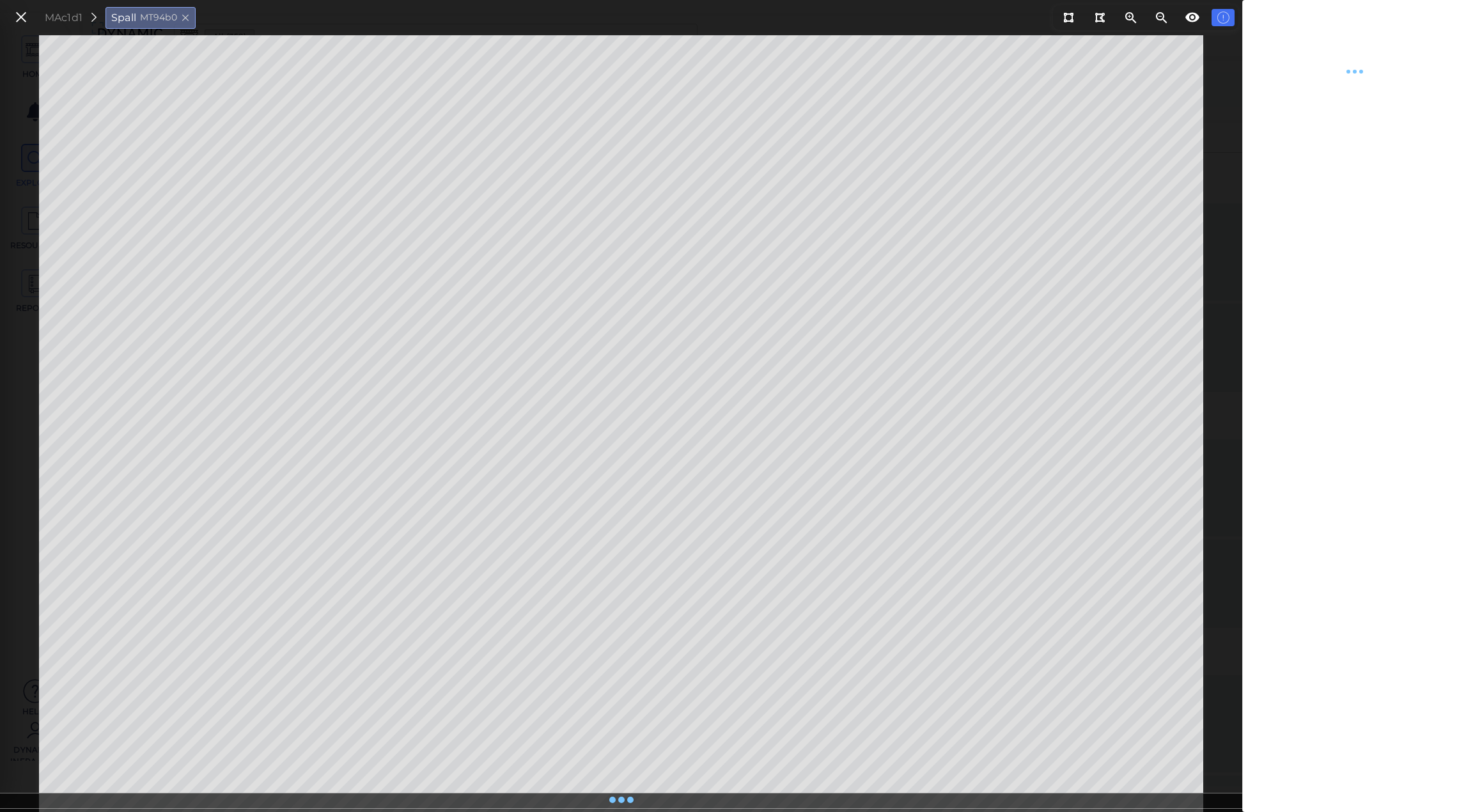
type textarea "x"
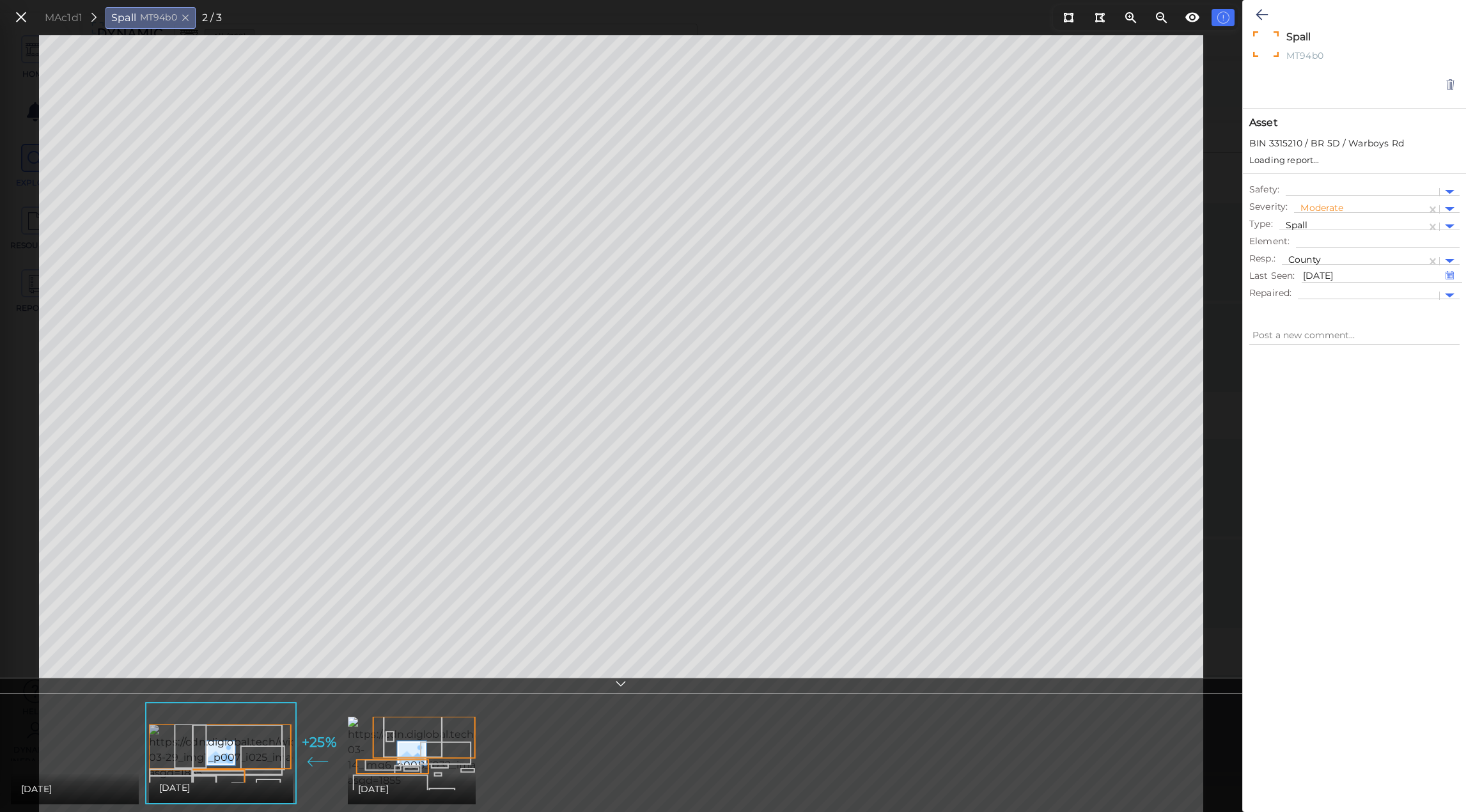
type textarea "x"
click at [374, 739] on img at bounding box center [464, 752] width 233 height 72
type textarea "x"
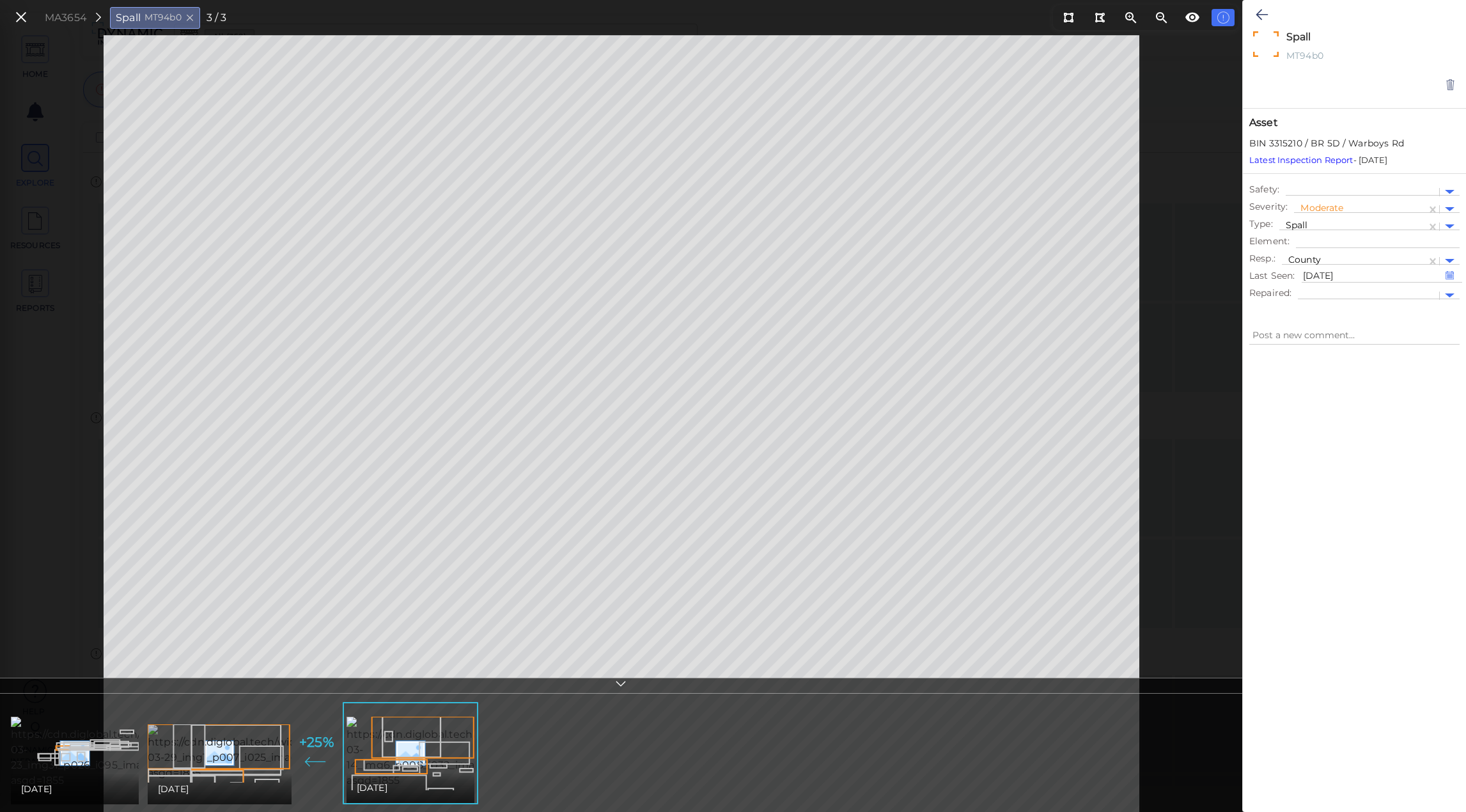
click at [186, 762] on img at bounding box center [264, 752] width 233 height 57
type textarea "x"
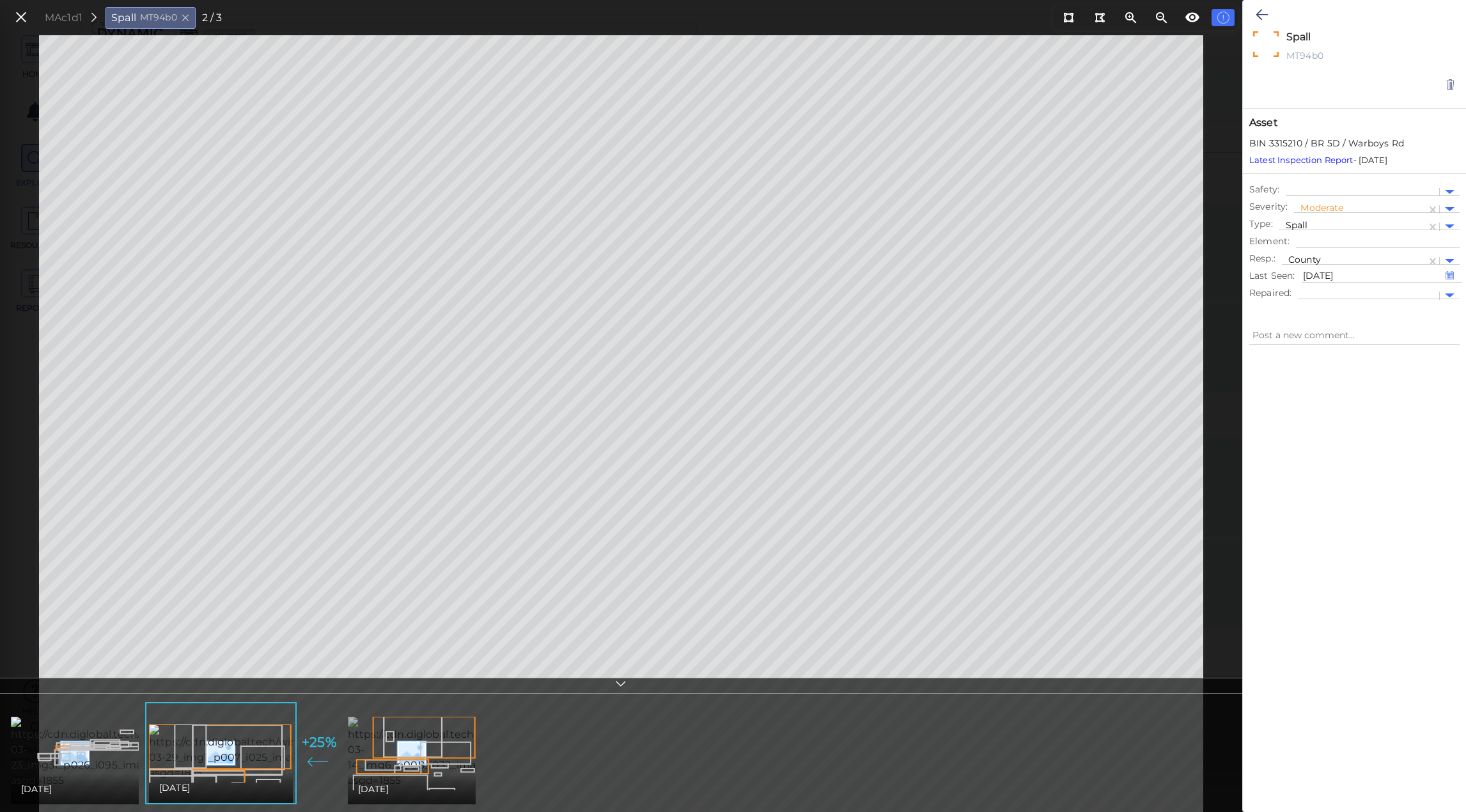
click at [410, 752] on img at bounding box center [464, 752] width 233 height 72
type textarea "x"
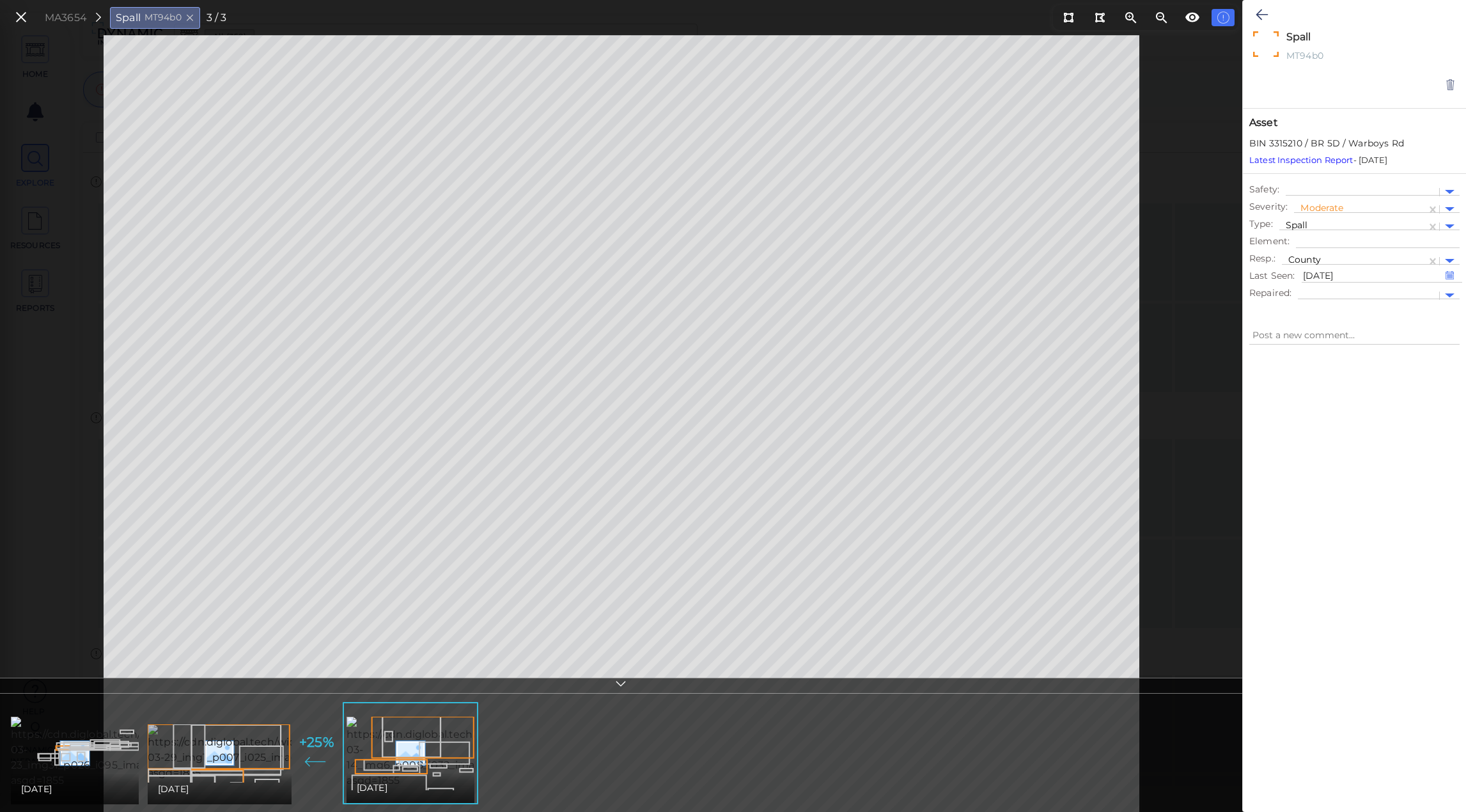
click at [227, 761] on img at bounding box center [264, 752] width 233 height 57
type textarea "x"
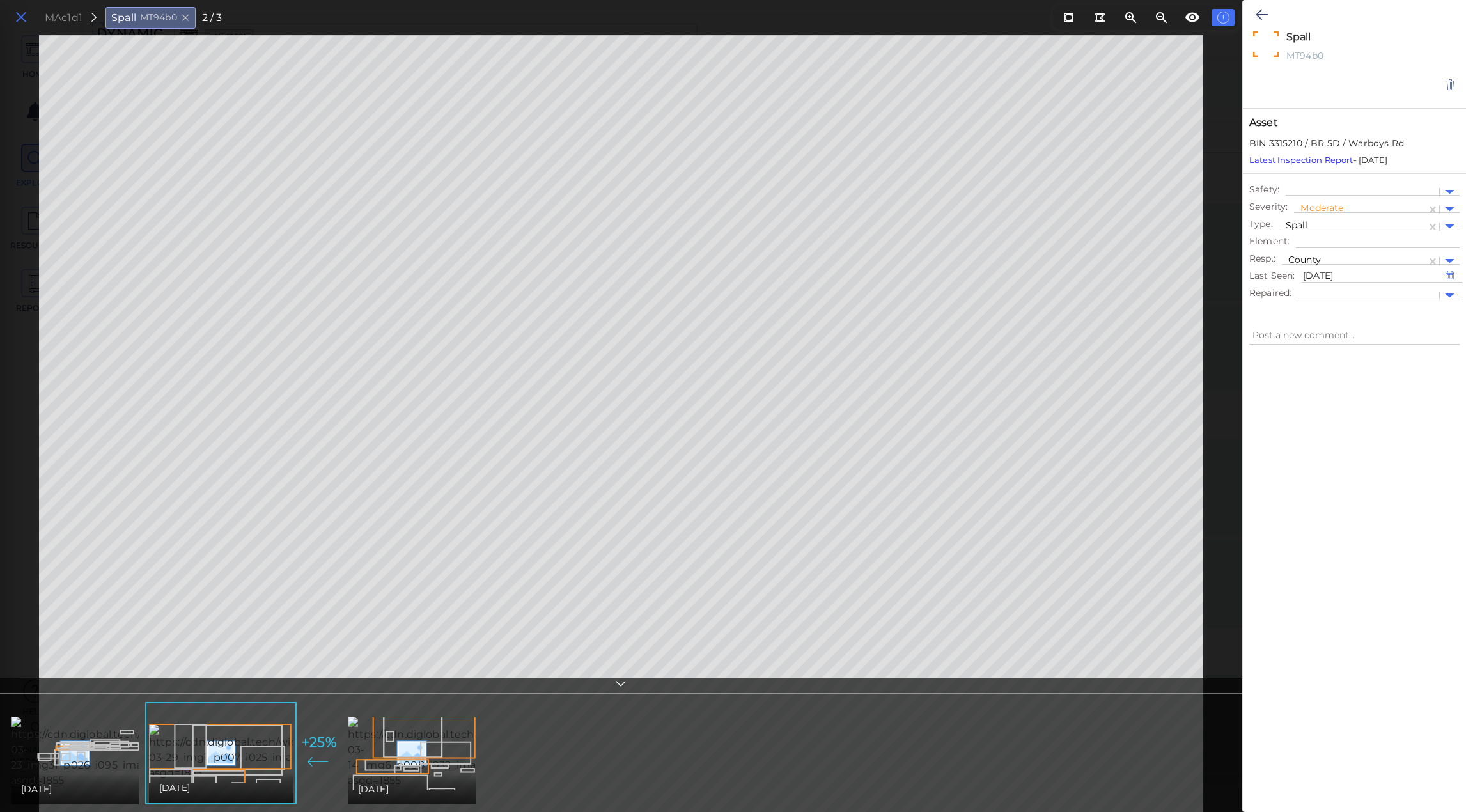
click at [23, 15] on icon at bounding box center [21, 18] width 14 height 18
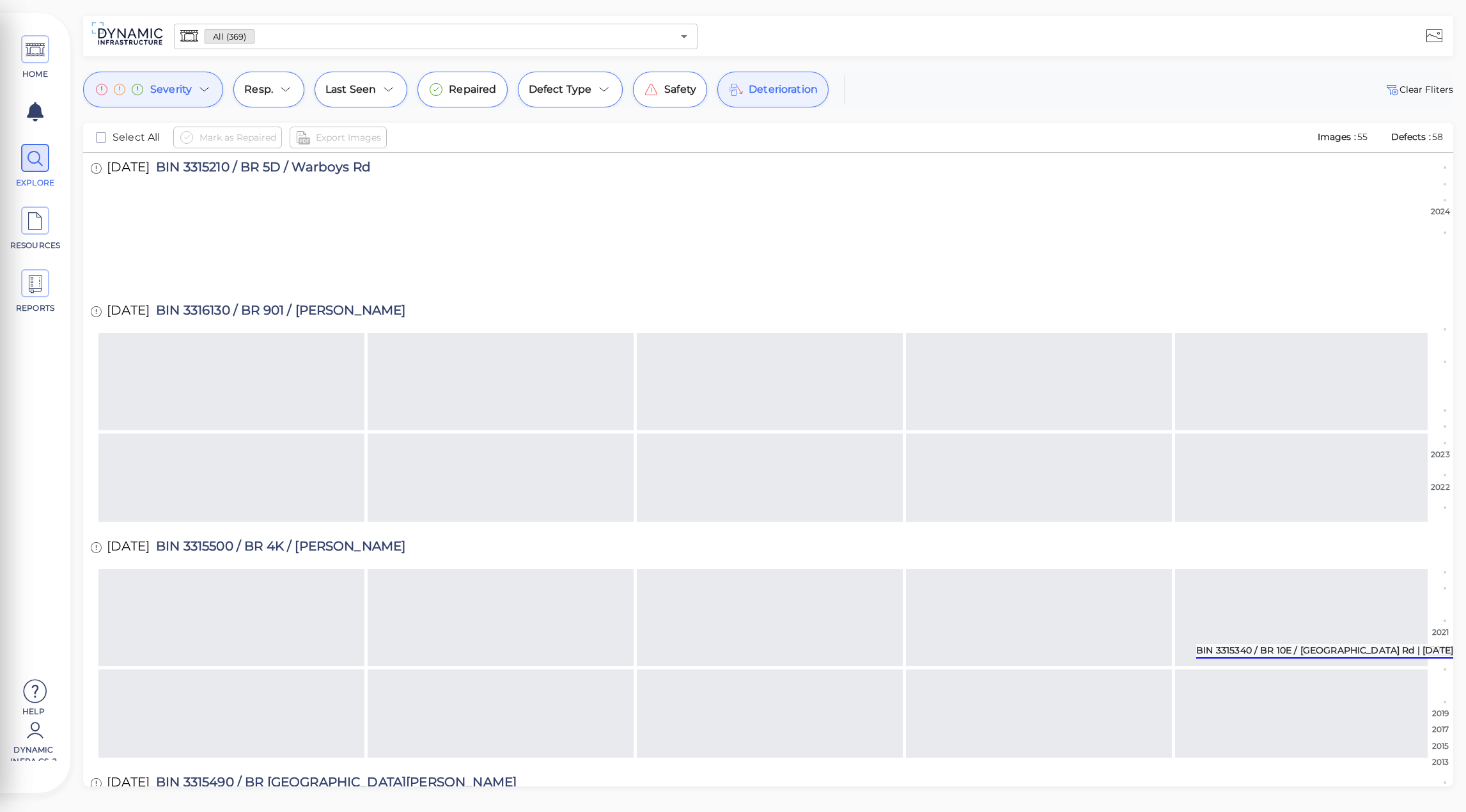
scroll to position [6866, 0]
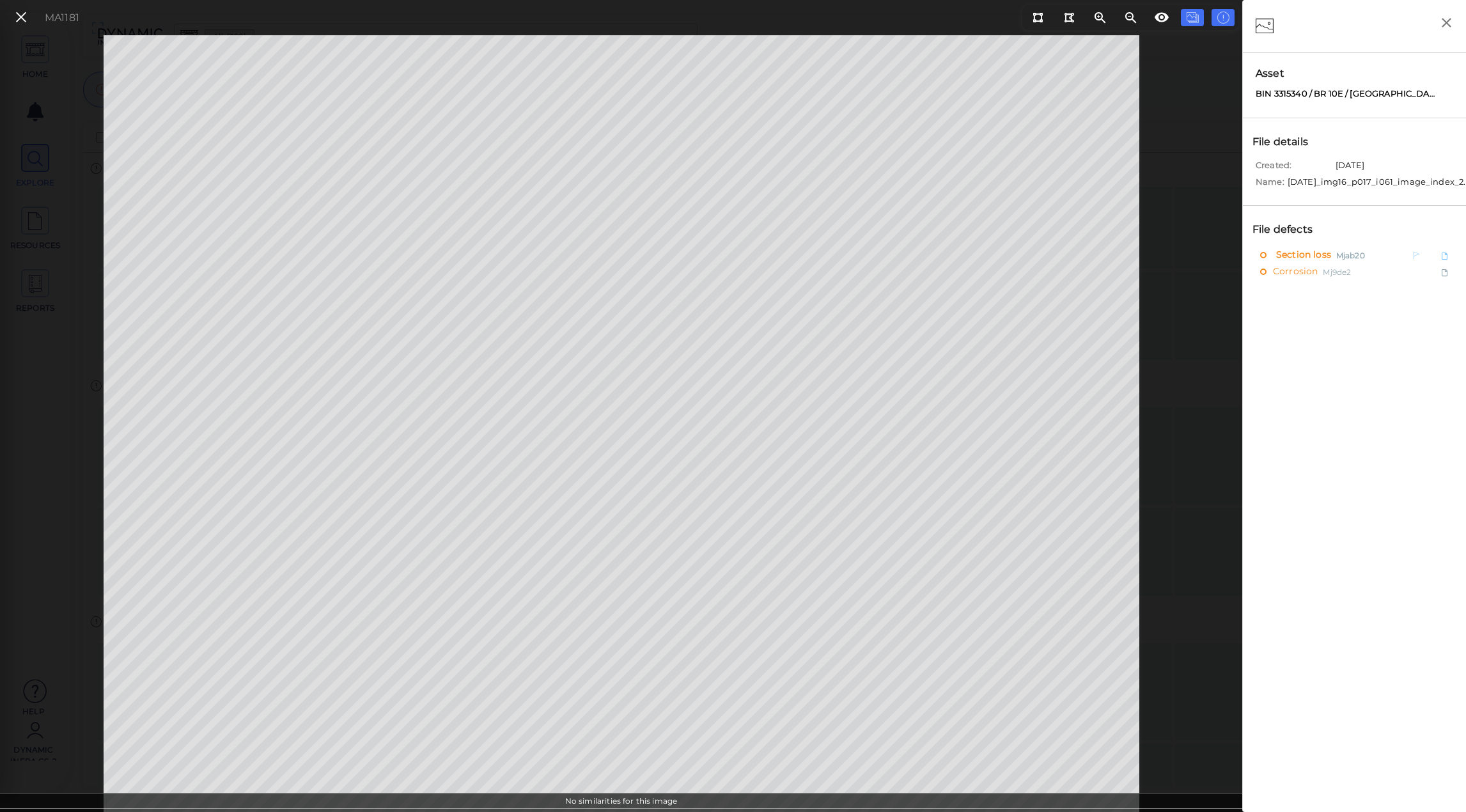
click at [1292, 263] on span "Section loss" at bounding box center [1302, 254] width 58 height 16
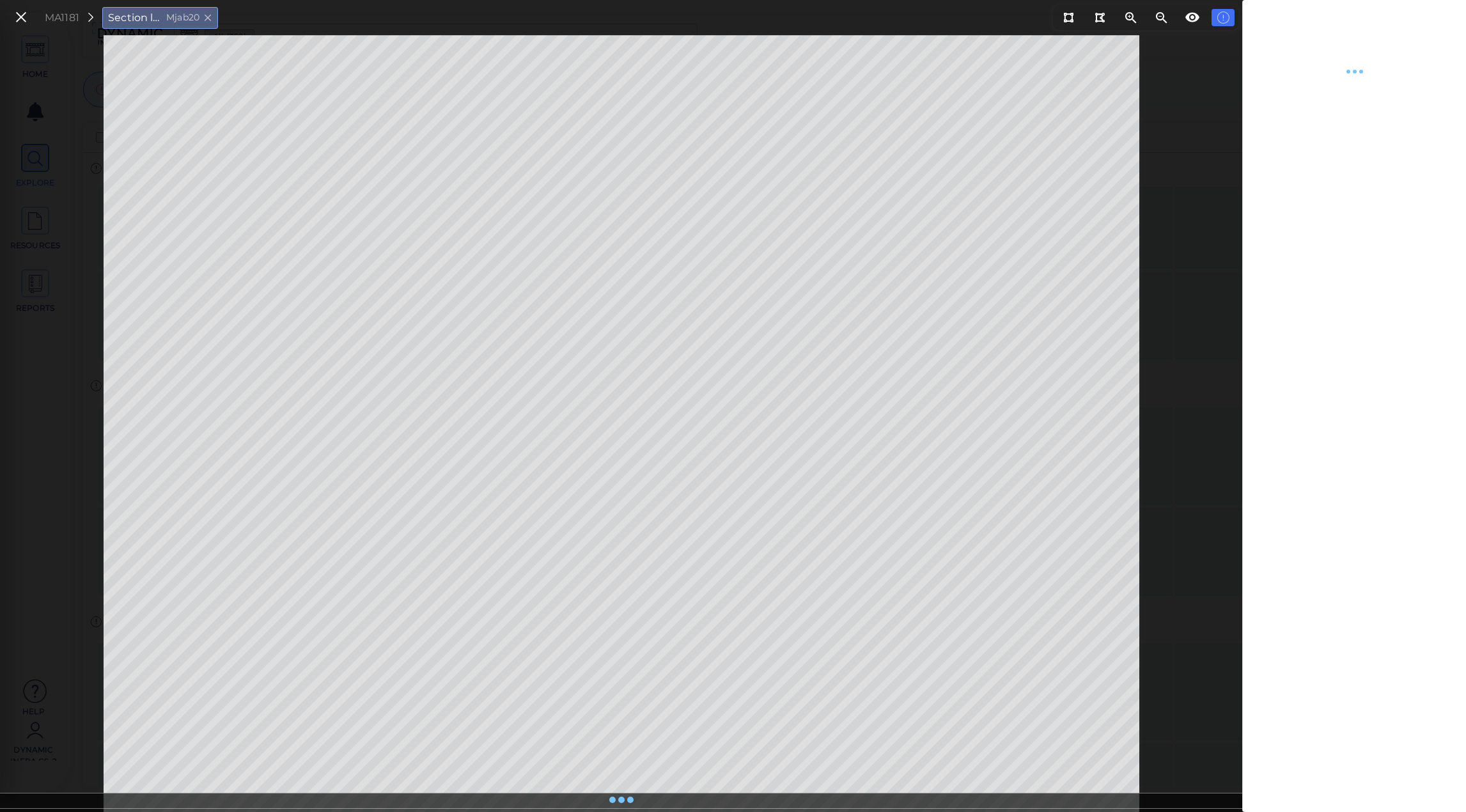
type textarea "x"
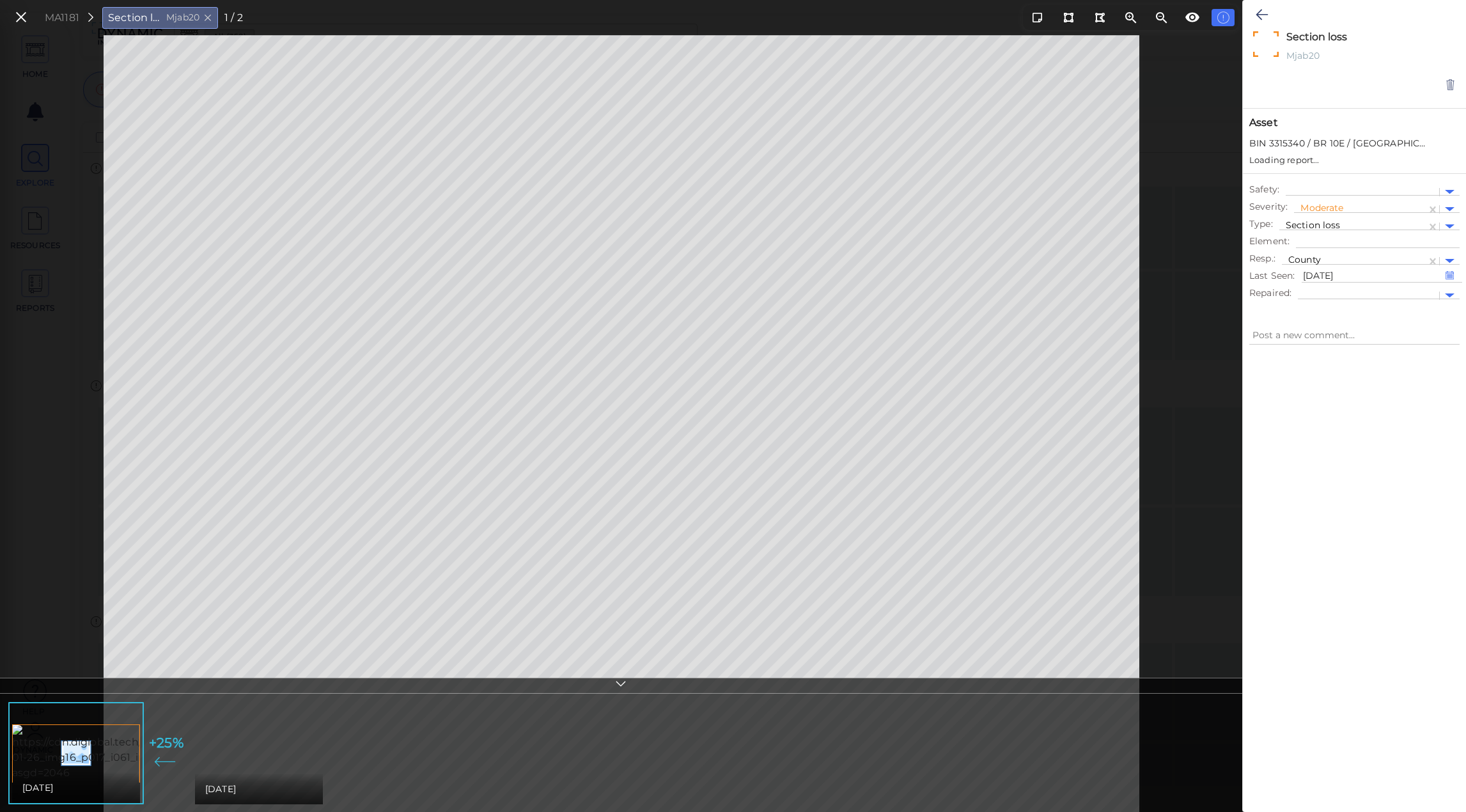
type textarea "x"
click at [237, 742] on img at bounding box center [314, 752] width 238 height 57
type textarea "x"
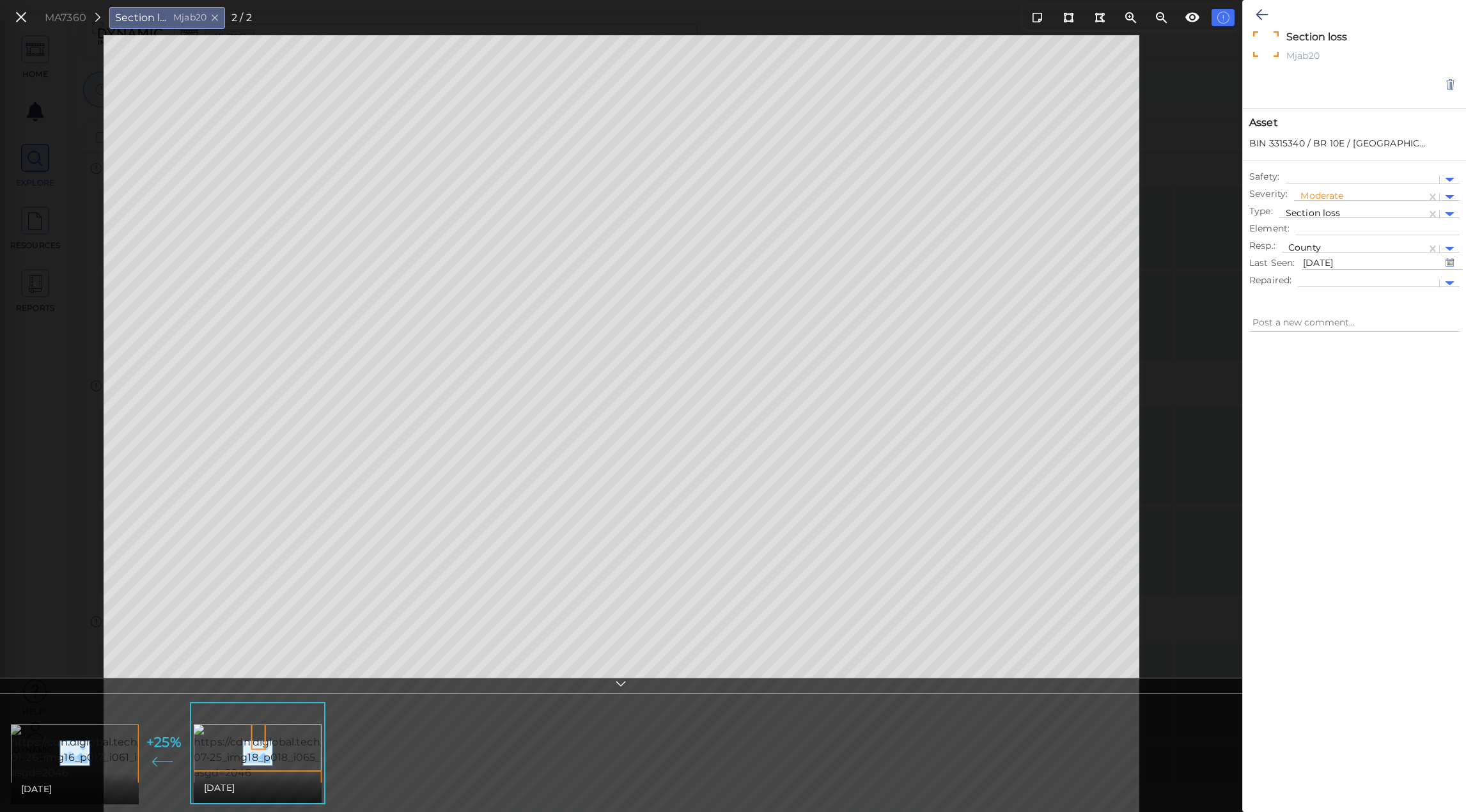
click at [88, 736] on img at bounding box center [131, 752] width 240 height 57
type textarea "x"
click at [264, 734] on img at bounding box center [314, 752] width 238 height 57
type textarea "x"
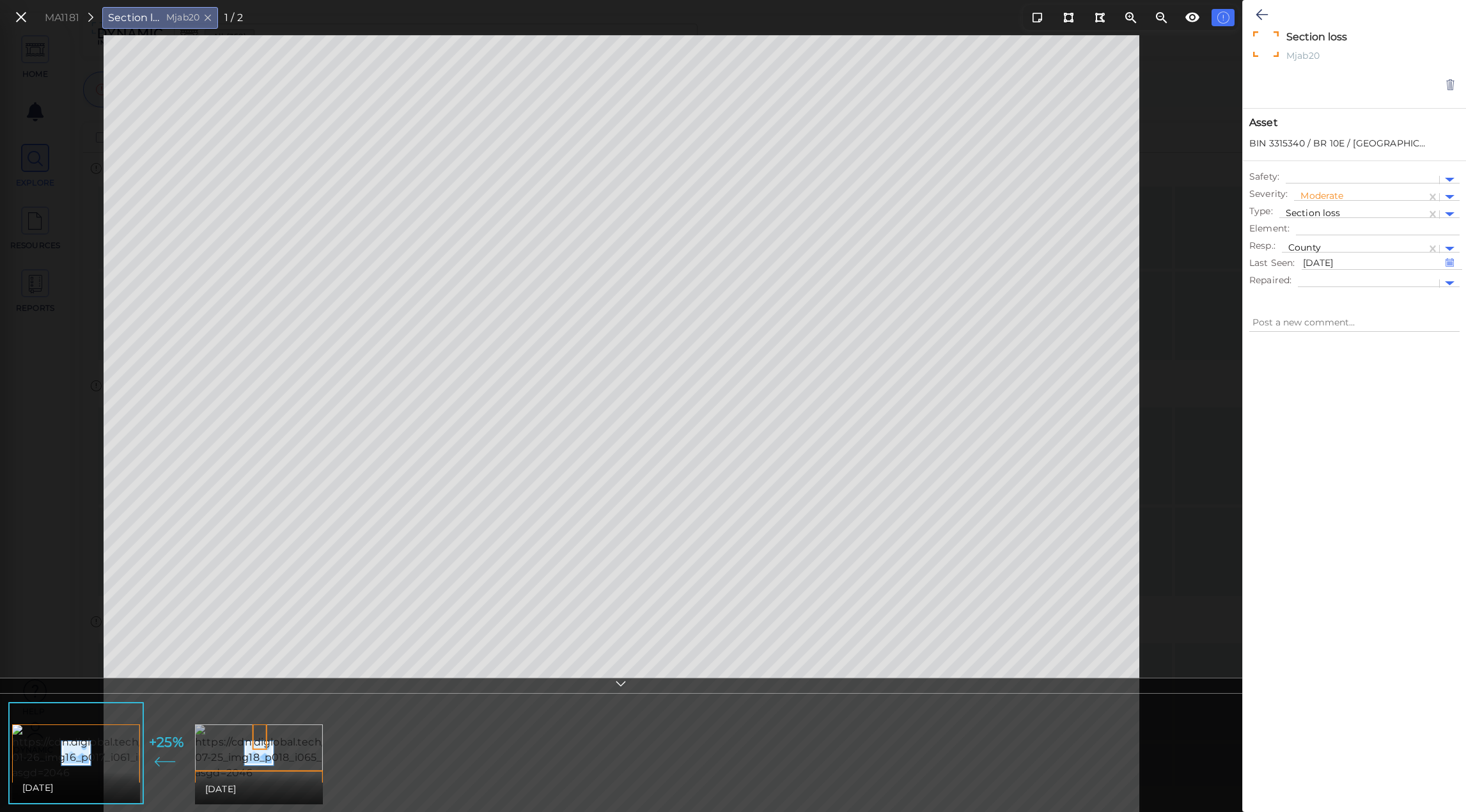
type textarea "x"
click at [91, 742] on img at bounding box center [131, 752] width 240 height 57
type textarea "x"
click at [319, 735] on img at bounding box center [314, 752] width 238 height 57
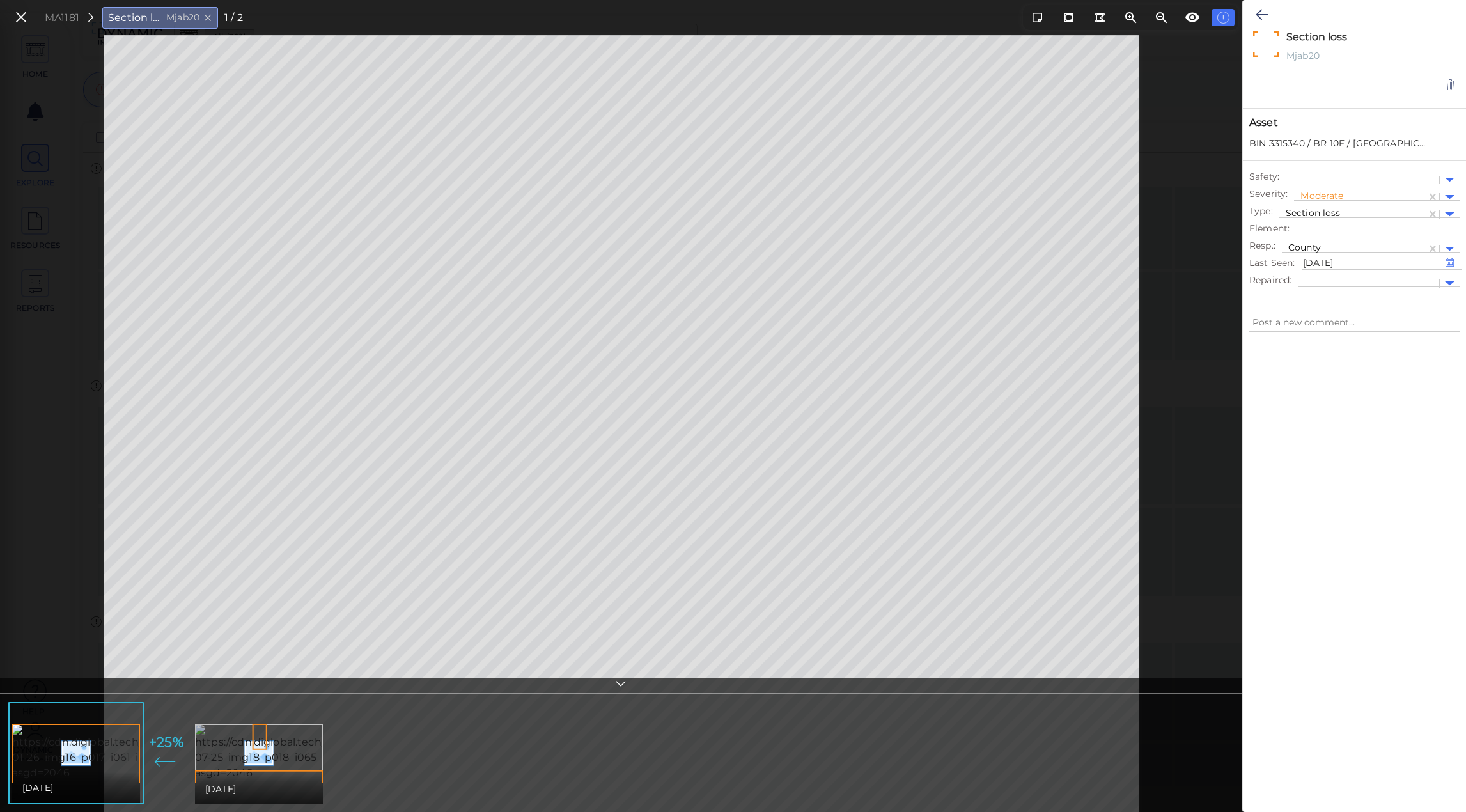
type textarea "x"
click at [51, 752] on img at bounding box center [131, 752] width 240 height 57
type textarea "x"
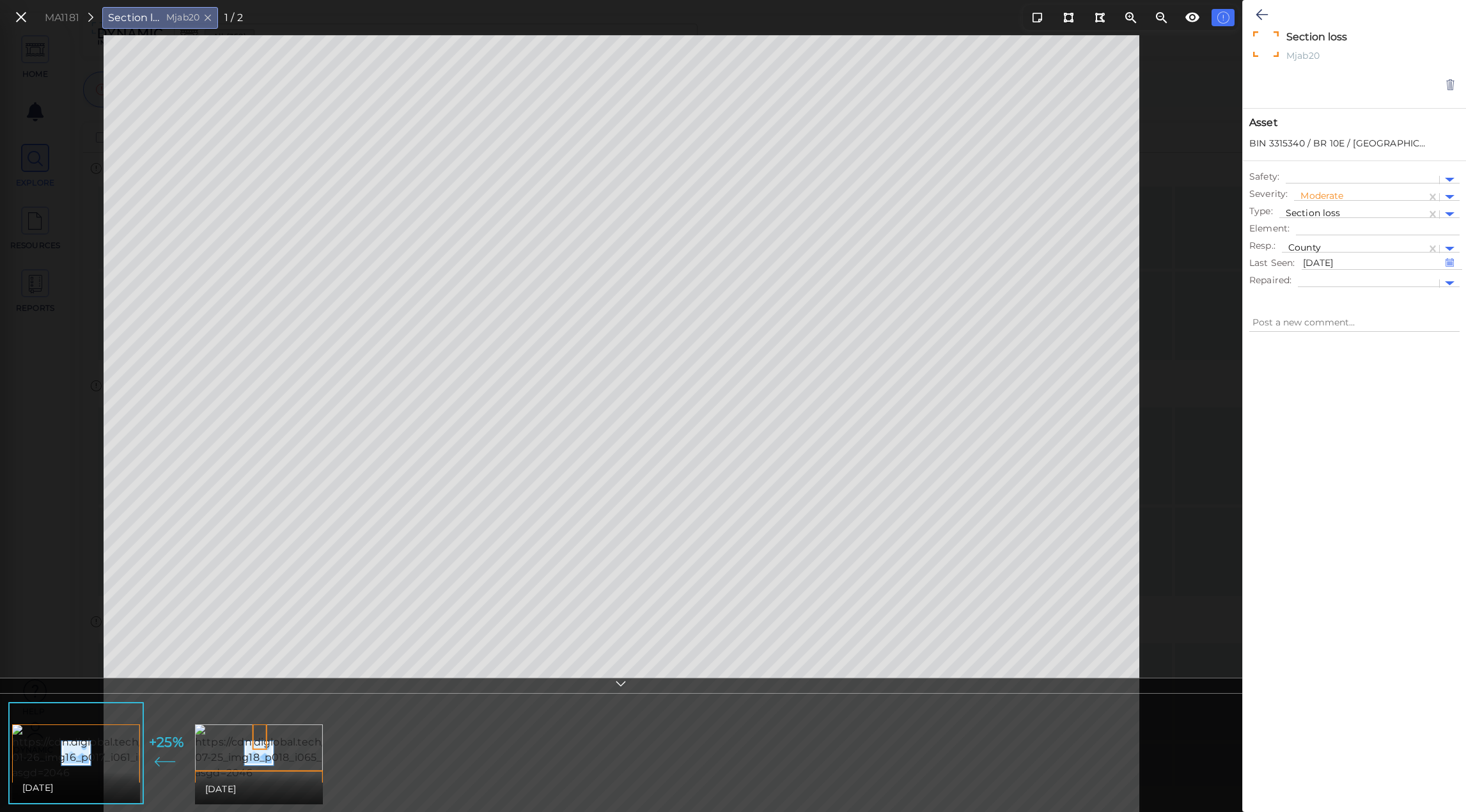
click at [21, 22] on icon at bounding box center [21, 18] width 14 height 18
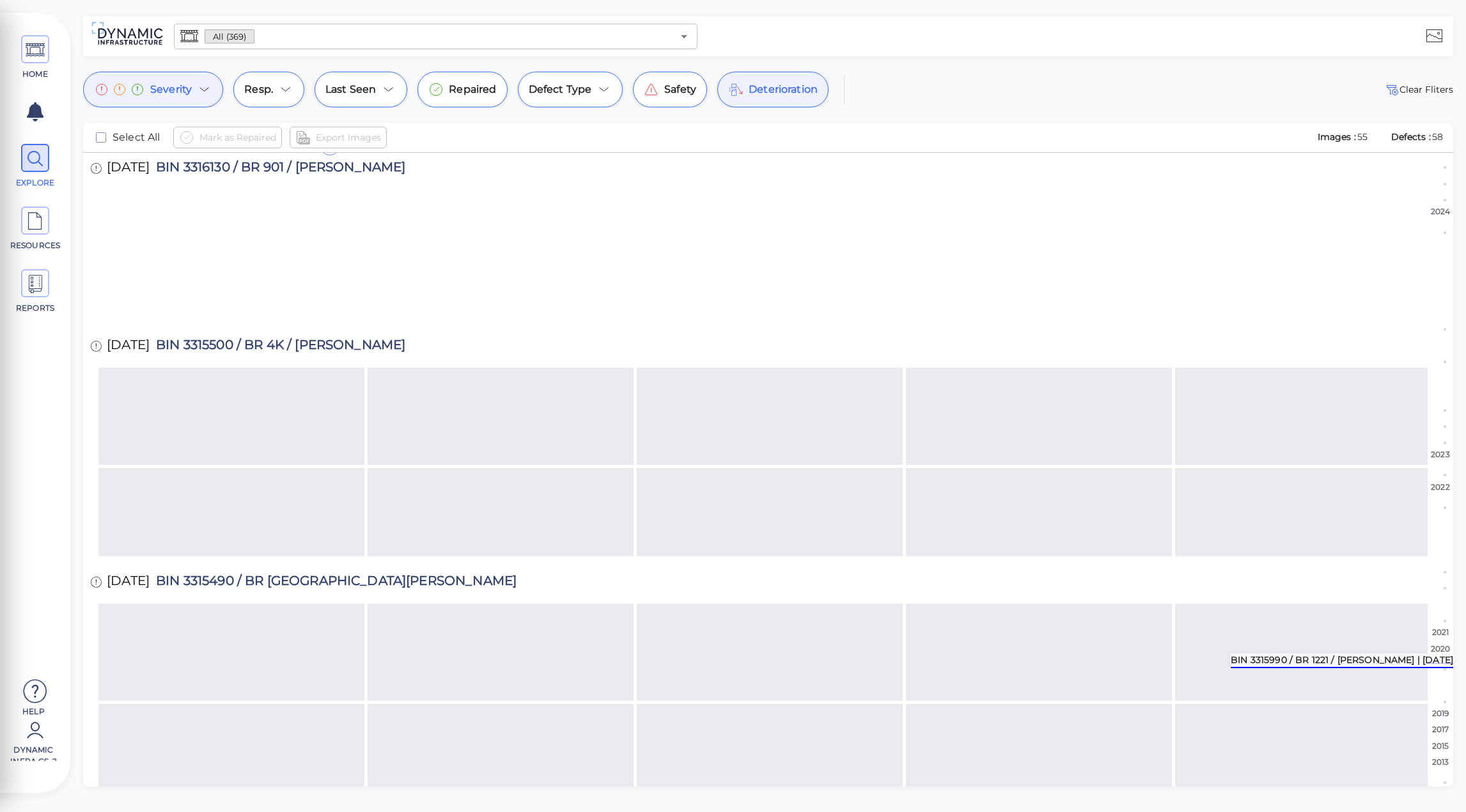
scroll to position [7038, 0]
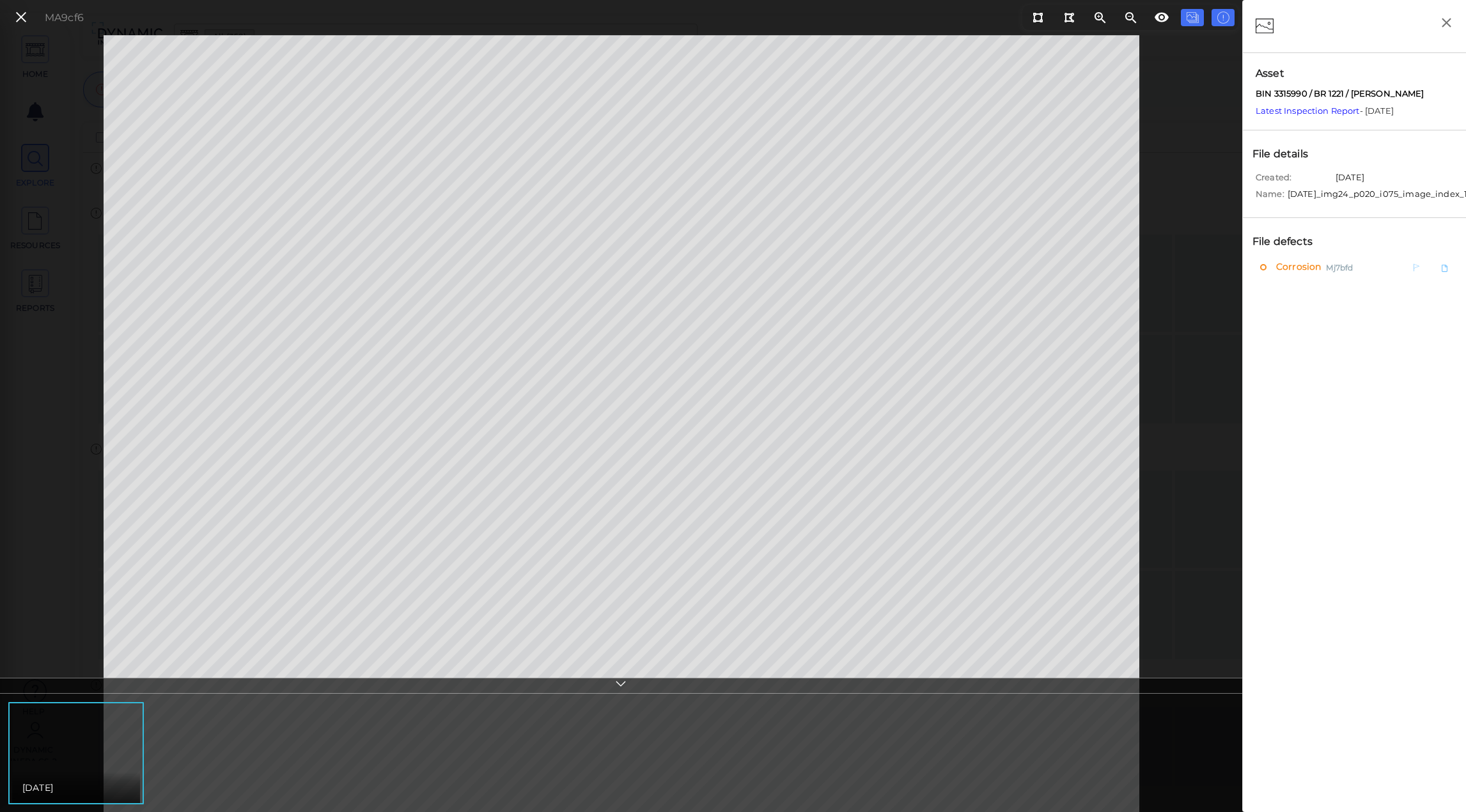
click at [1305, 275] on span "Corrosion" at bounding box center [1297, 267] width 48 height 16
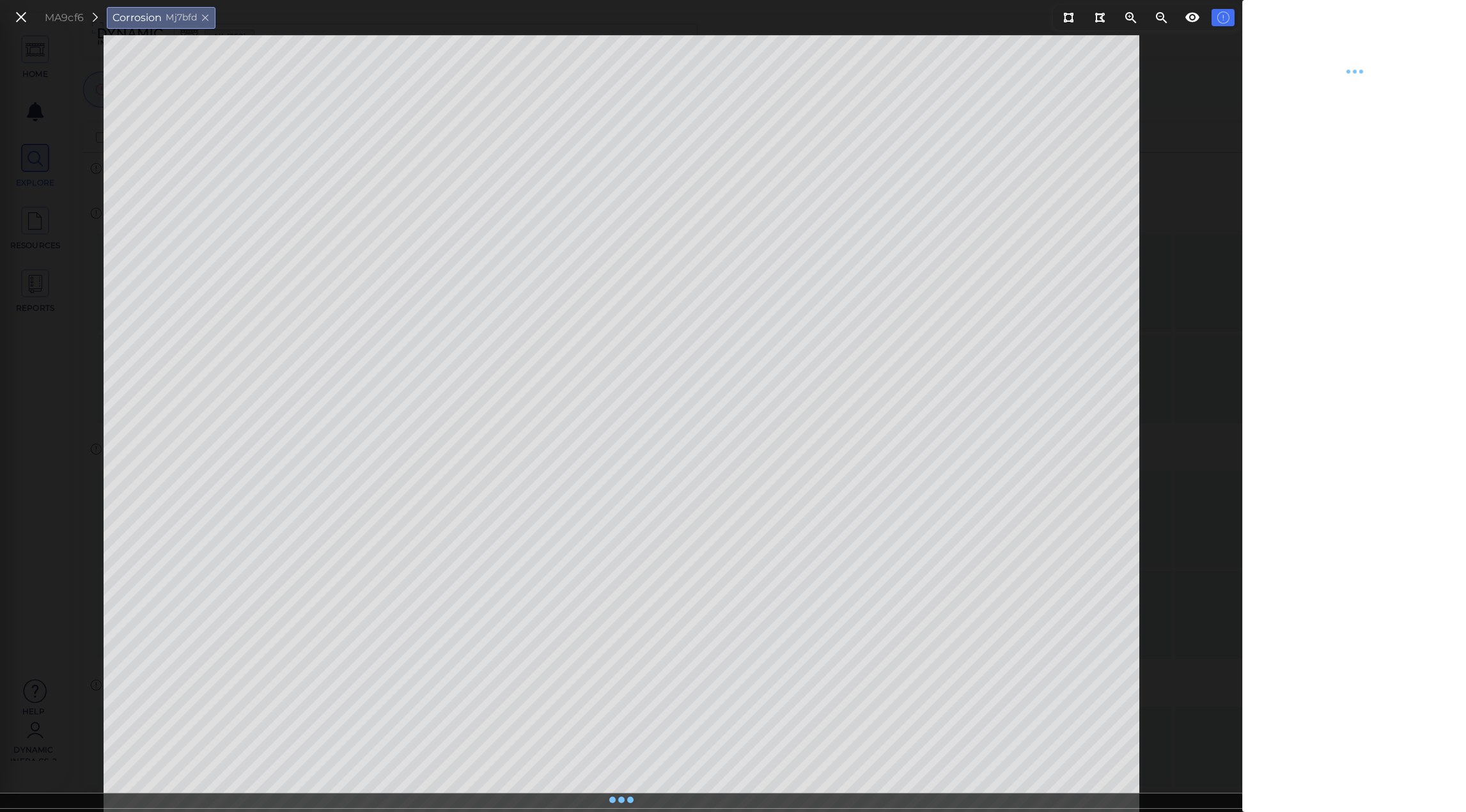
type textarea "x"
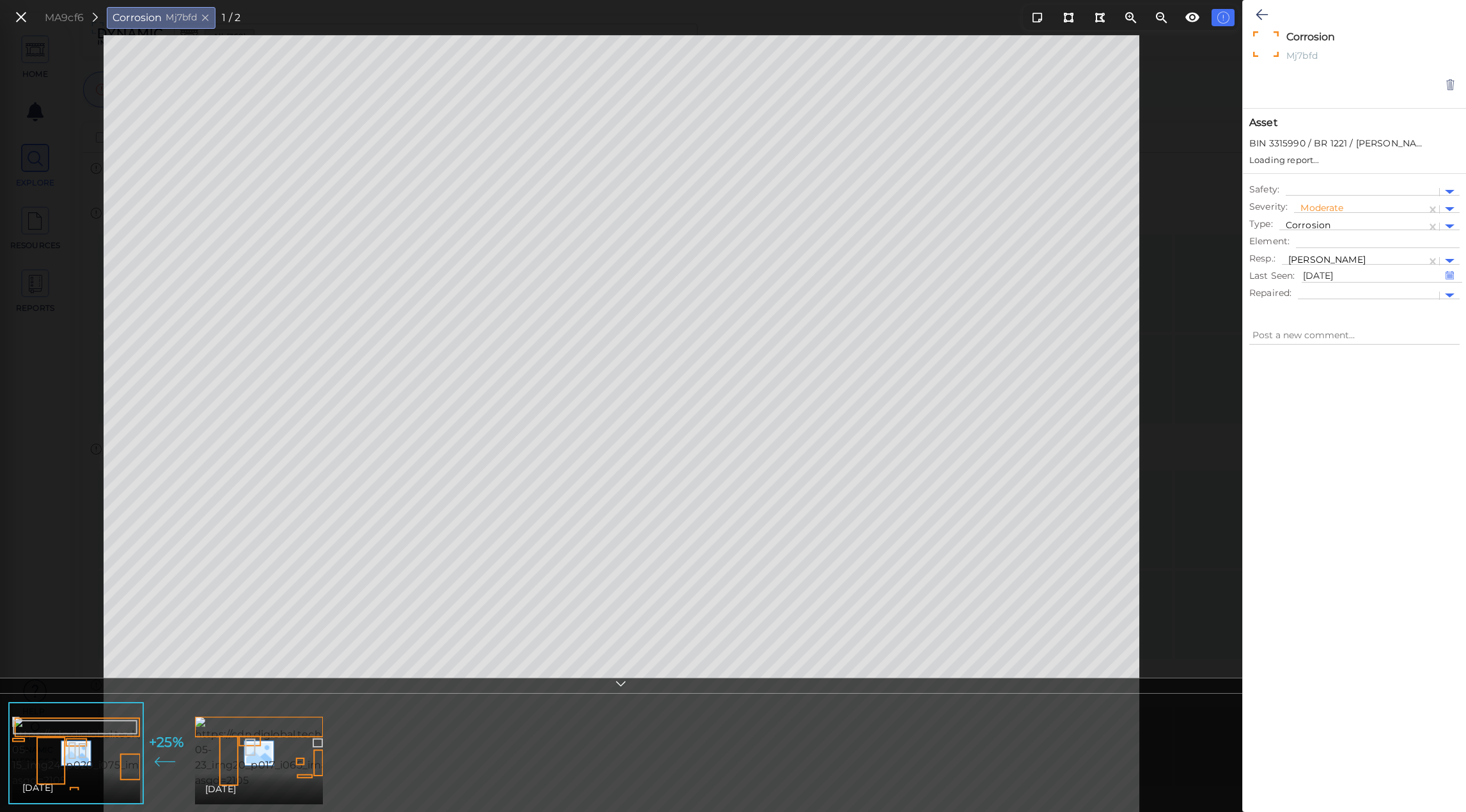
type textarea "x"
click at [282, 749] on img at bounding box center [312, 752] width 234 height 72
type textarea "x"
click at [100, 737] on img at bounding box center [128, 752] width 234 height 72
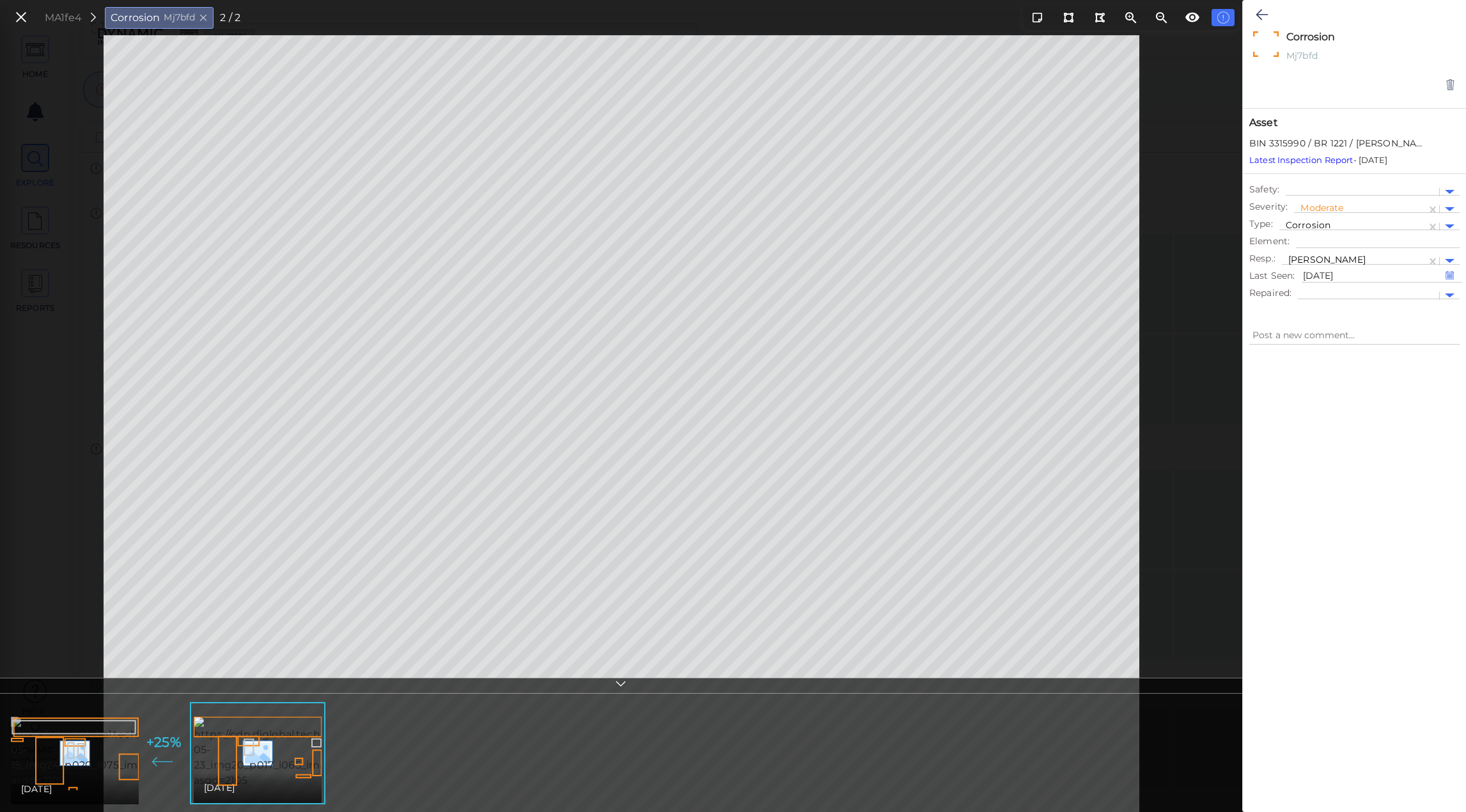
type textarea "x"
click at [26, 18] on icon at bounding box center [21, 18] width 14 height 18
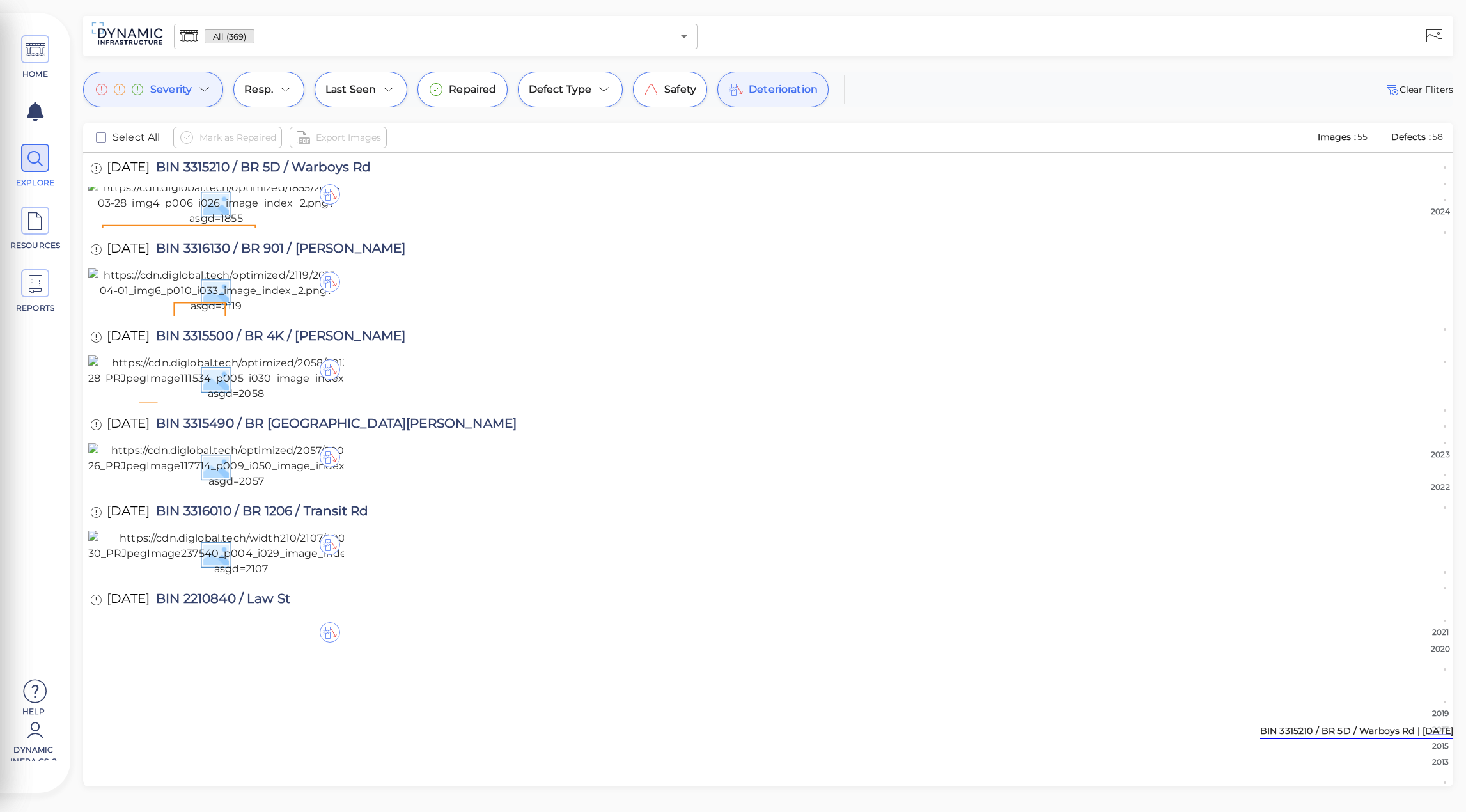
scroll to position [7941, 0]
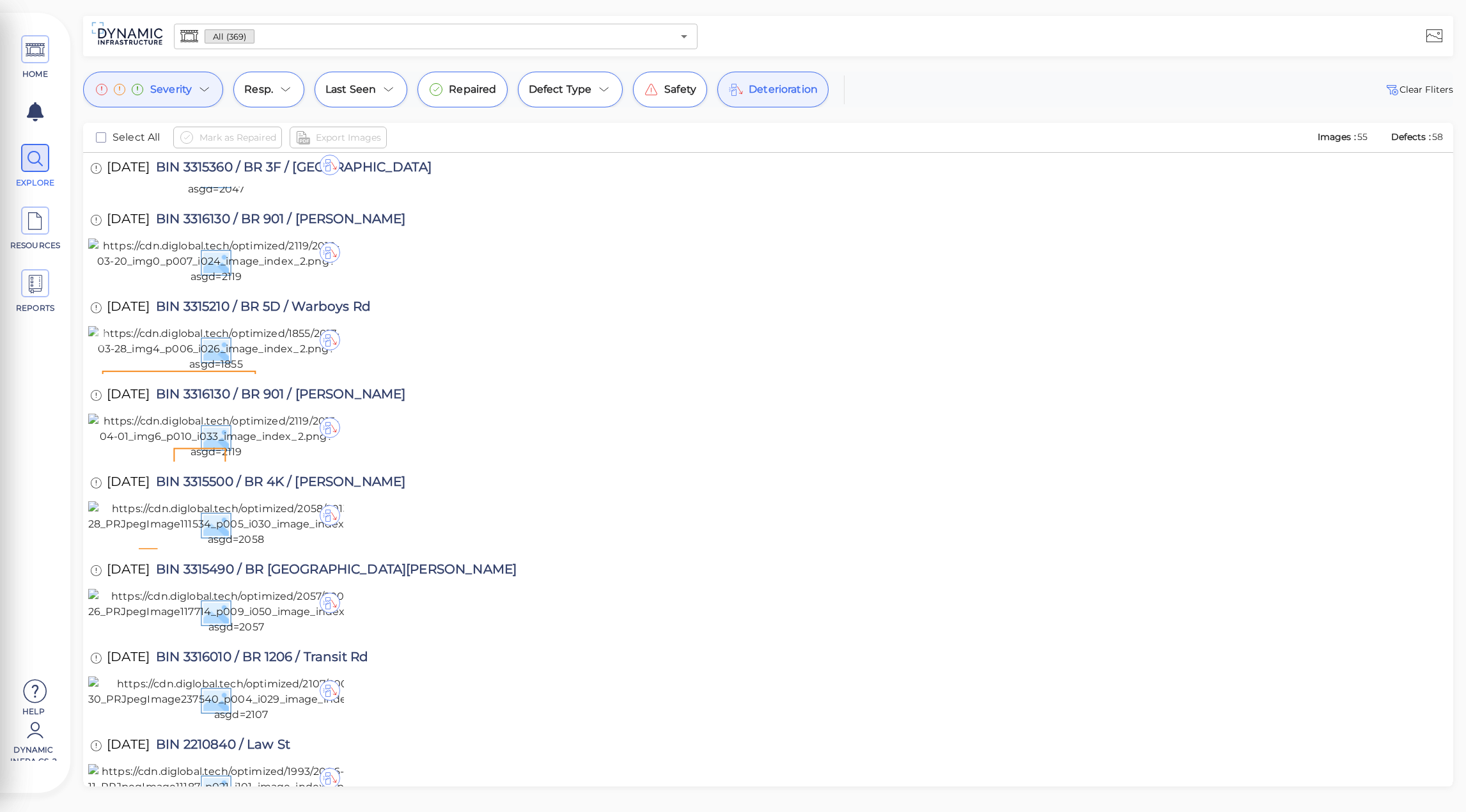
click at [285, 372] on img at bounding box center [216, 349] width 256 height 46
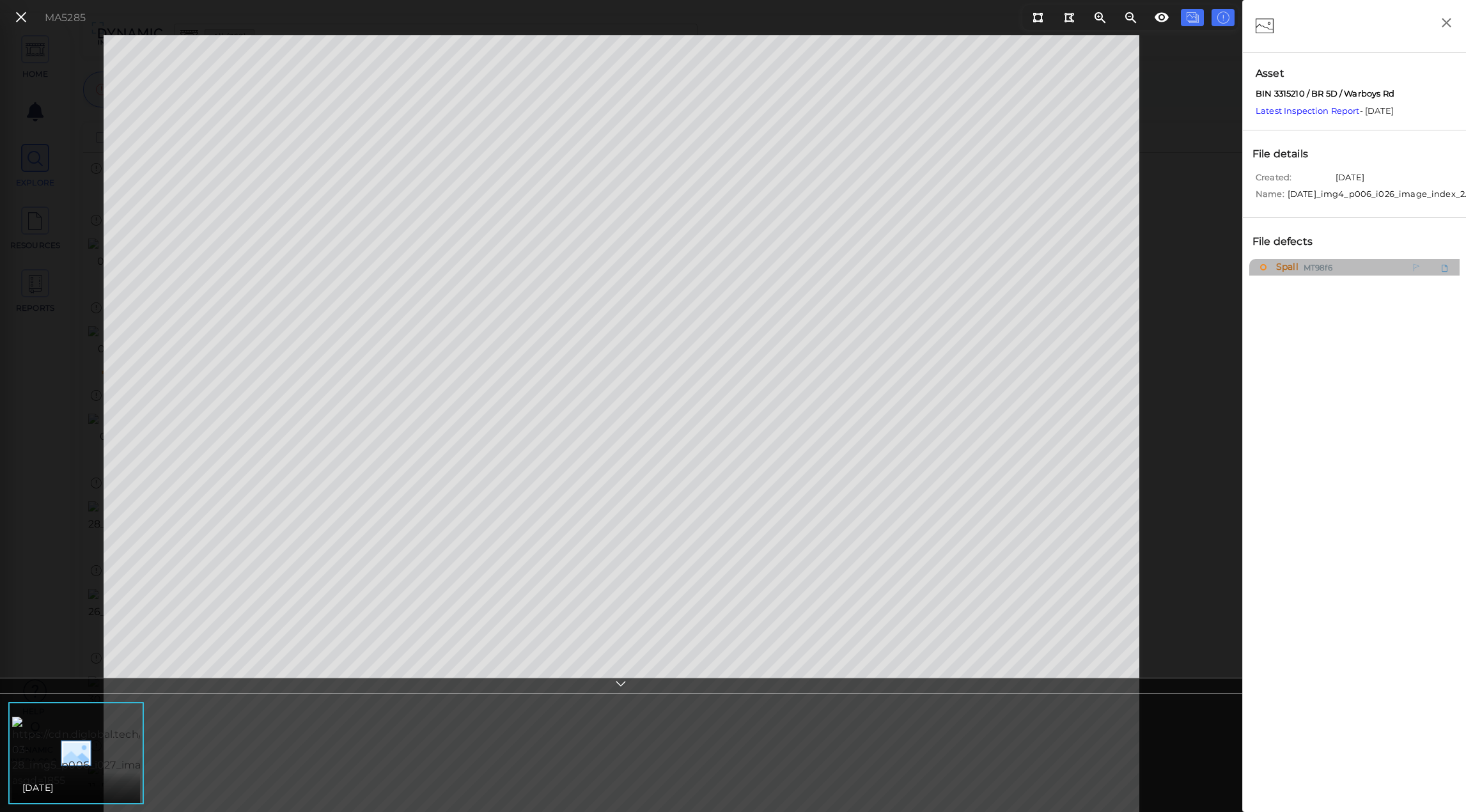
click at [1288, 276] on span "Spall" at bounding box center [1285, 267] width 25 height 16
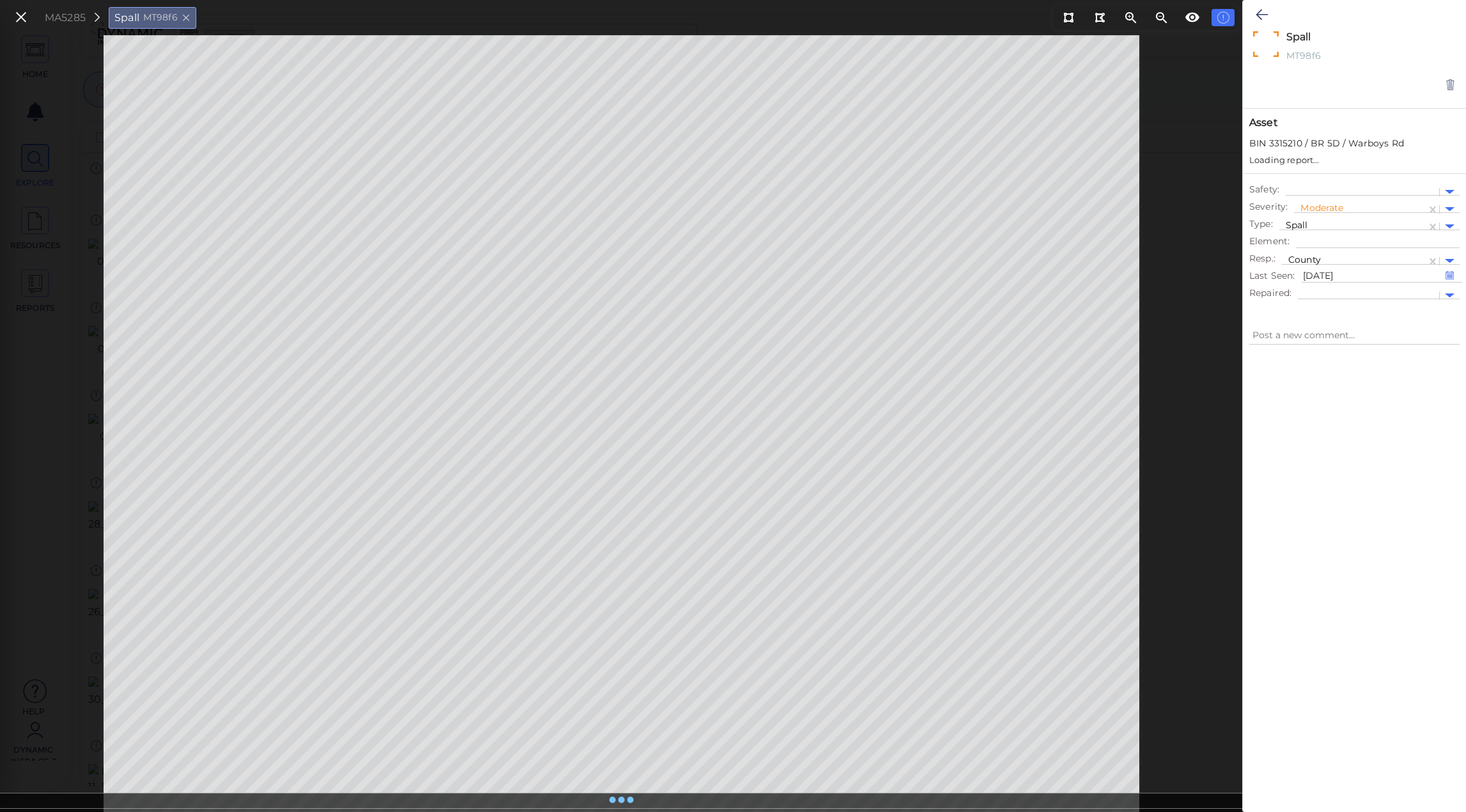
type textarea "x"
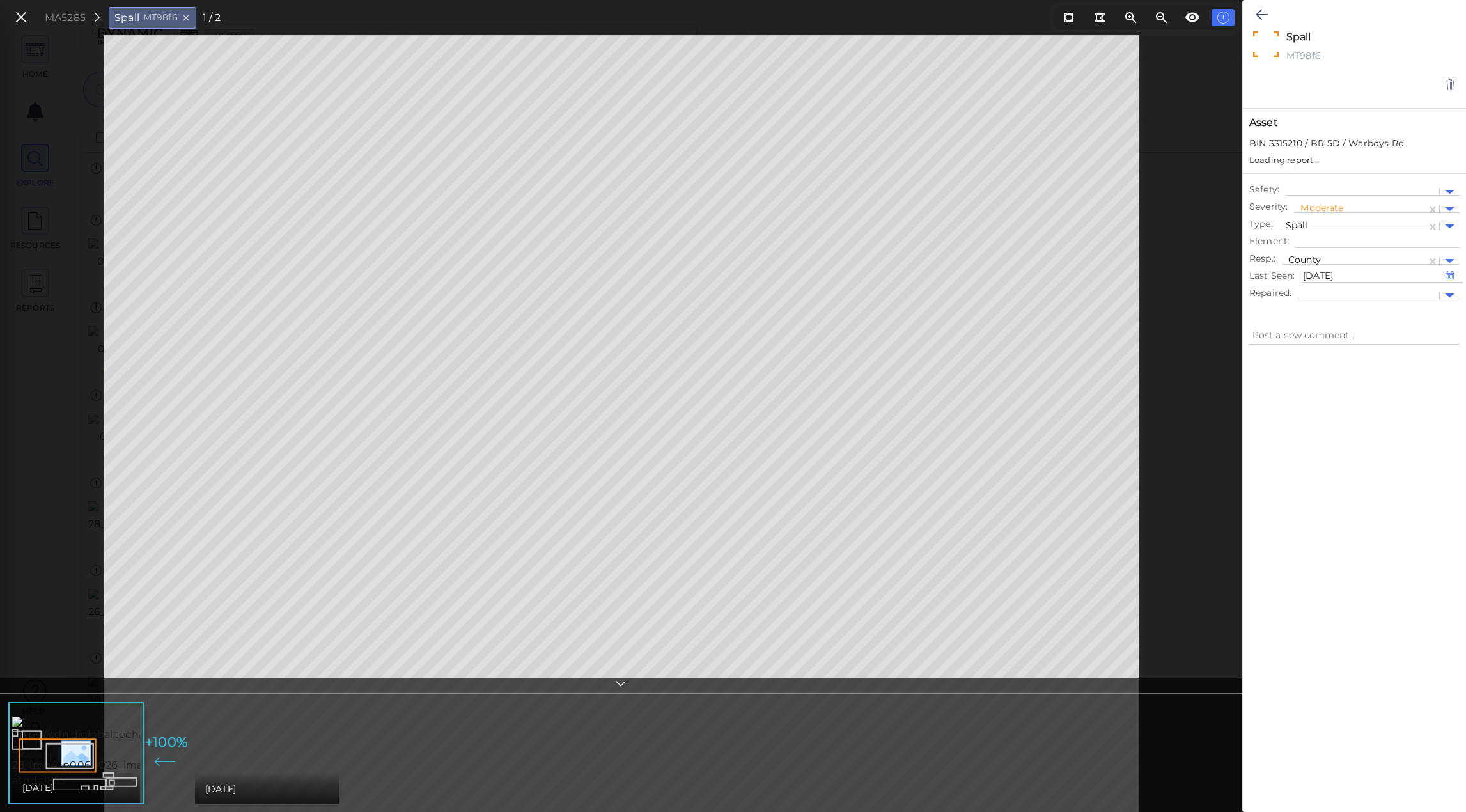
type textarea "x"
click at [226, 729] on img at bounding box center [344, 752] width 298 height 46
type textarea "x"
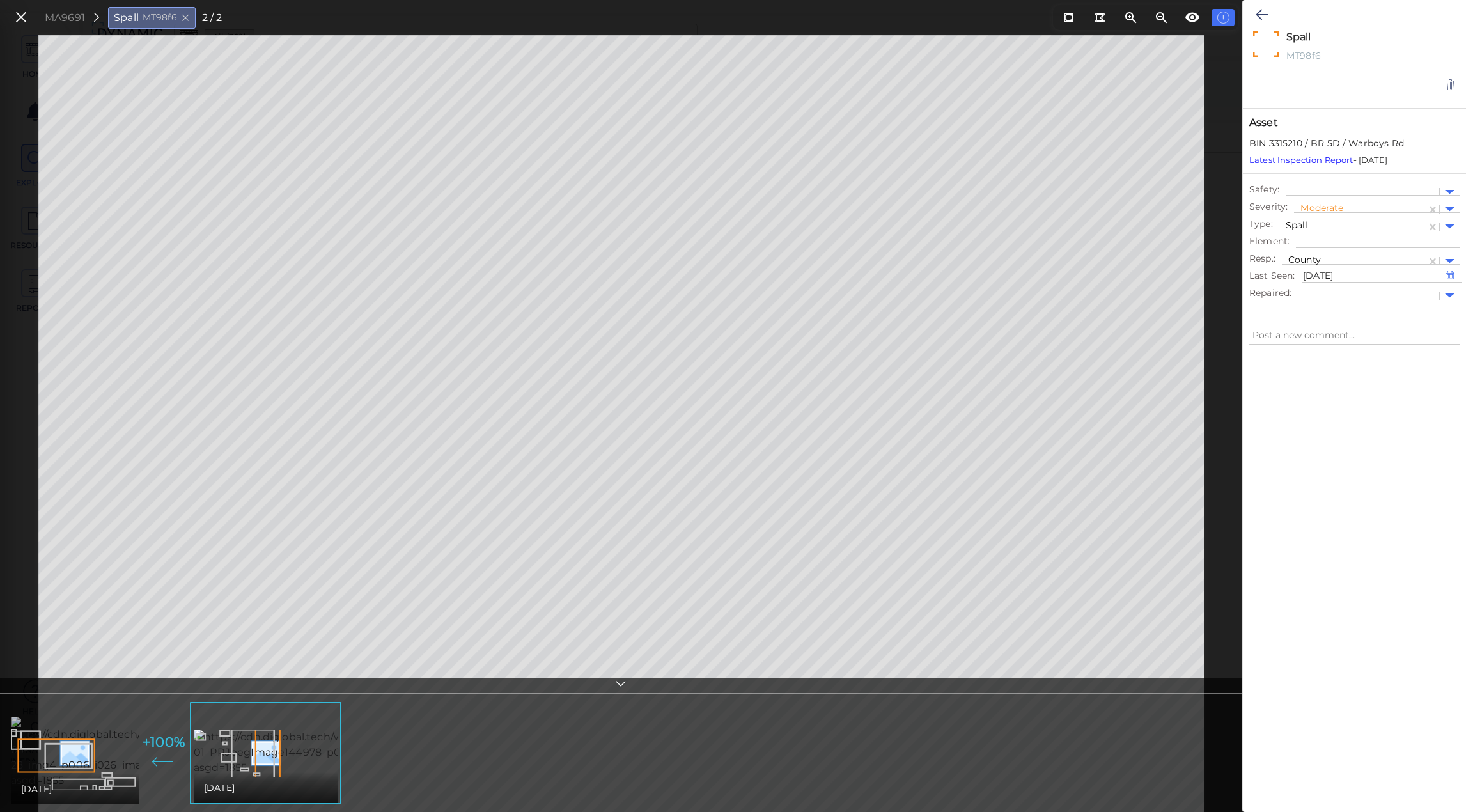
click at [83, 748] on img at bounding box center [126, 752] width 232 height 72
type textarea "x"
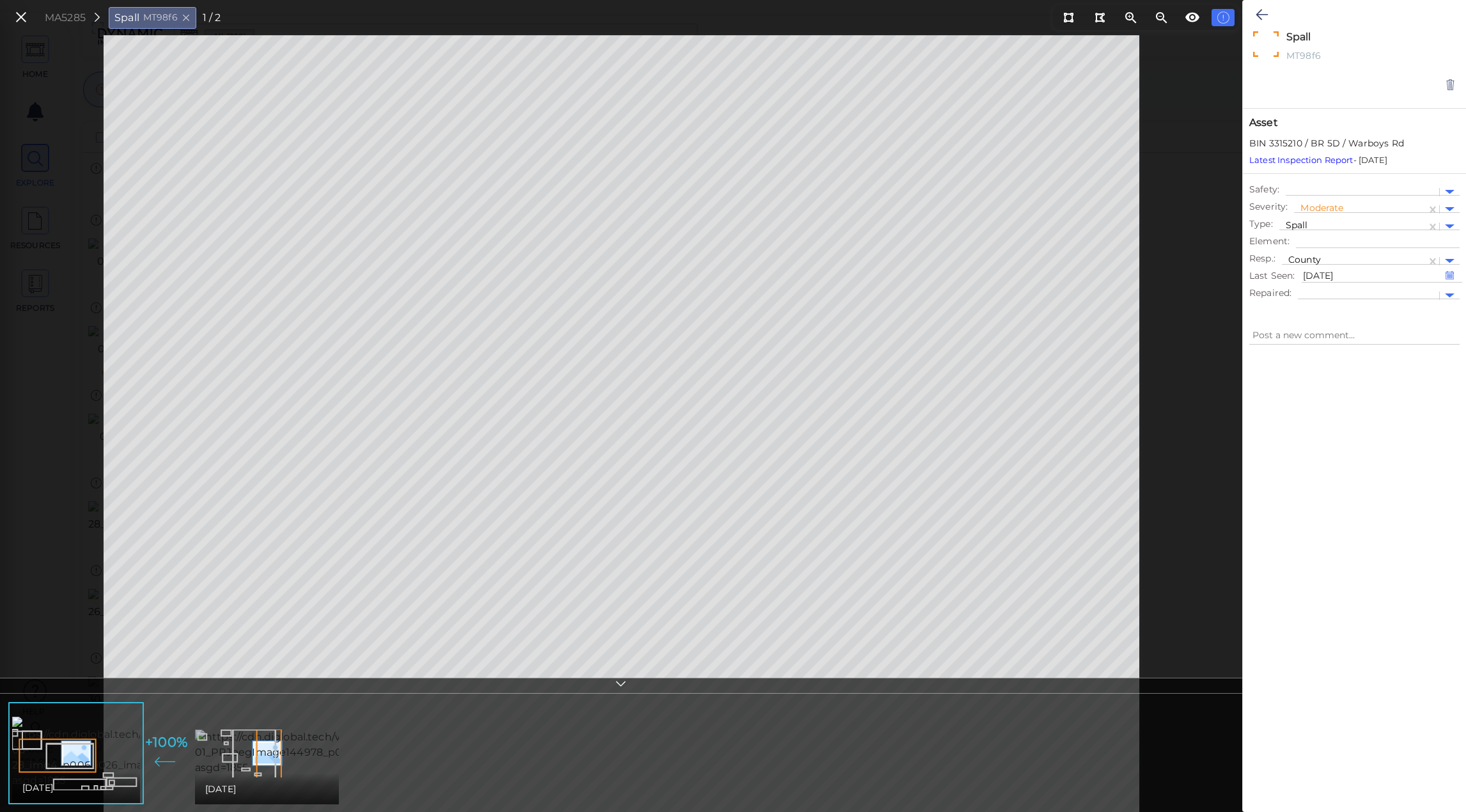
click at [254, 755] on img at bounding box center [344, 752] width 298 height 46
type textarea "x"
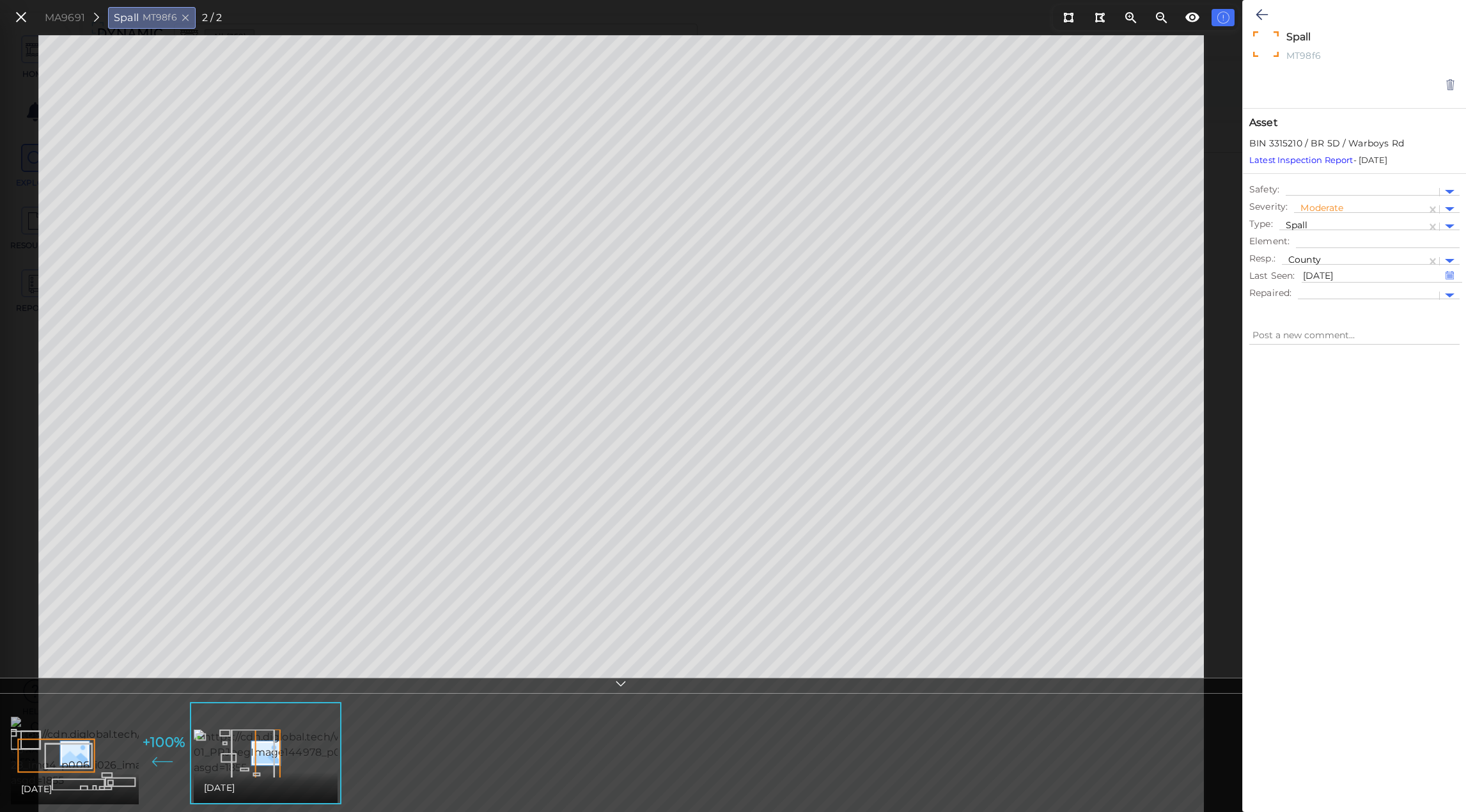
click at [107, 772] on img at bounding box center [126, 752] width 232 height 72
type textarea "x"
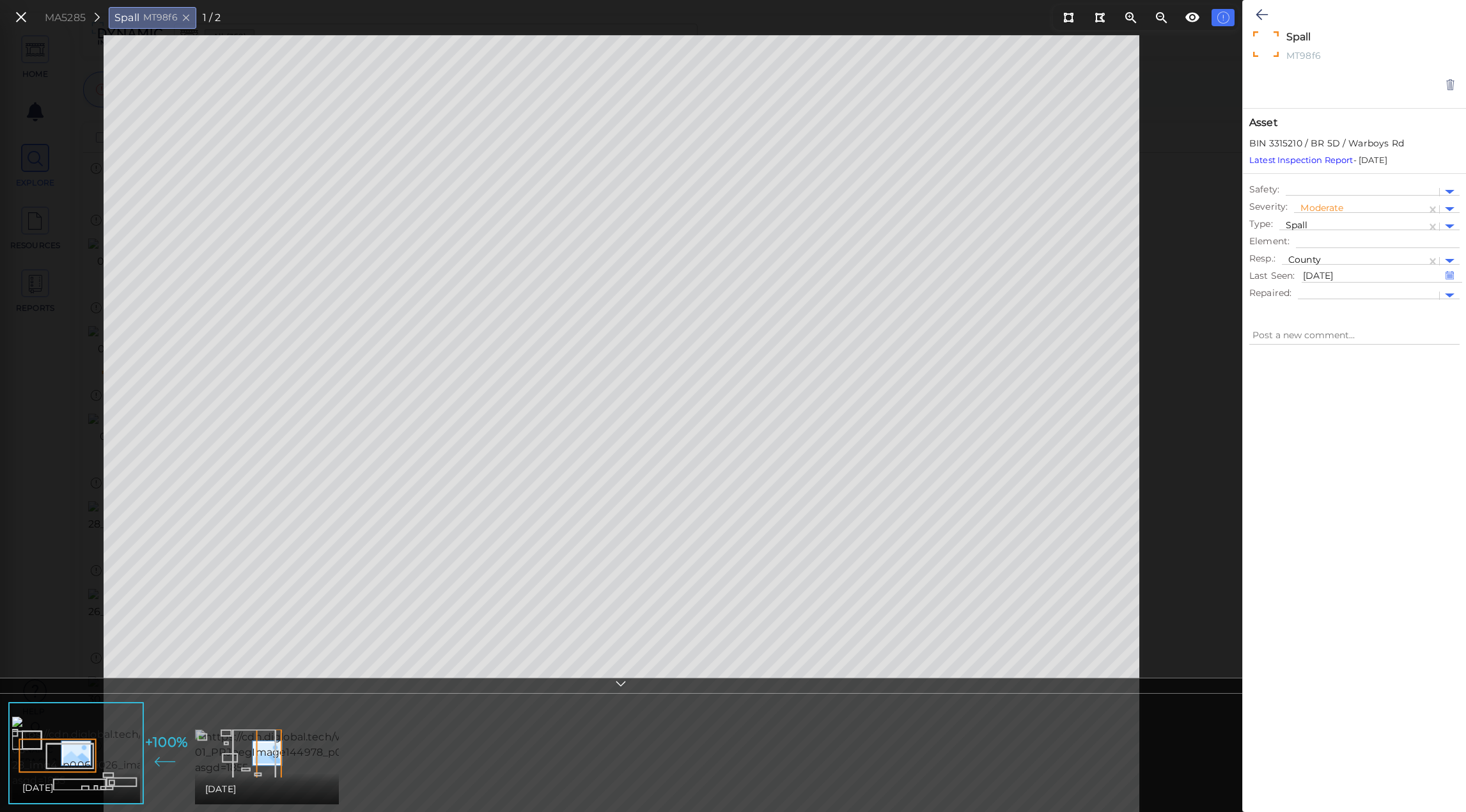
click at [269, 755] on img at bounding box center [344, 752] width 298 height 46
type textarea "x"
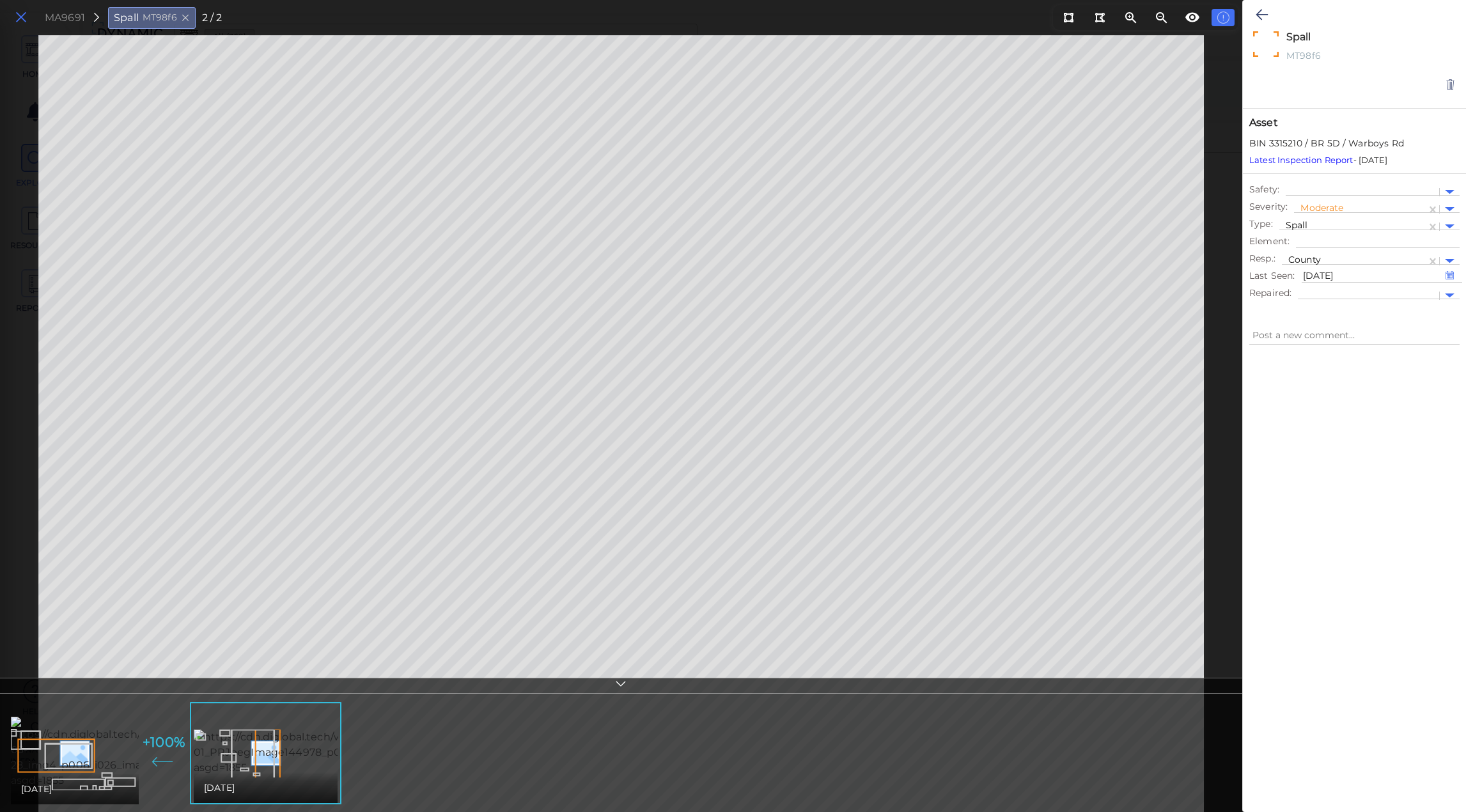
click at [24, 20] on icon at bounding box center [21, 18] width 14 height 18
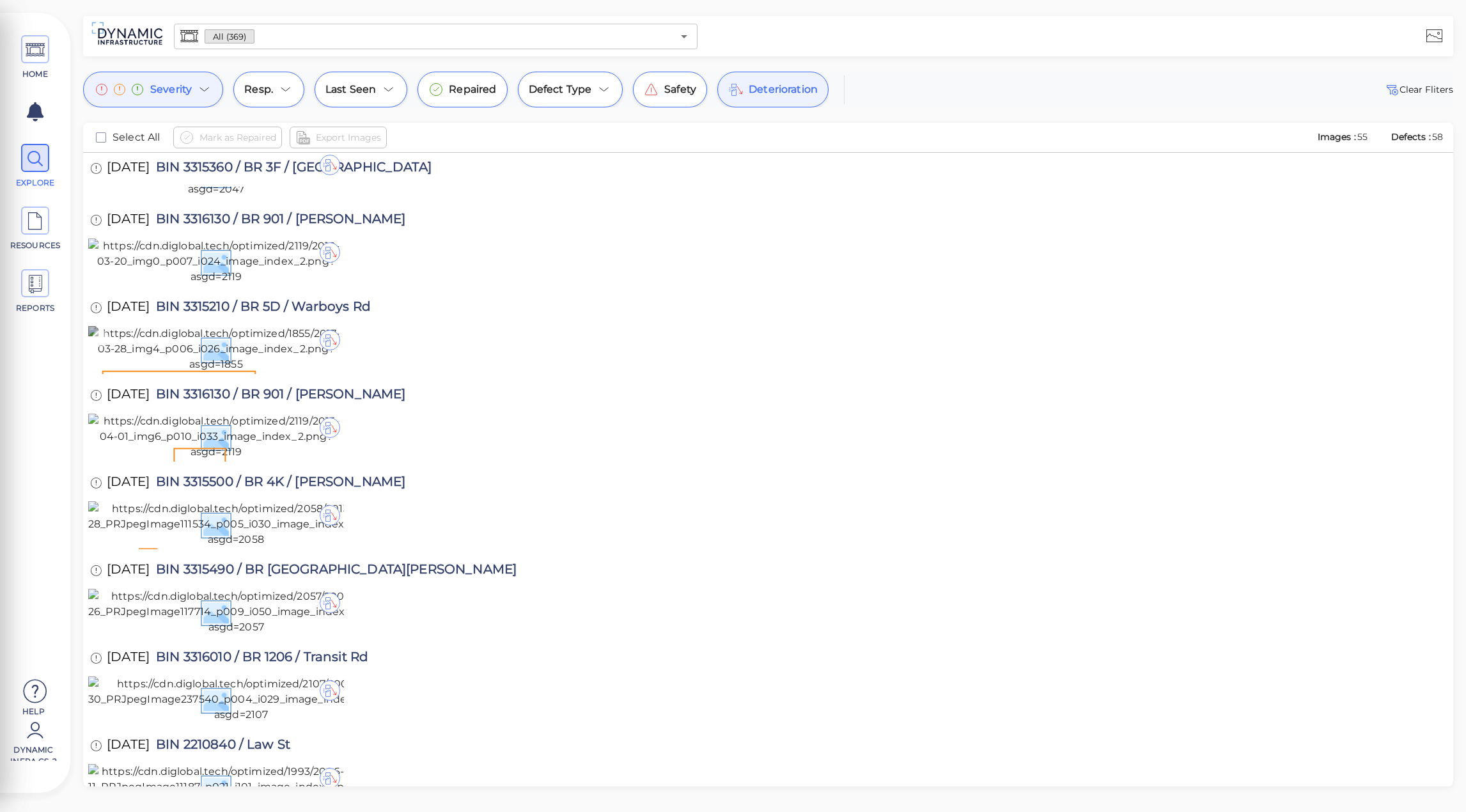
drag, startPoint x: 184, startPoint y: 518, endPoint x: 199, endPoint y: 523, distance: 15.8
click at [184, 372] on img at bounding box center [216, 349] width 256 height 46
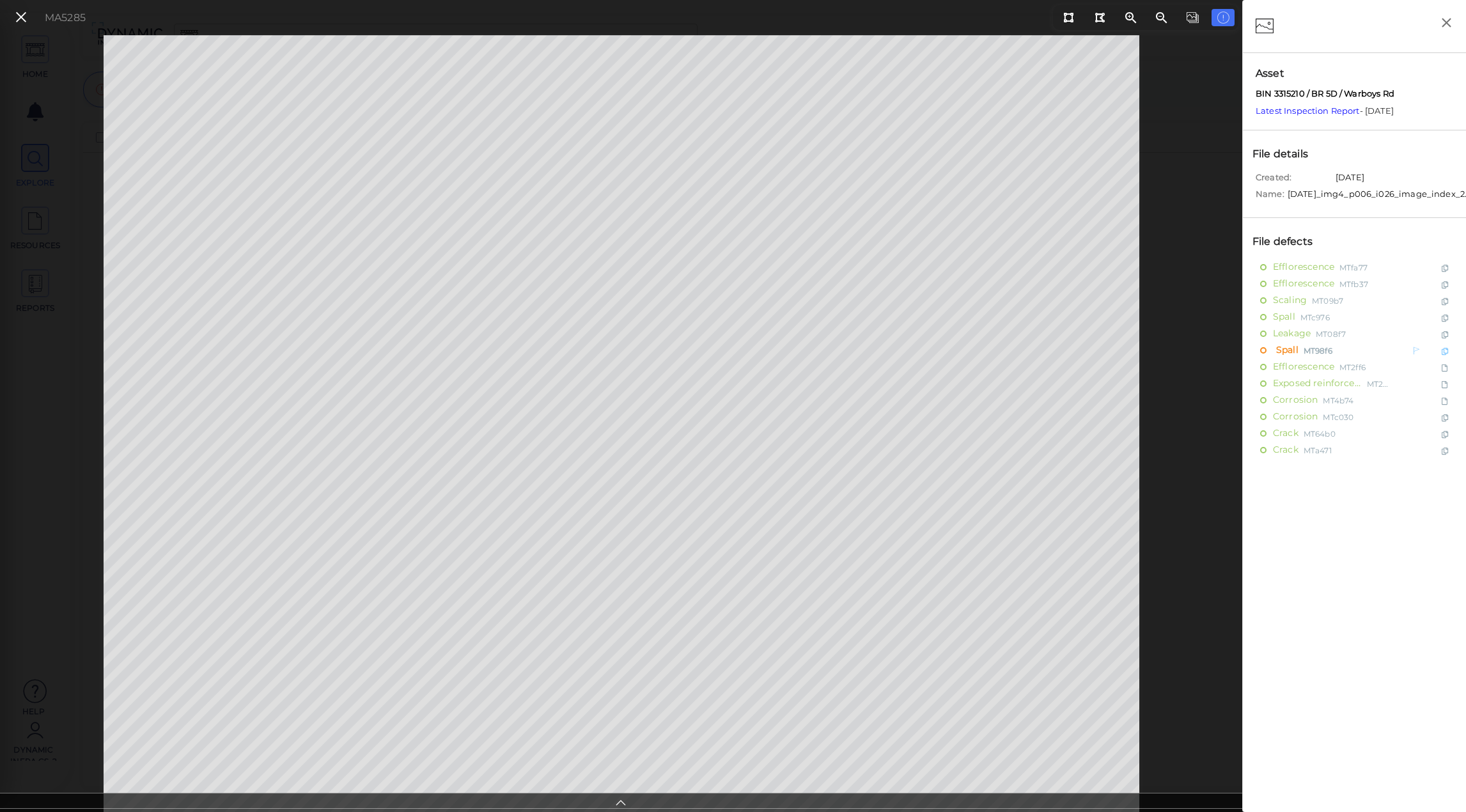
click at [1281, 359] on span "Spall" at bounding box center [1285, 351] width 25 height 16
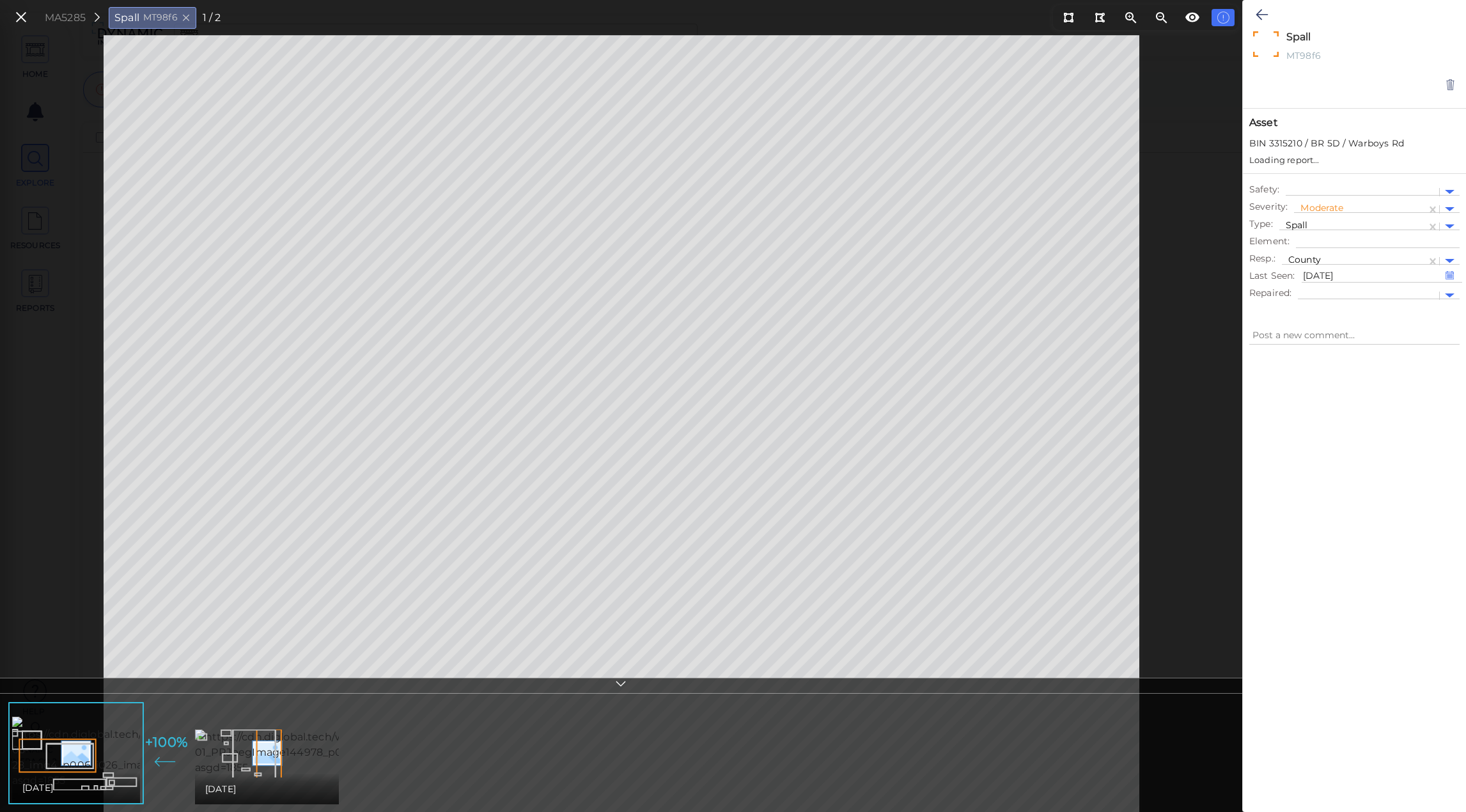
type textarea "x"
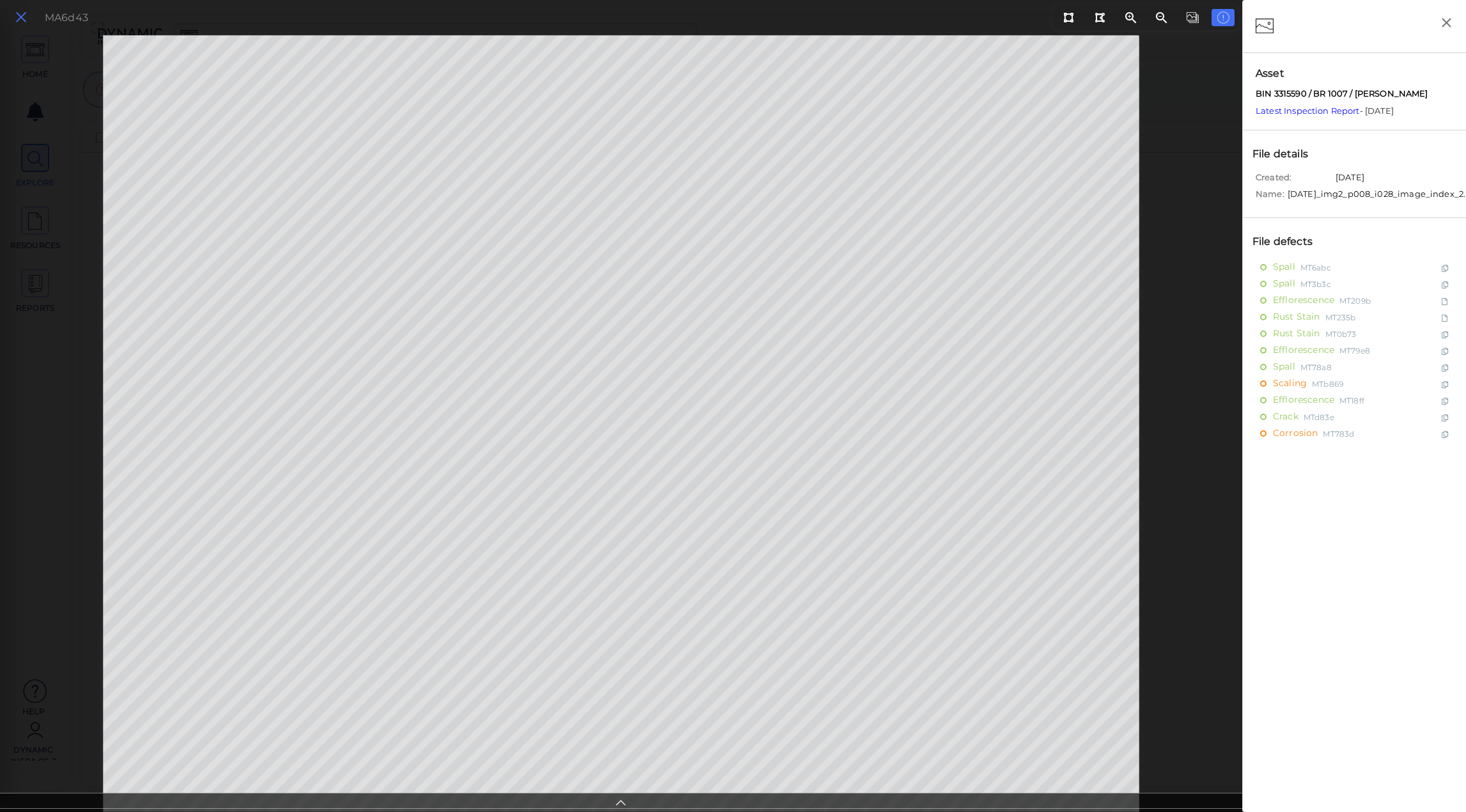
click at [31, 18] on button at bounding box center [21, 18] width 21 height 18
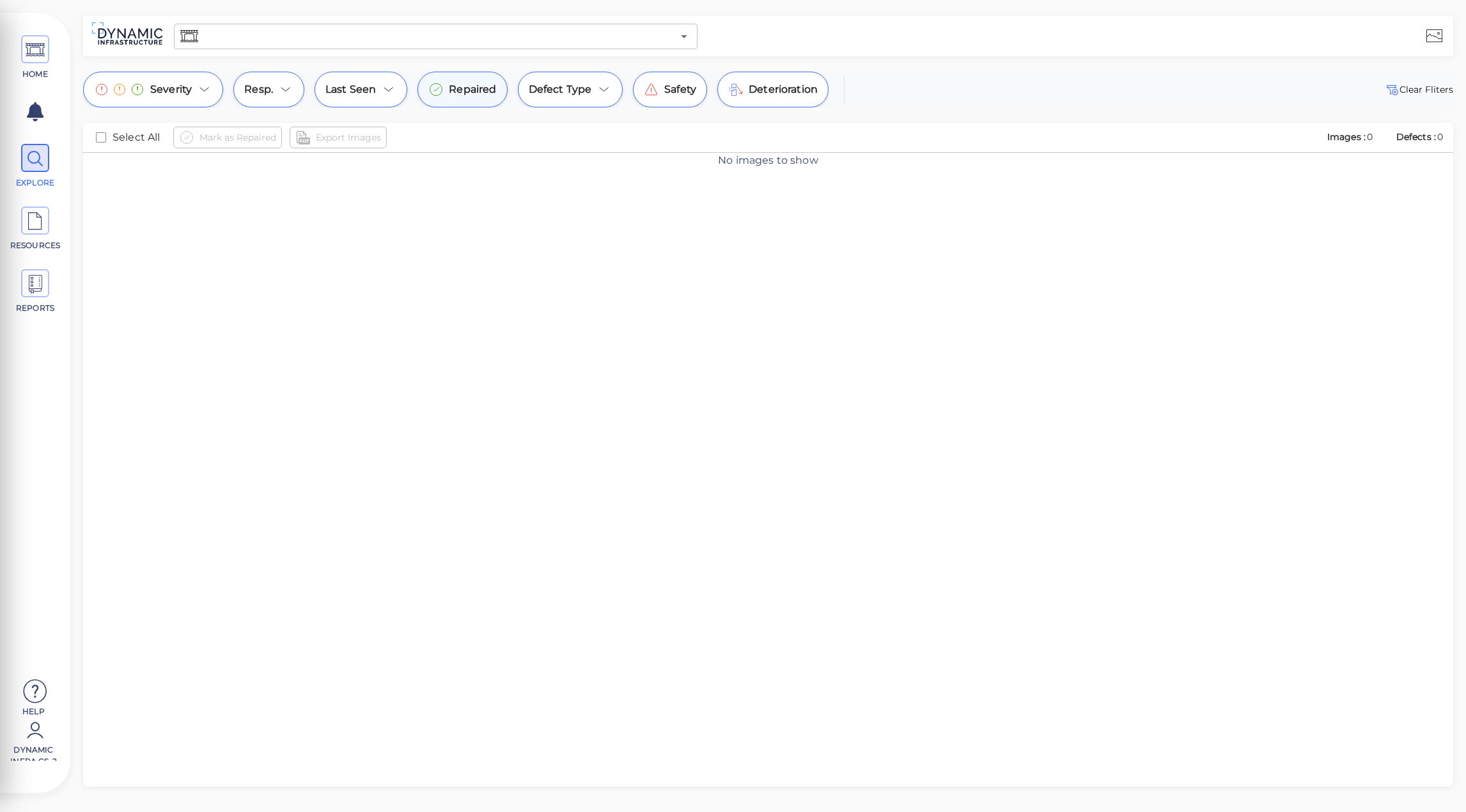
click at [483, 75] on div "Repaired" at bounding box center [462, 90] width 90 height 36
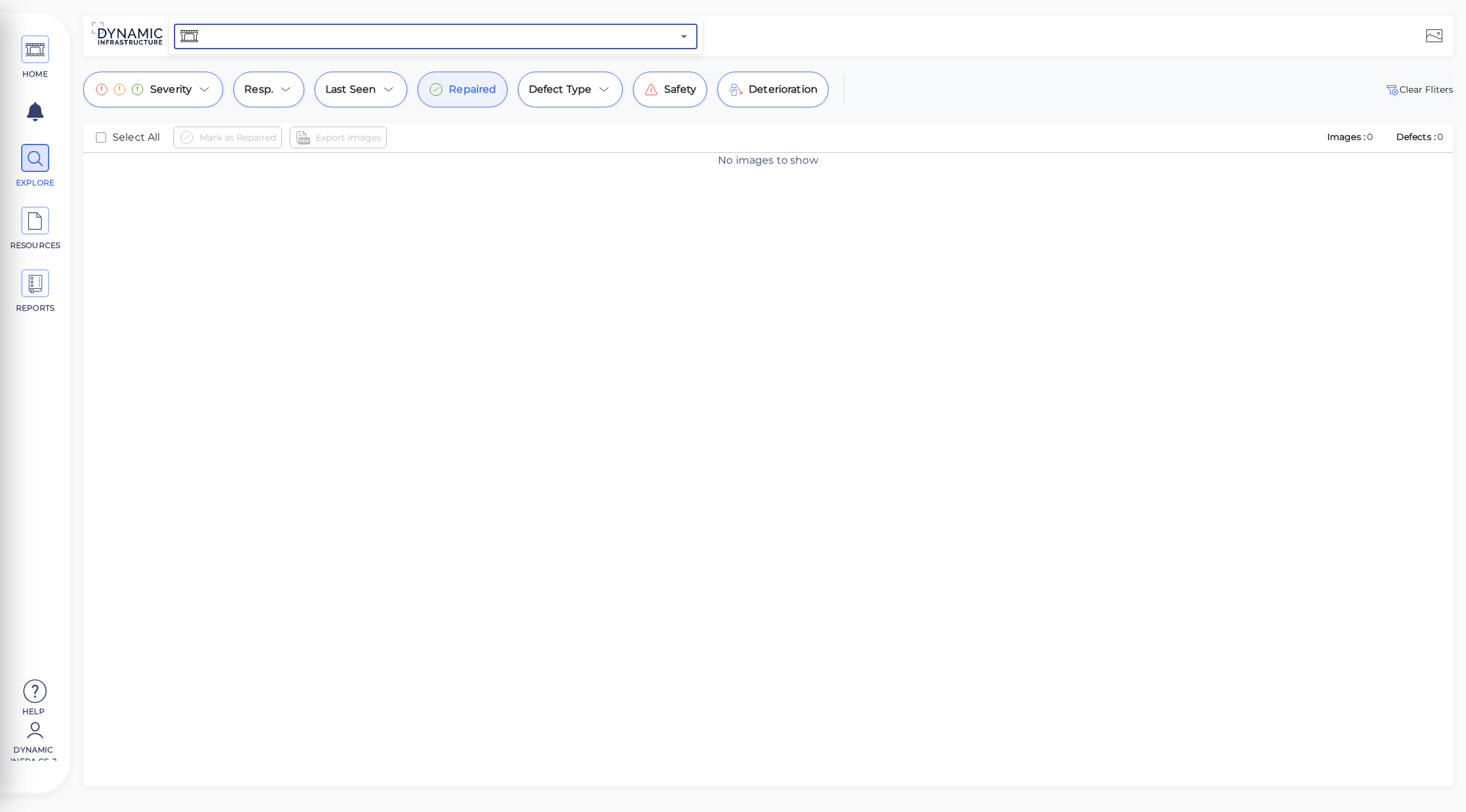
click at [315, 44] on input "text" at bounding box center [436, 36] width 472 height 18
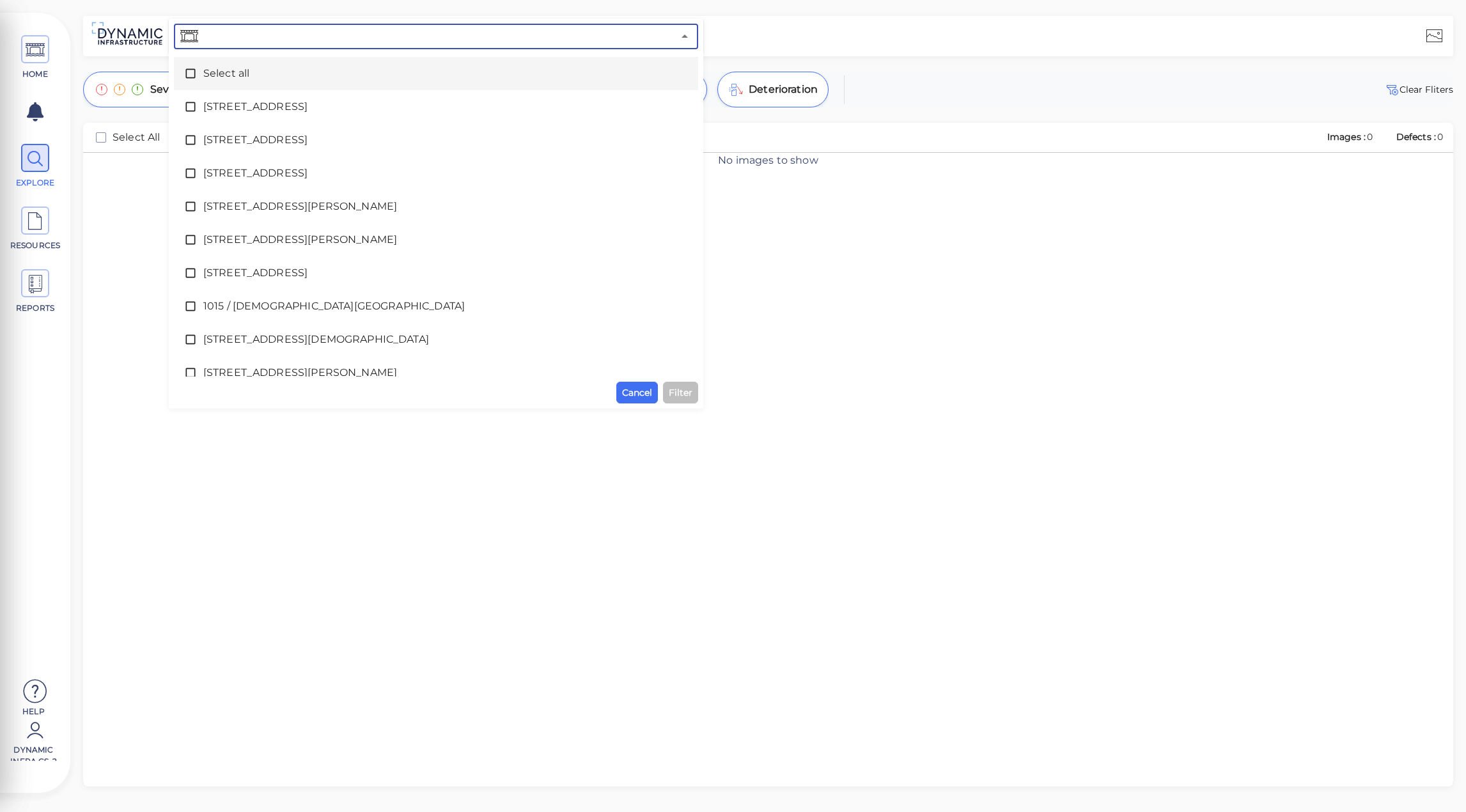
click at [232, 64] on div "Select all" at bounding box center [436, 73] width 504 height 25
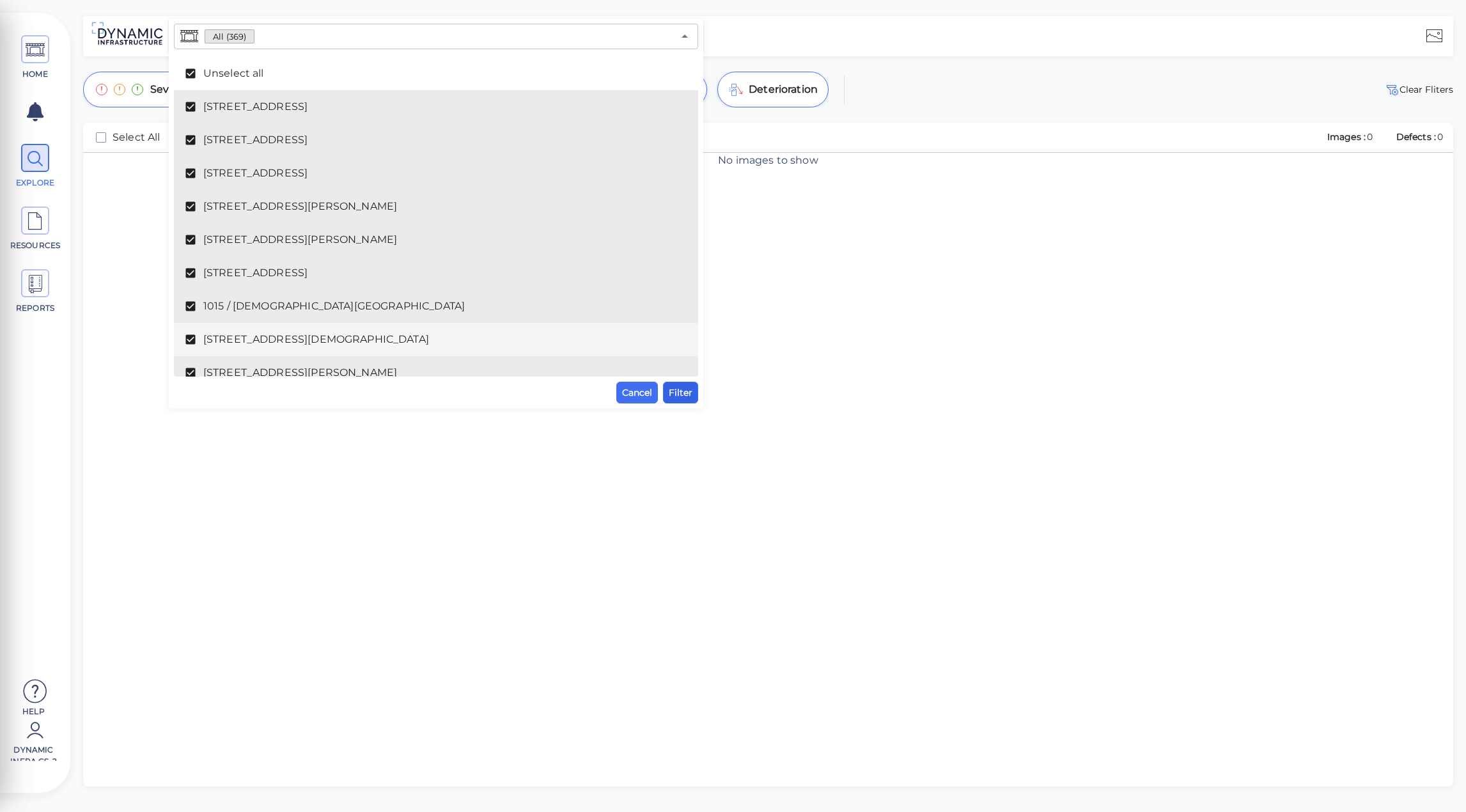
click at [670, 398] on span "Filter" at bounding box center [681, 393] width 24 height 15
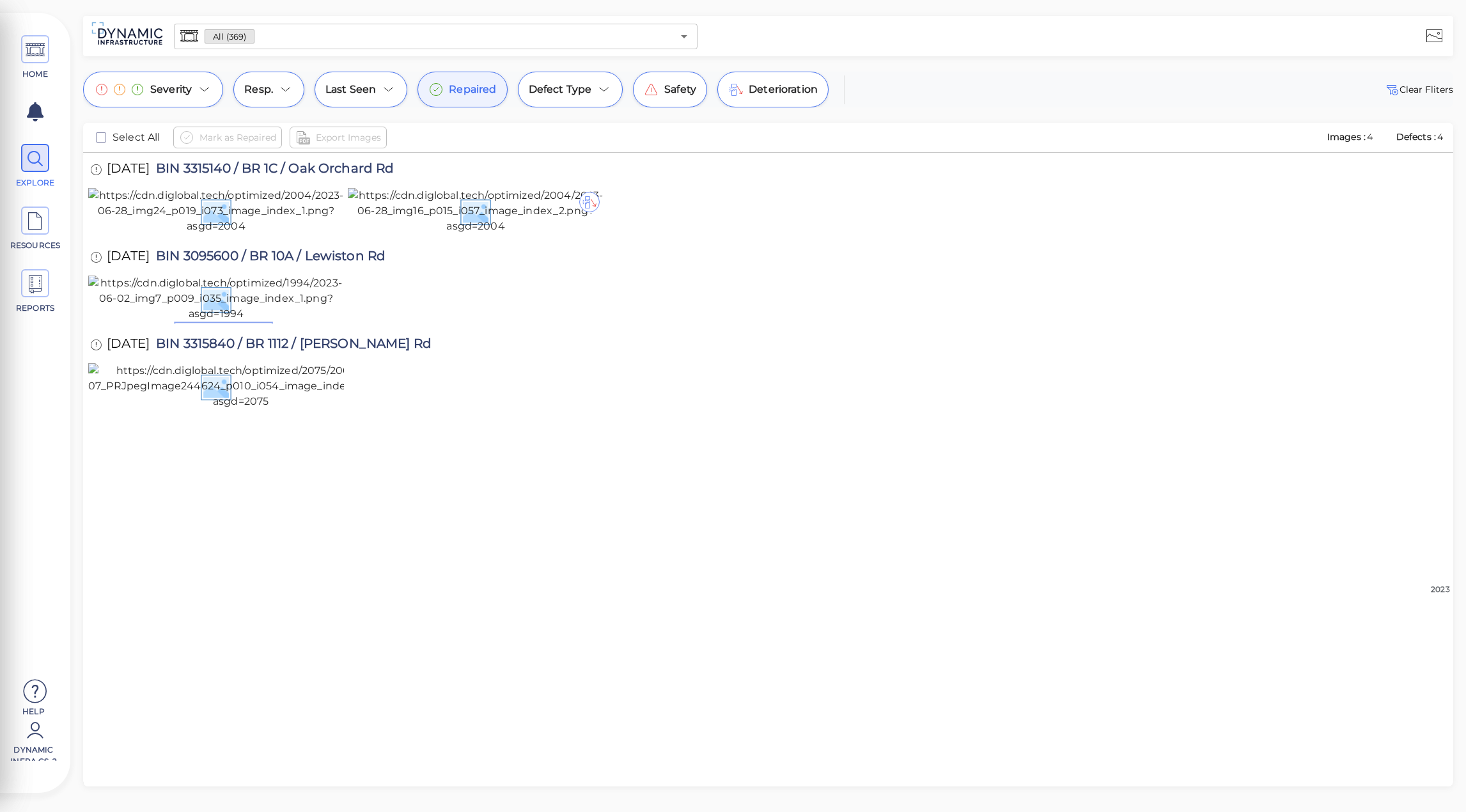
scroll to position [37, 0]
click at [297, 321] on img at bounding box center [216, 298] width 256 height 46
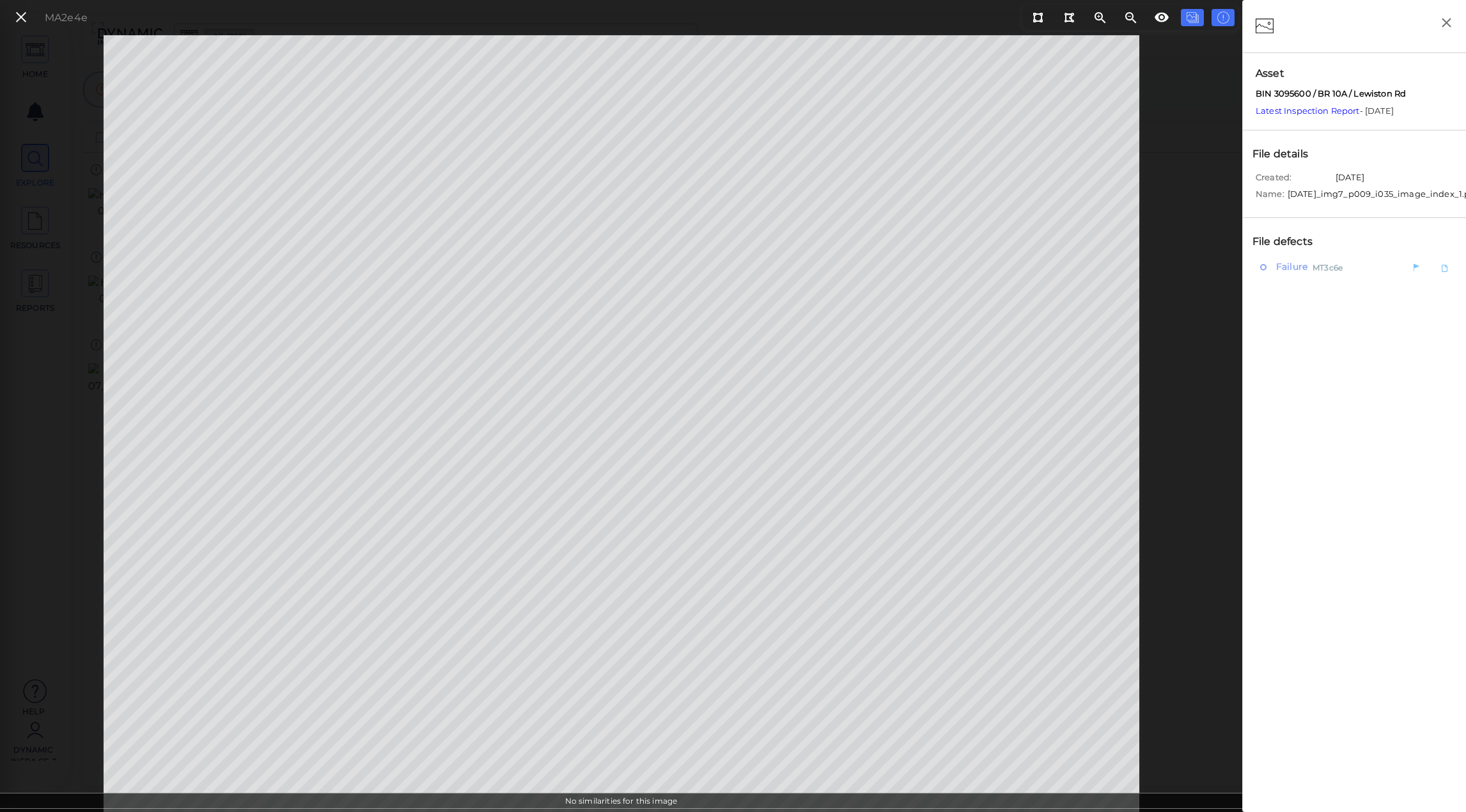
click at [1306, 274] on span "Failure" at bounding box center [1290, 267] width 34 height 16
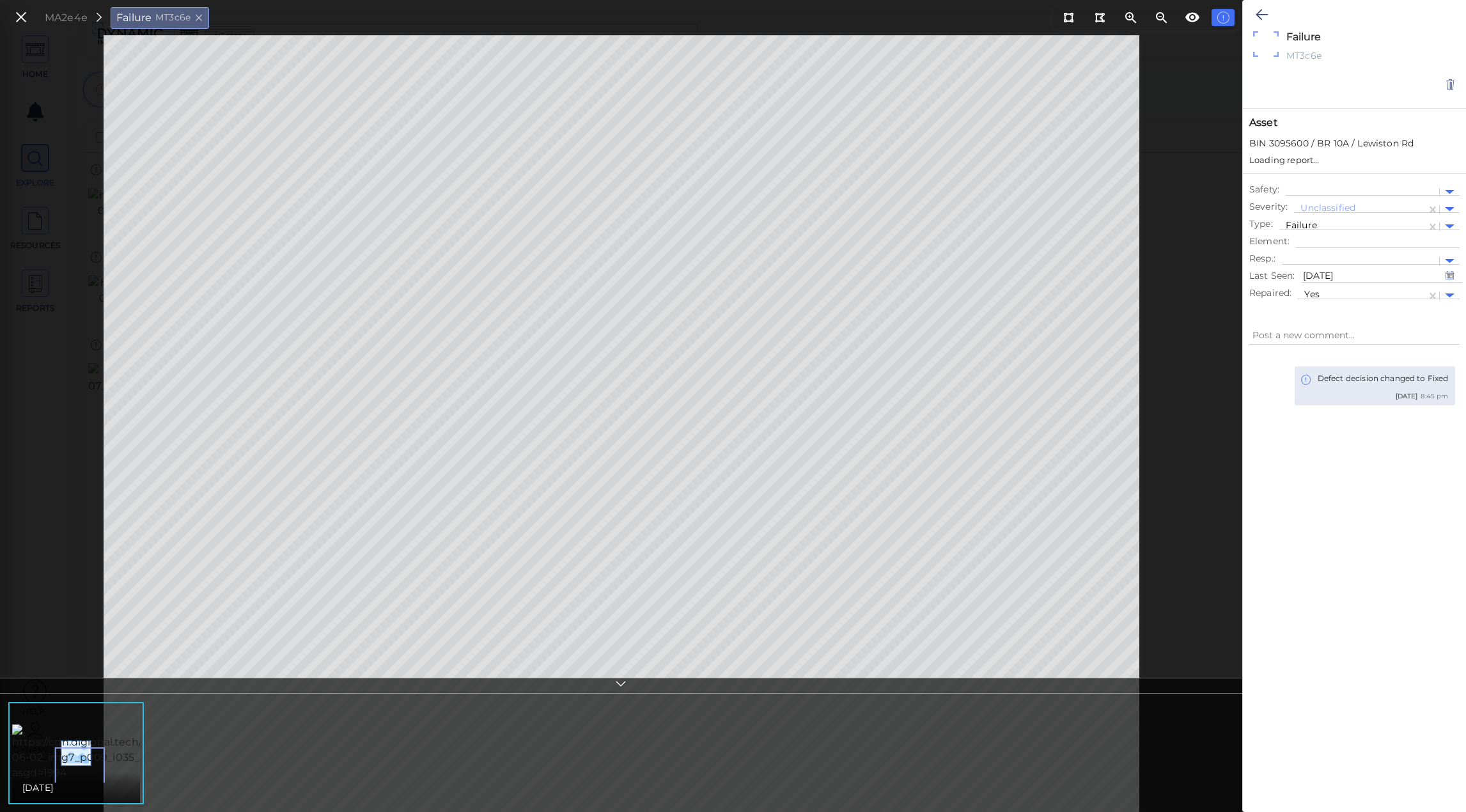
type textarea "x"
click at [28, 16] on icon at bounding box center [21, 18] width 14 height 18
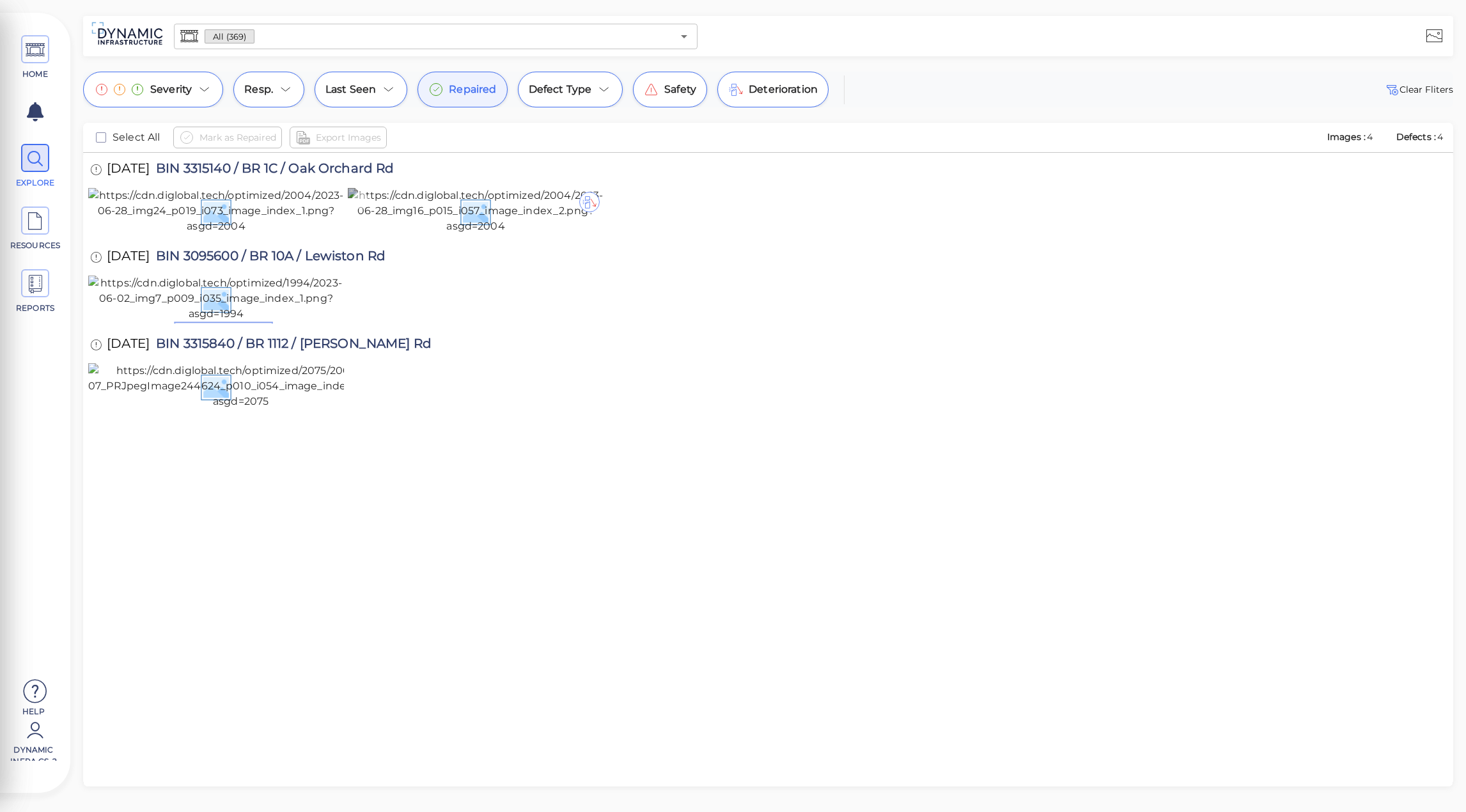
click at [503, 234] on img at bounding box center [475, 211] width 256 height 46
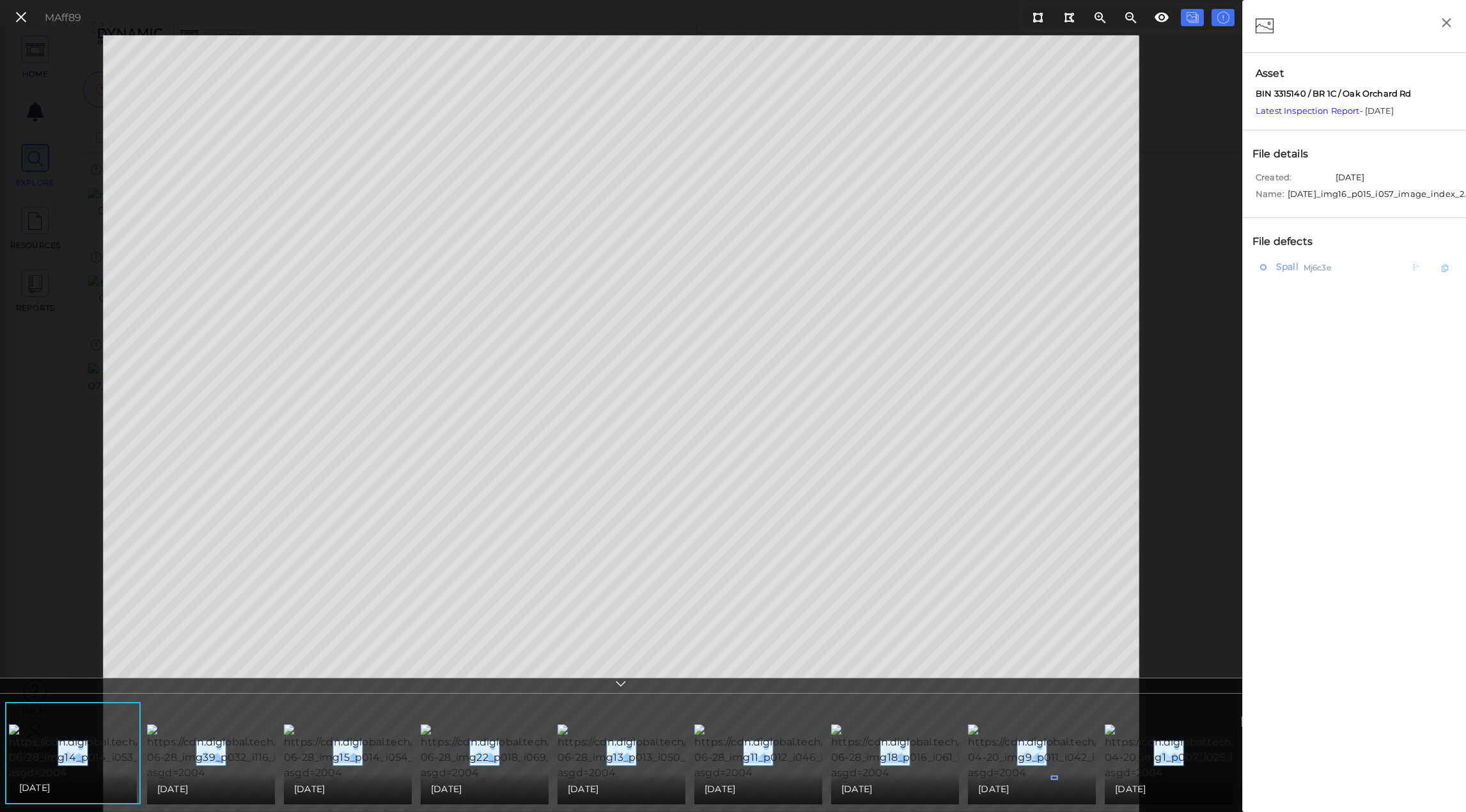
click at [1290, 274] on span "Spall" at bounding box center [1285, 267] width 25 height 16
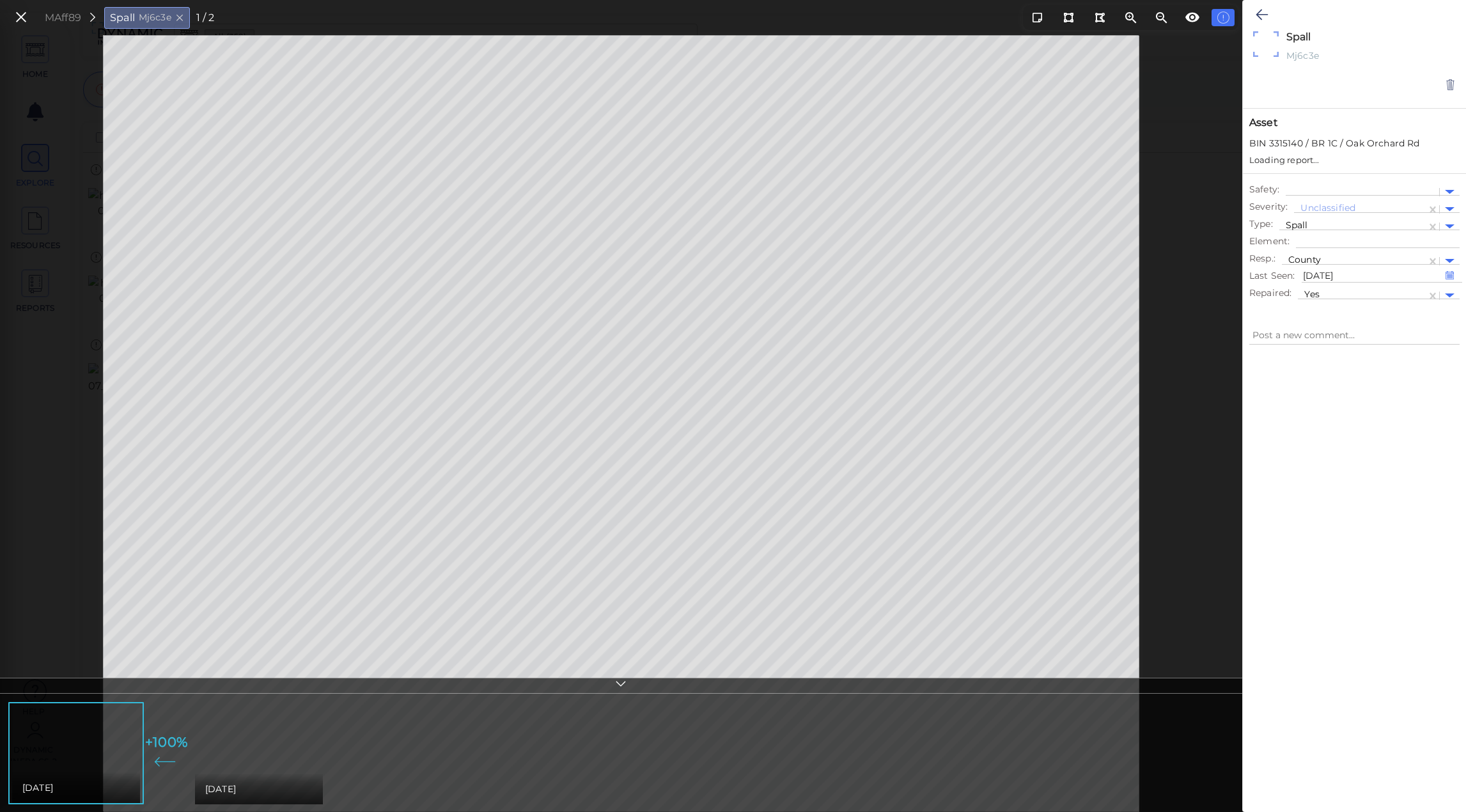
type textarea "x"
click at [299, 724] on img at bounding box center [314, 752] width 238 height 57
type textarea "x"
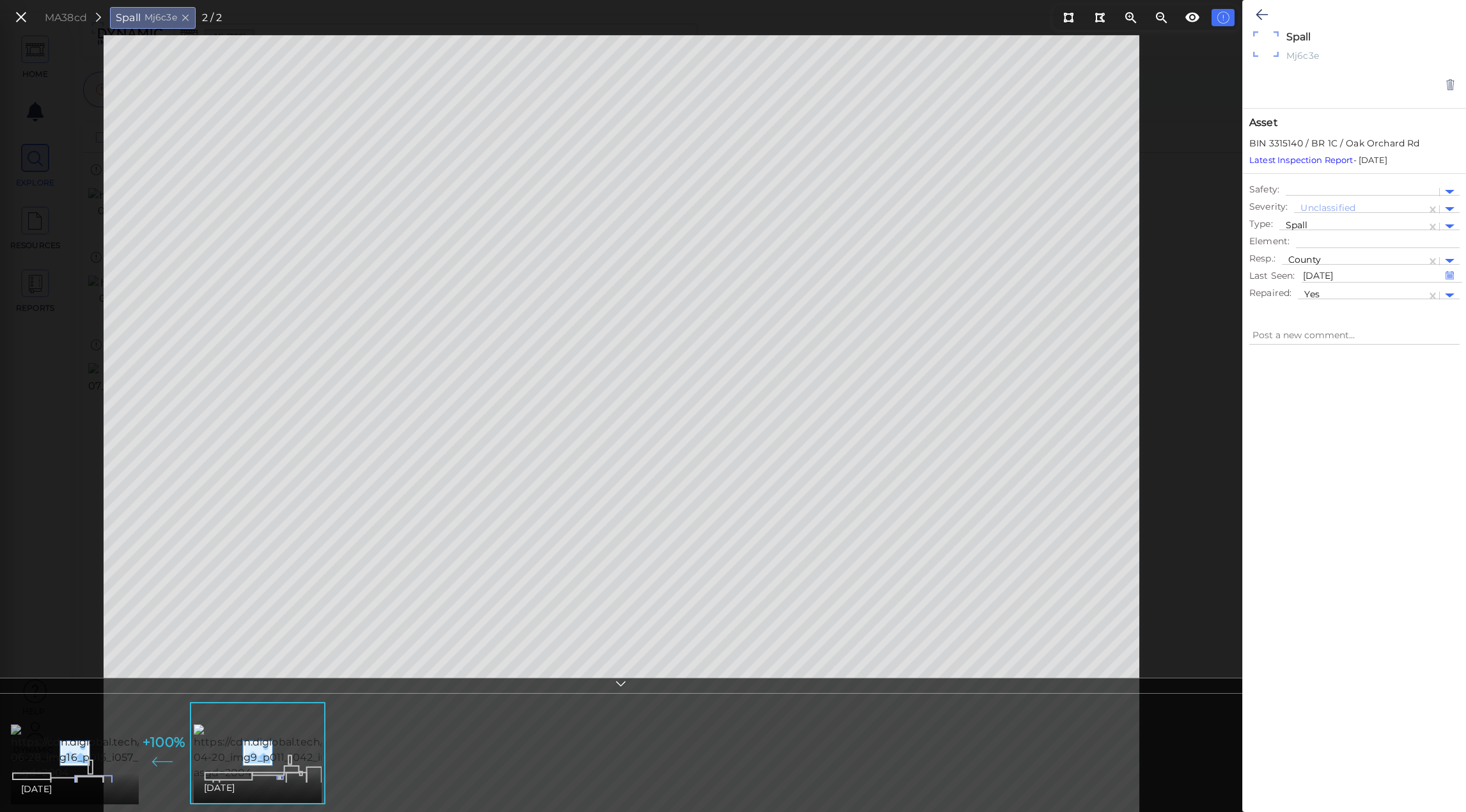
click at [67, 753] on img at bounding box center [130, 752] width 240 height 57
type textarea "x"
click at [195, 756] on img at bounding box center [314, 752] width 238 height 57
type textarea "x"
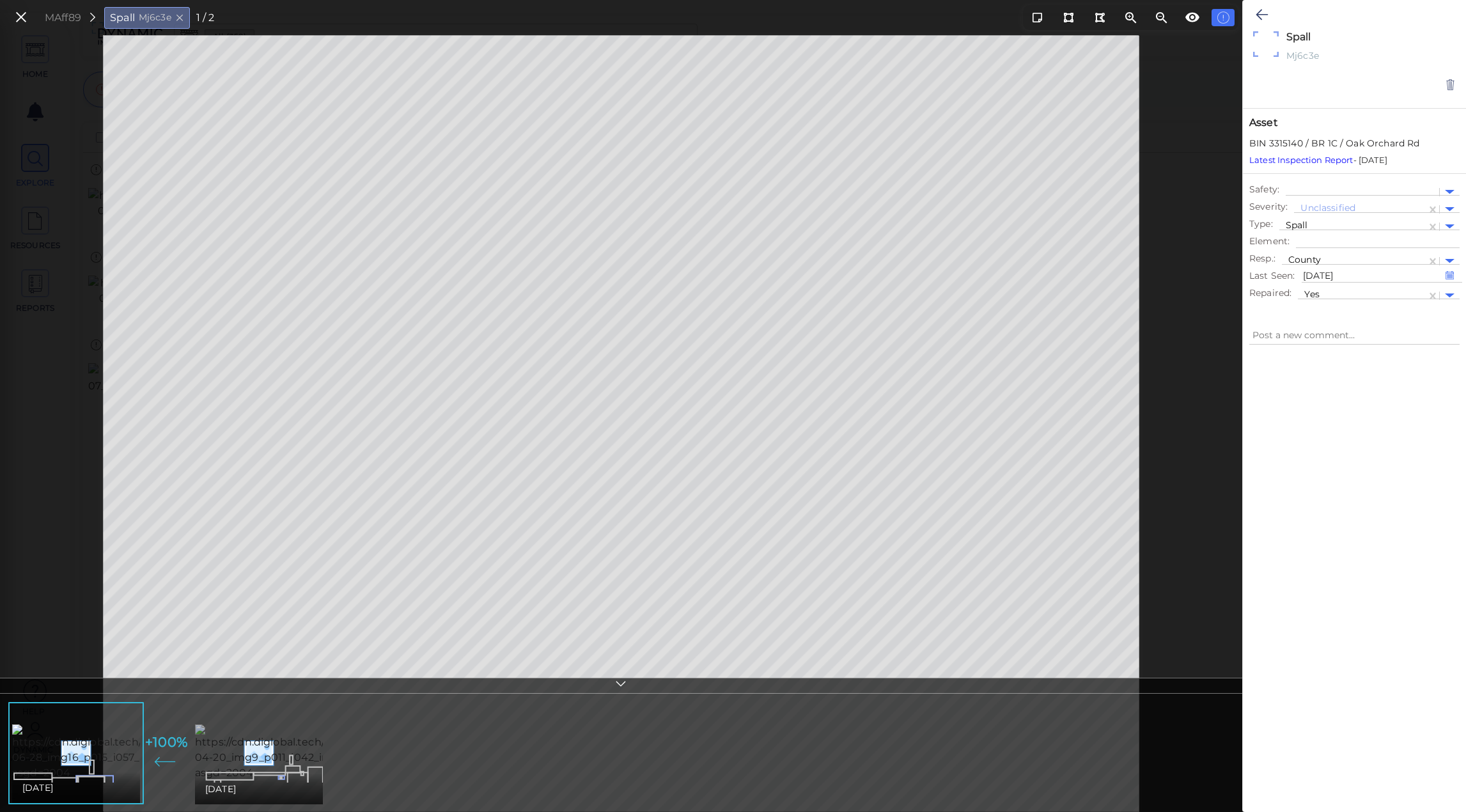
type textarea "x"
click at [73, 759] on img at bounding box center [130, 752] width 240 height 57
type textarea "x"
click at [28, 9] on icon at bounding box center [21, 18] width 14 height 18
